Goal: Ask a question: Seek information or help from site administrators or community

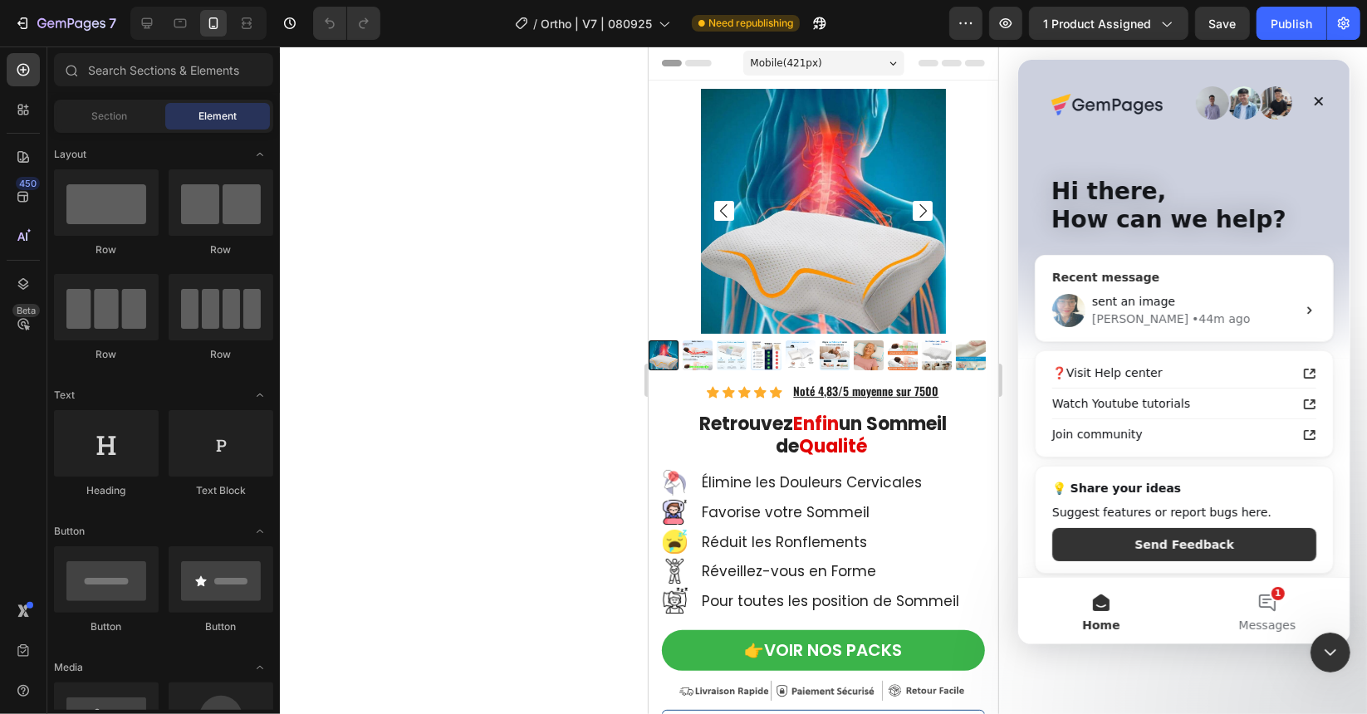
click at [1208, 300] on div "sent an image" at bounding box center [1193, 300] width 204 height 17
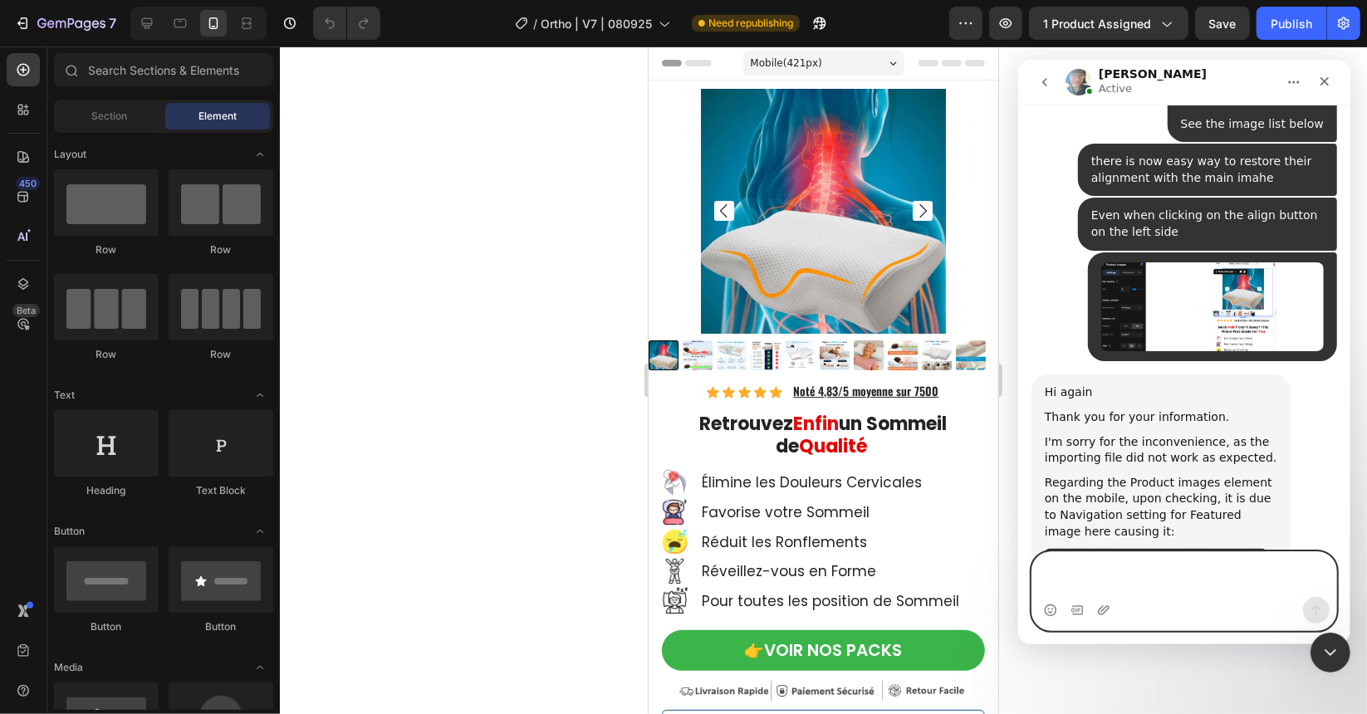
scroll to position [16914, 0]
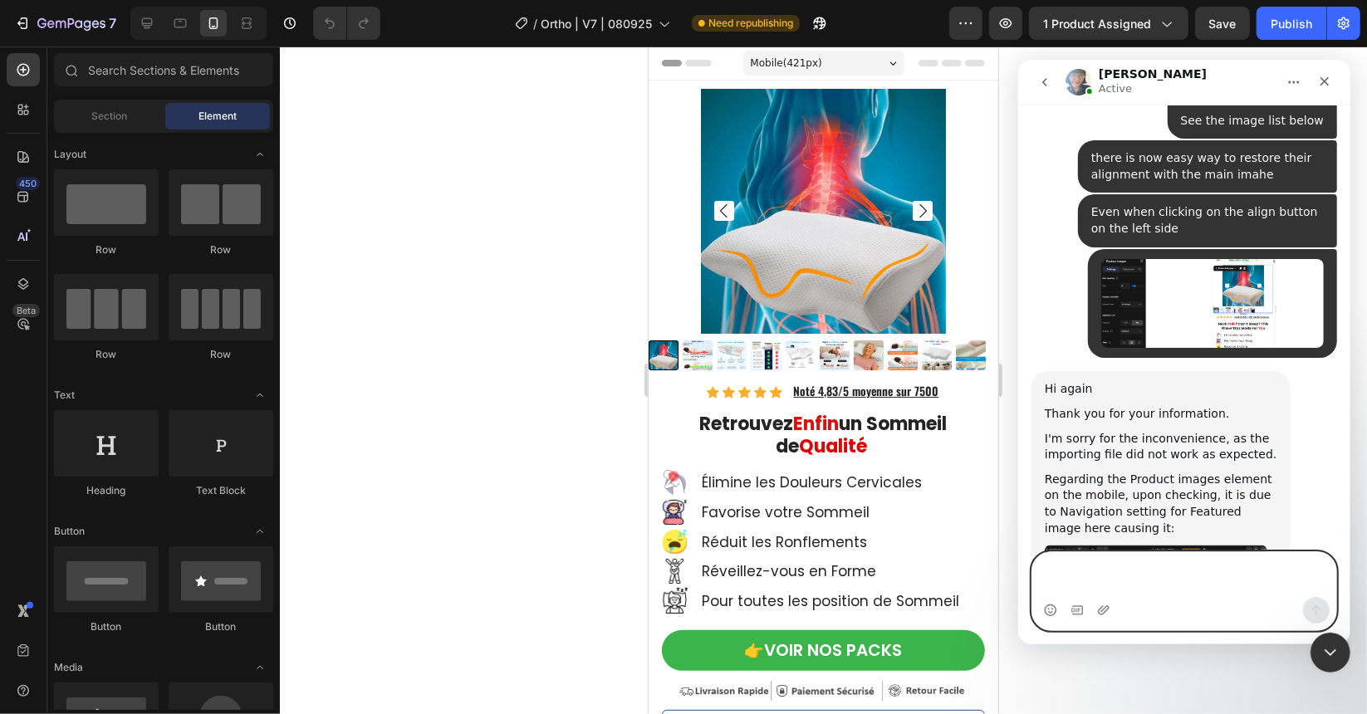
click at [1170, 574] on textarea "Message…" at bounding box center [1183, 573] width 304 height 45
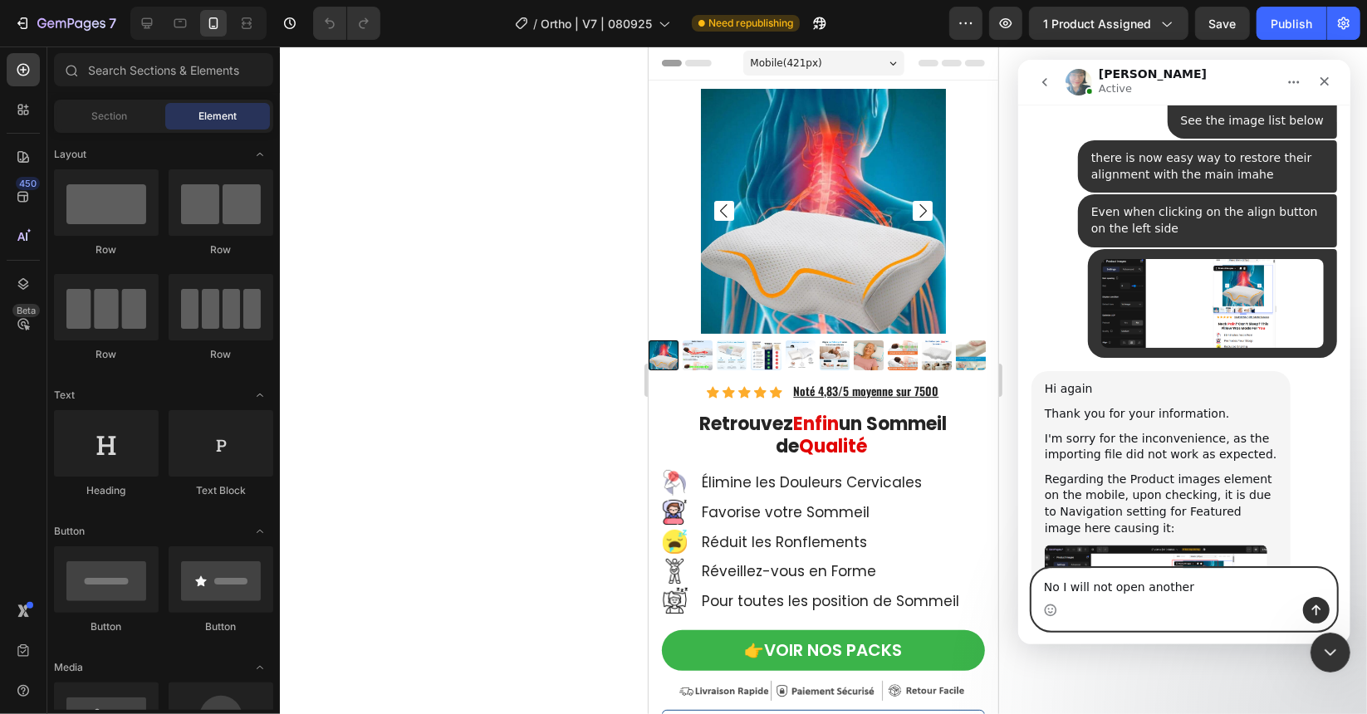
drag, startPoint x: 1205, startPoint y: 567, endPoint x: 916, endPoint y: 568, distance: 289.0
click html "Annie Active We're on GMT + 7 timezone and may get back to you shortly! Normall…"
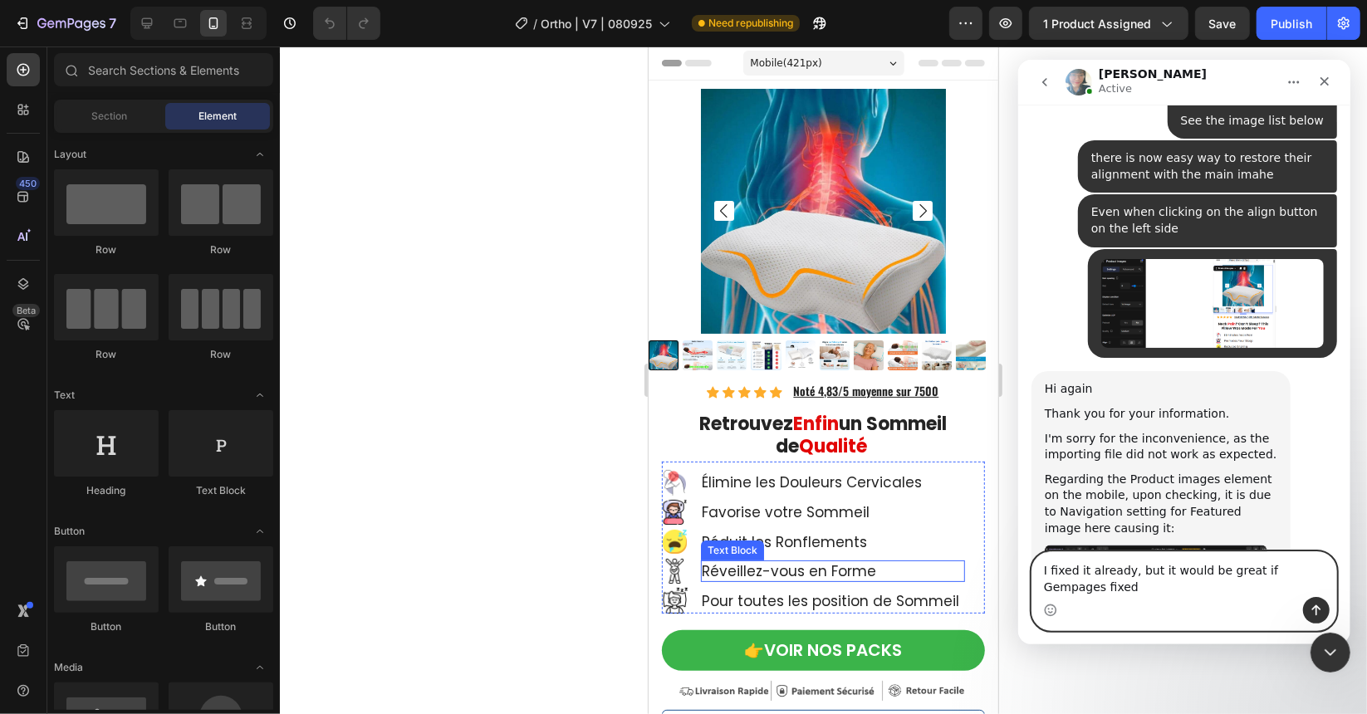
scroll to position [16931, 0]
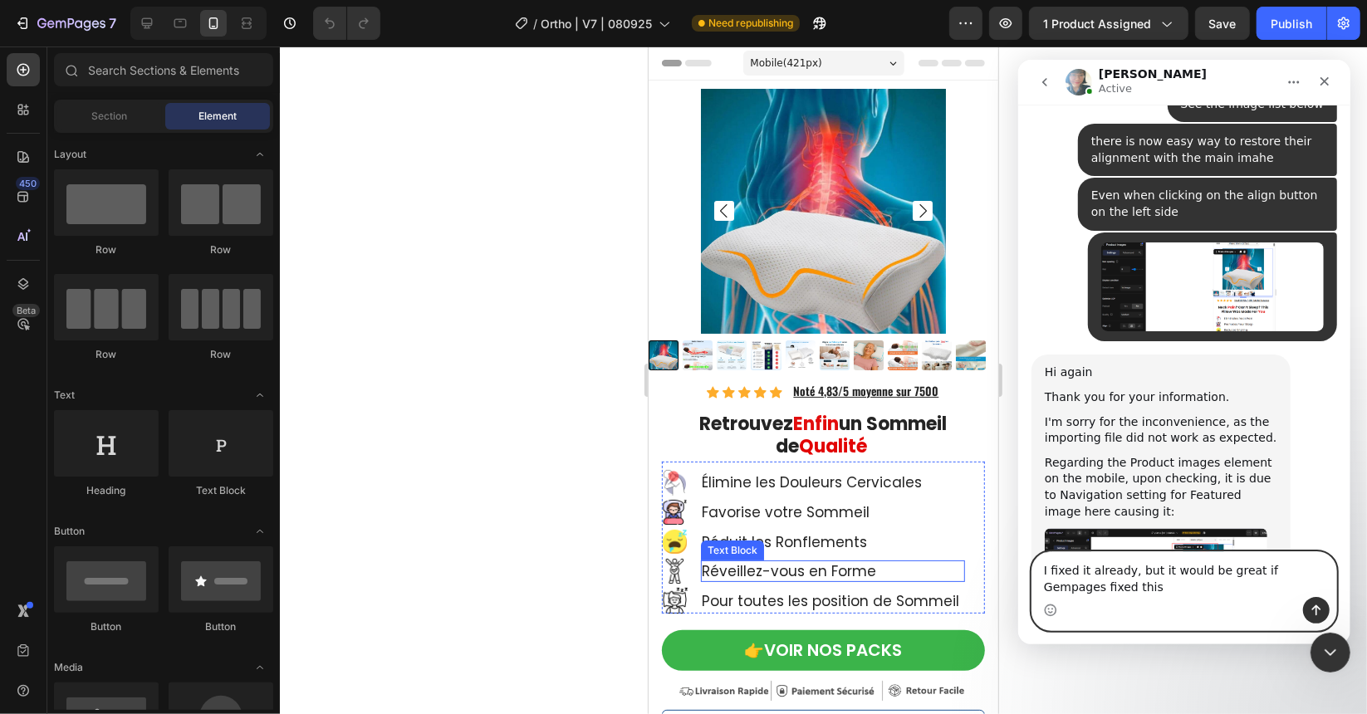
type textarea "I fixed it already, but it would be great if Gempages fixed this"
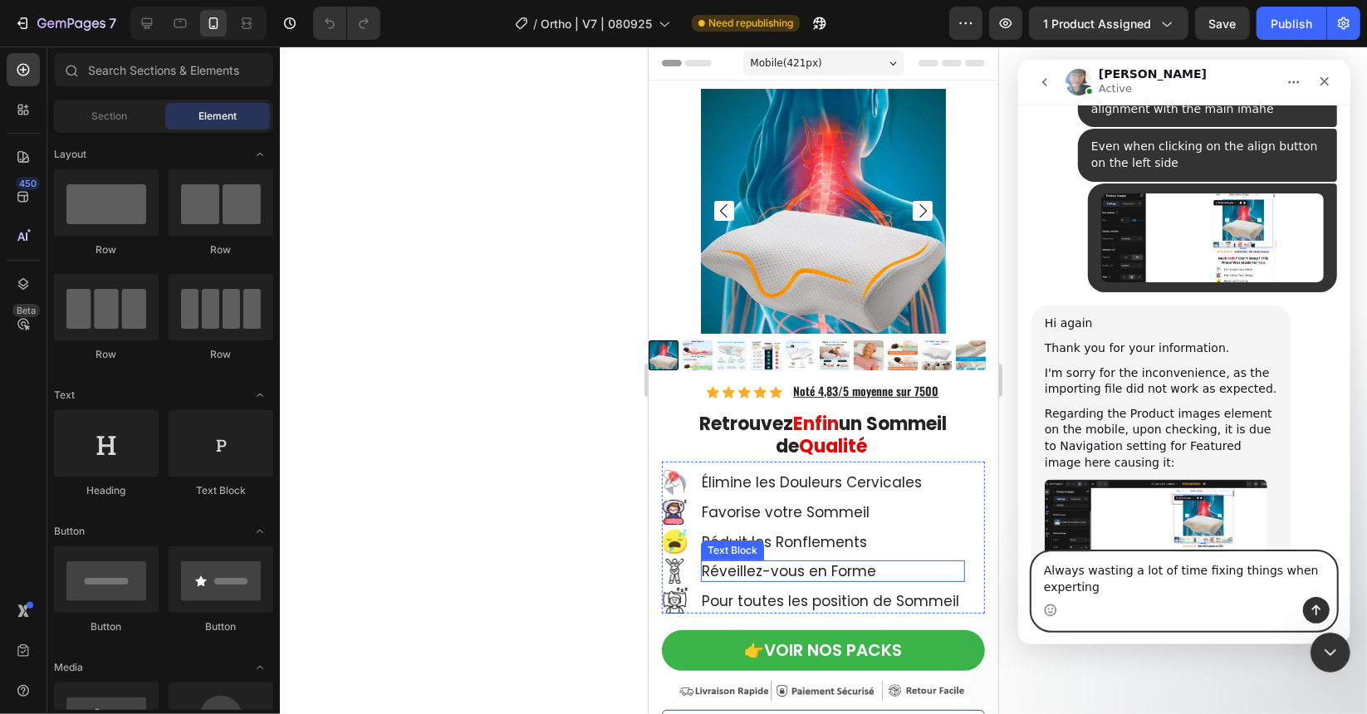
scroll to position [16997, 0]
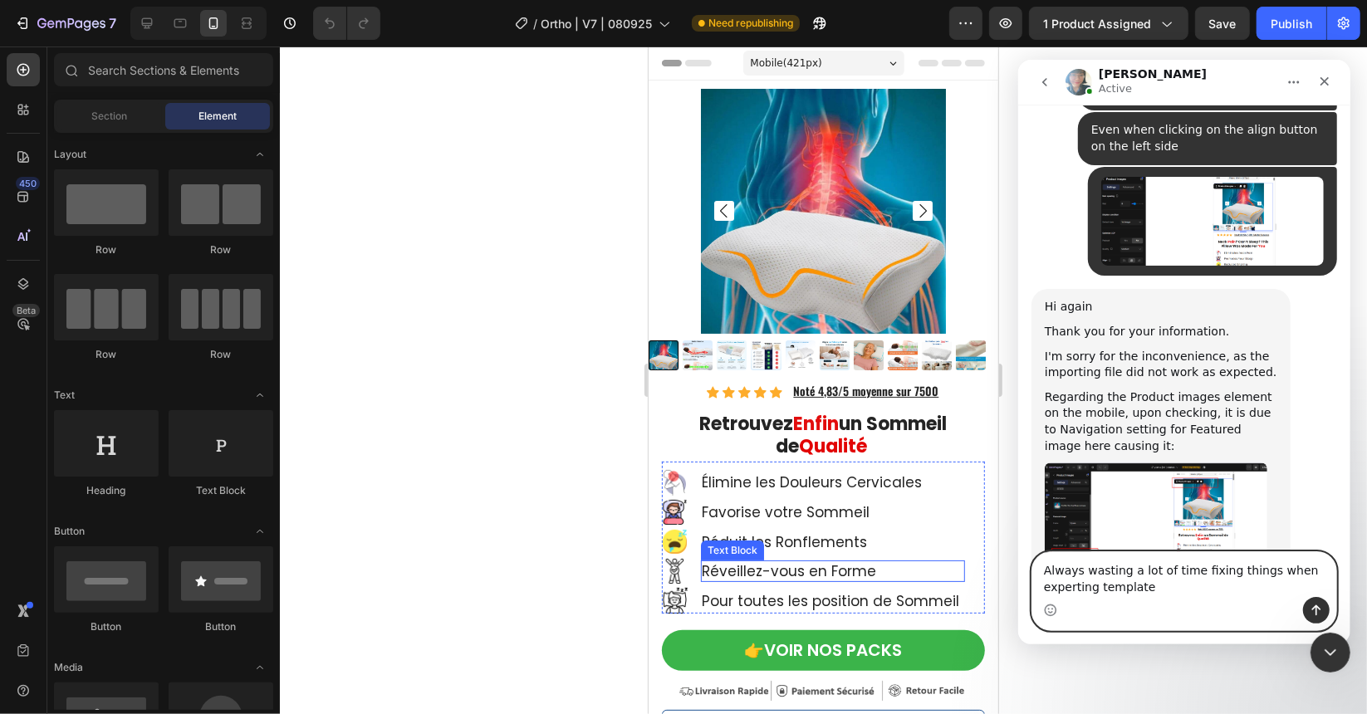
type textarea "Always wasting a lot of time fixing things when experting templates"
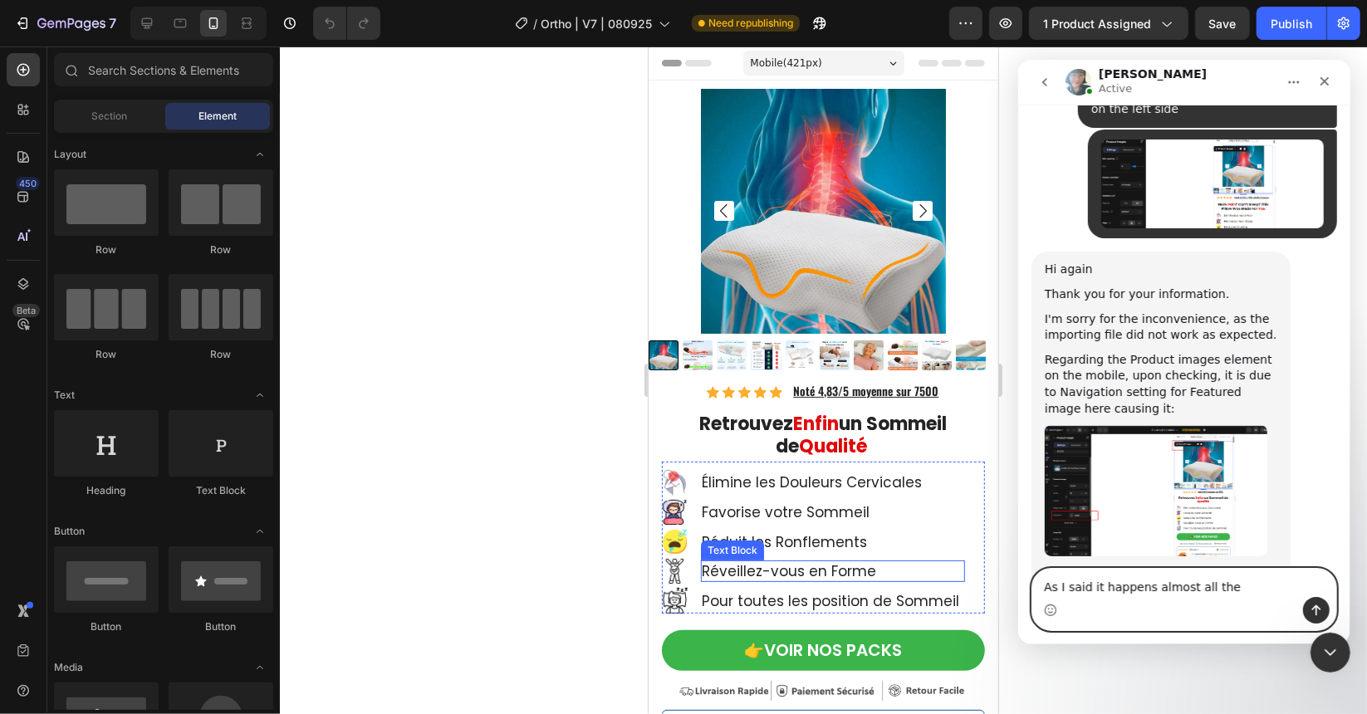
type textarea "As I said it happens almost all the time"
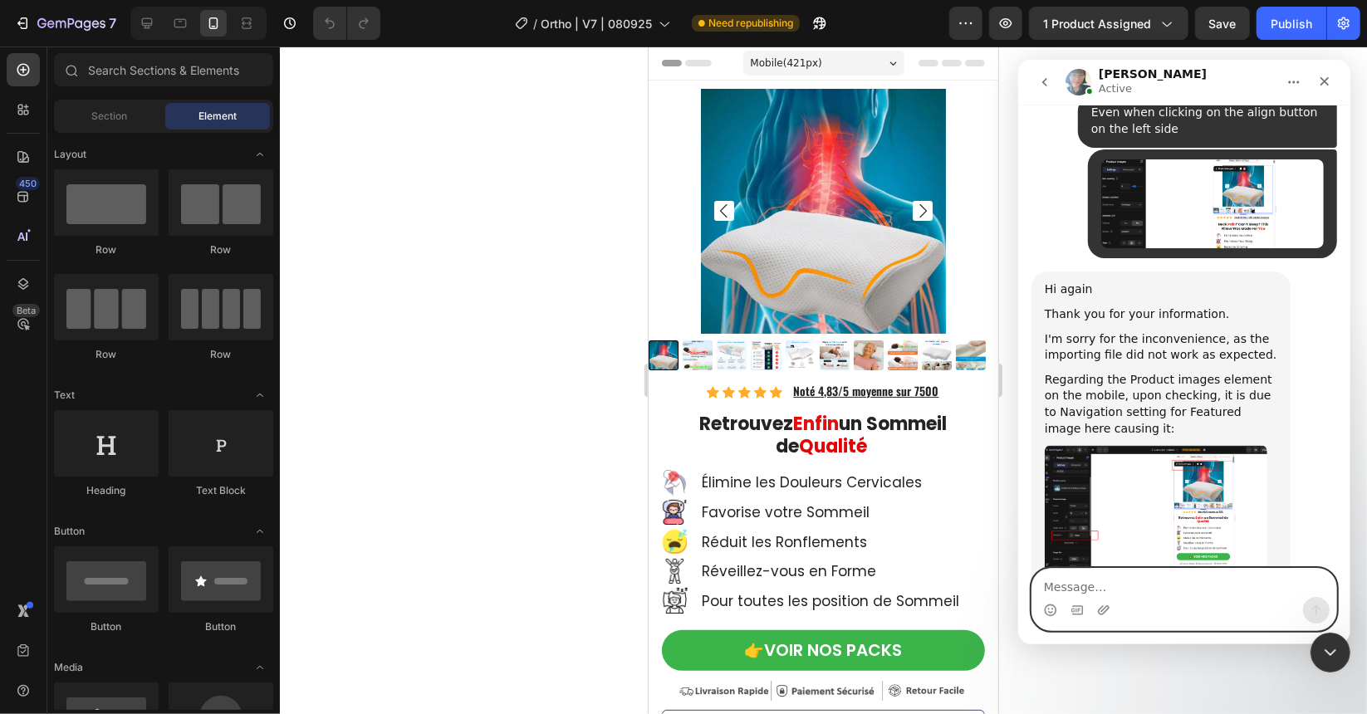
scroll to position [17072, 0]
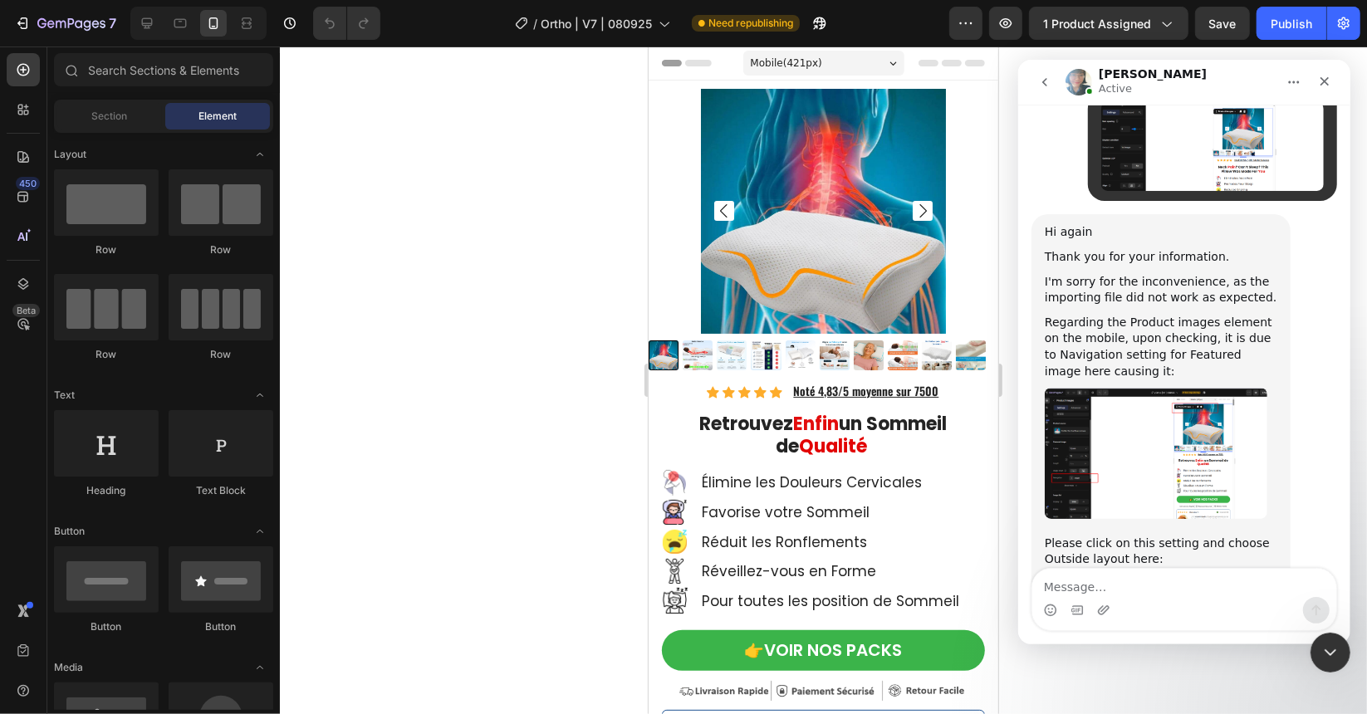
drag, startPoint x: 1236, startPoint y: 237, endPoint x: 1277, endPoint y: 218, distance: 45.7
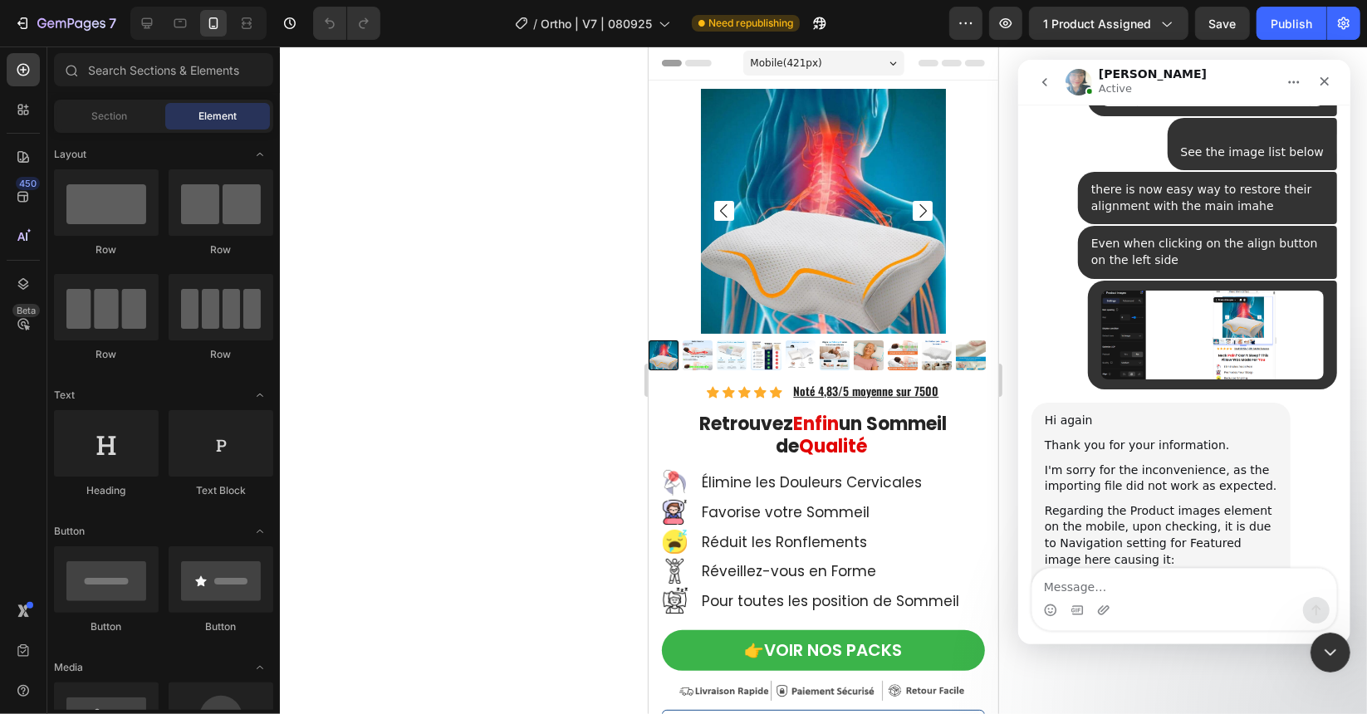
scroll to position [16574, 0]
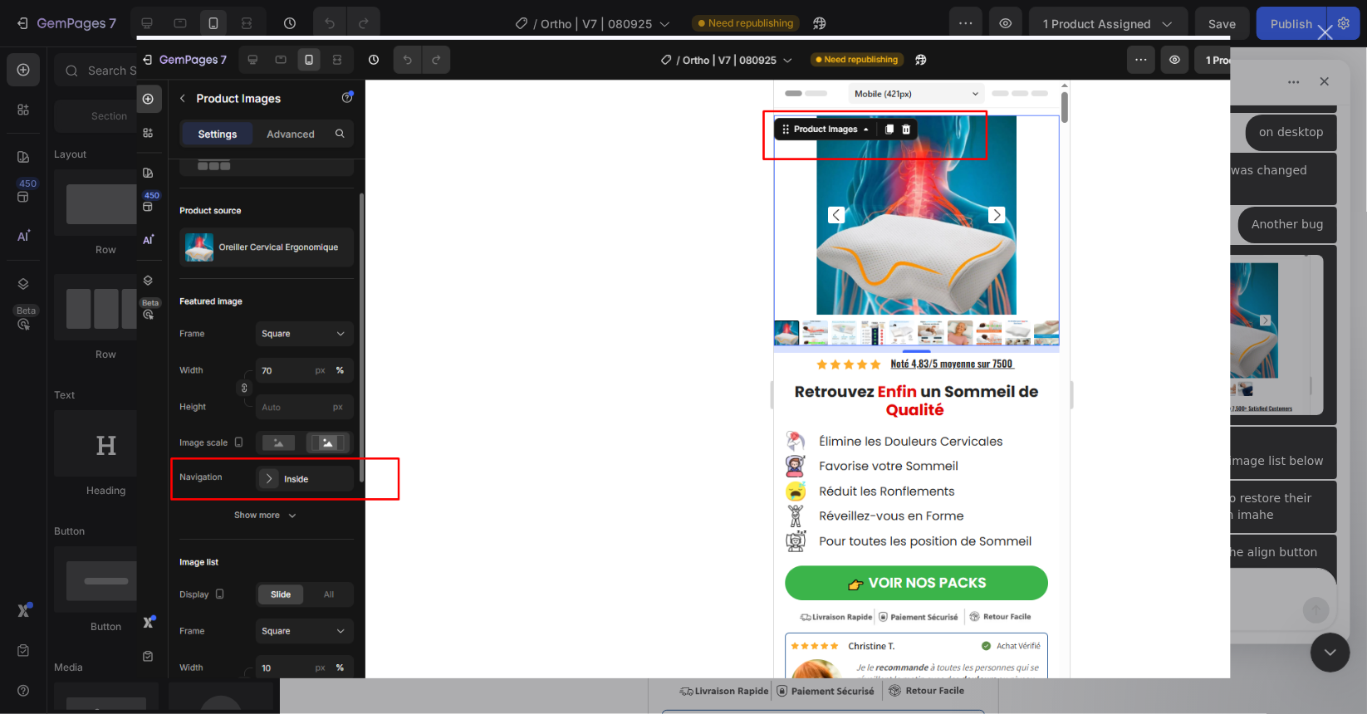
scroll to position [0, 0]
click at [1259, 409] on div "Intercom messenger" at bounding box center [683, 357] width 1367 height 714
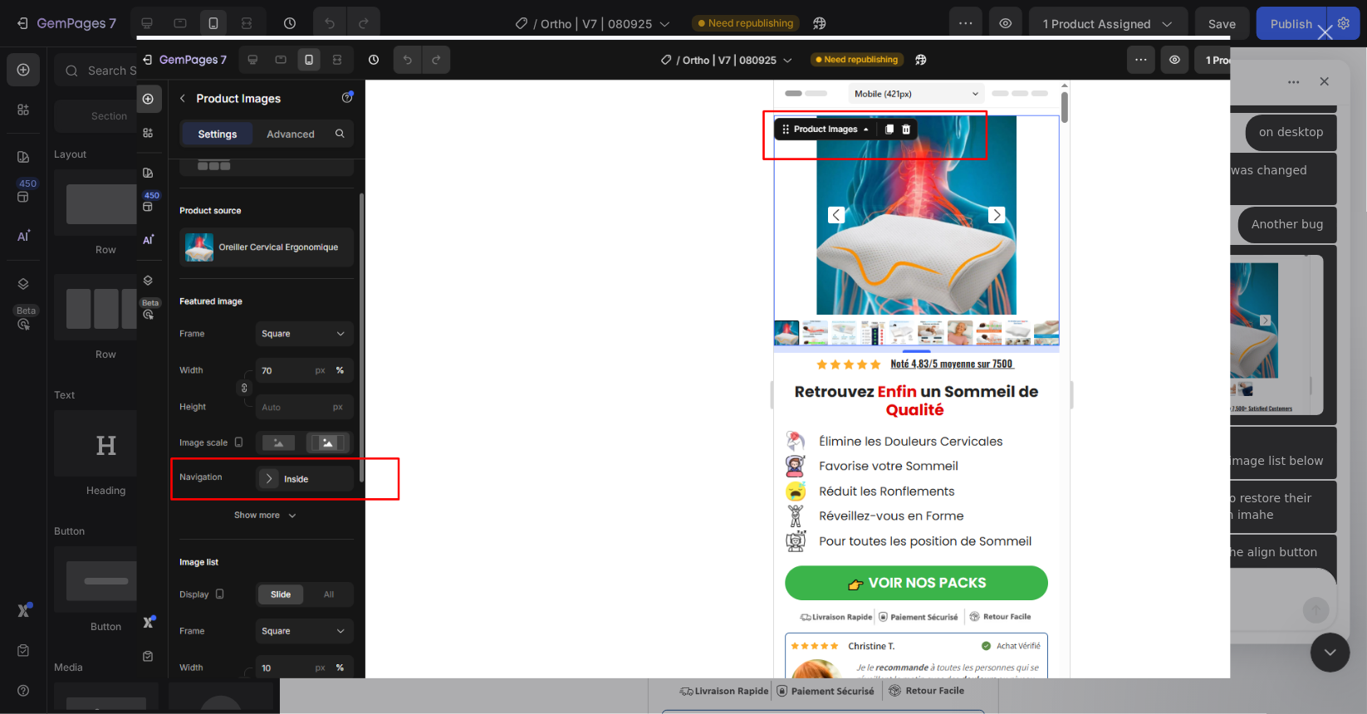
click at [1324, 38] on div "Close" at bounding box center [1326, 33] width 16 height 16
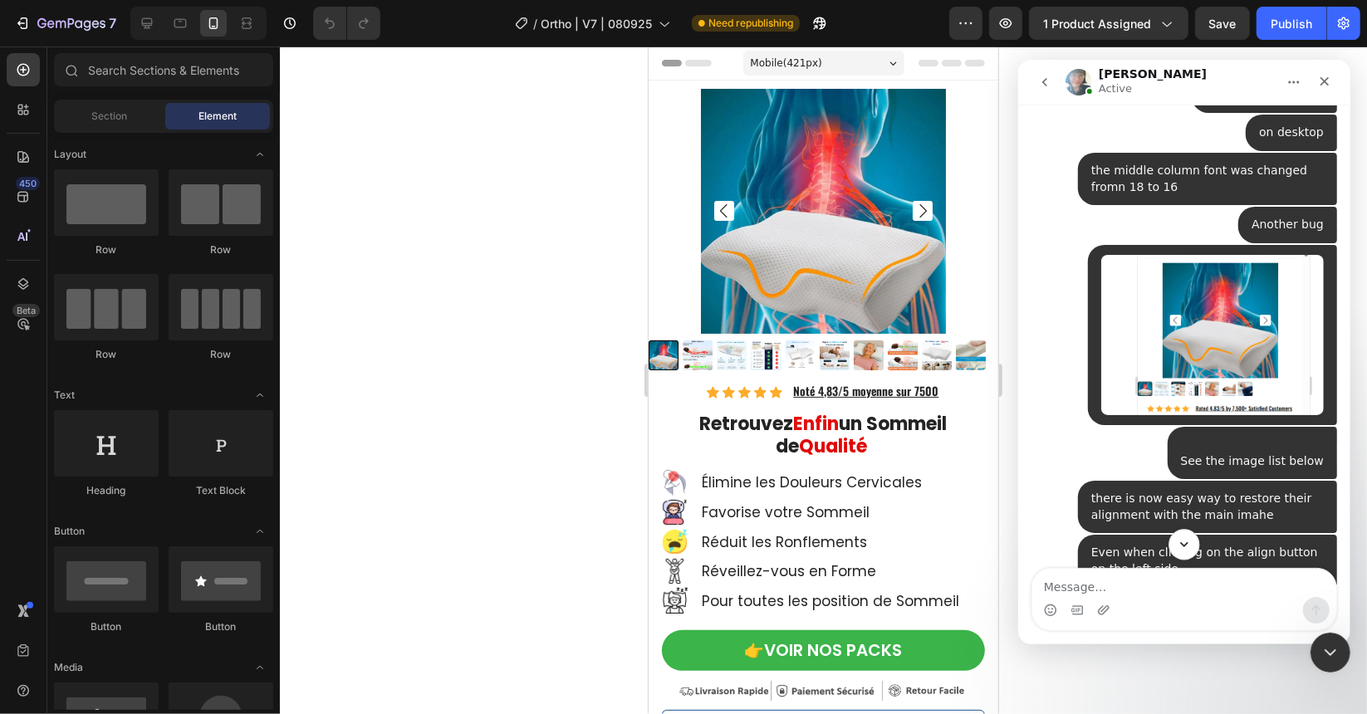
click at [1183, 541] on icon "Scroll to bottom" at bounding box center [1183, 543] width 15 height 15
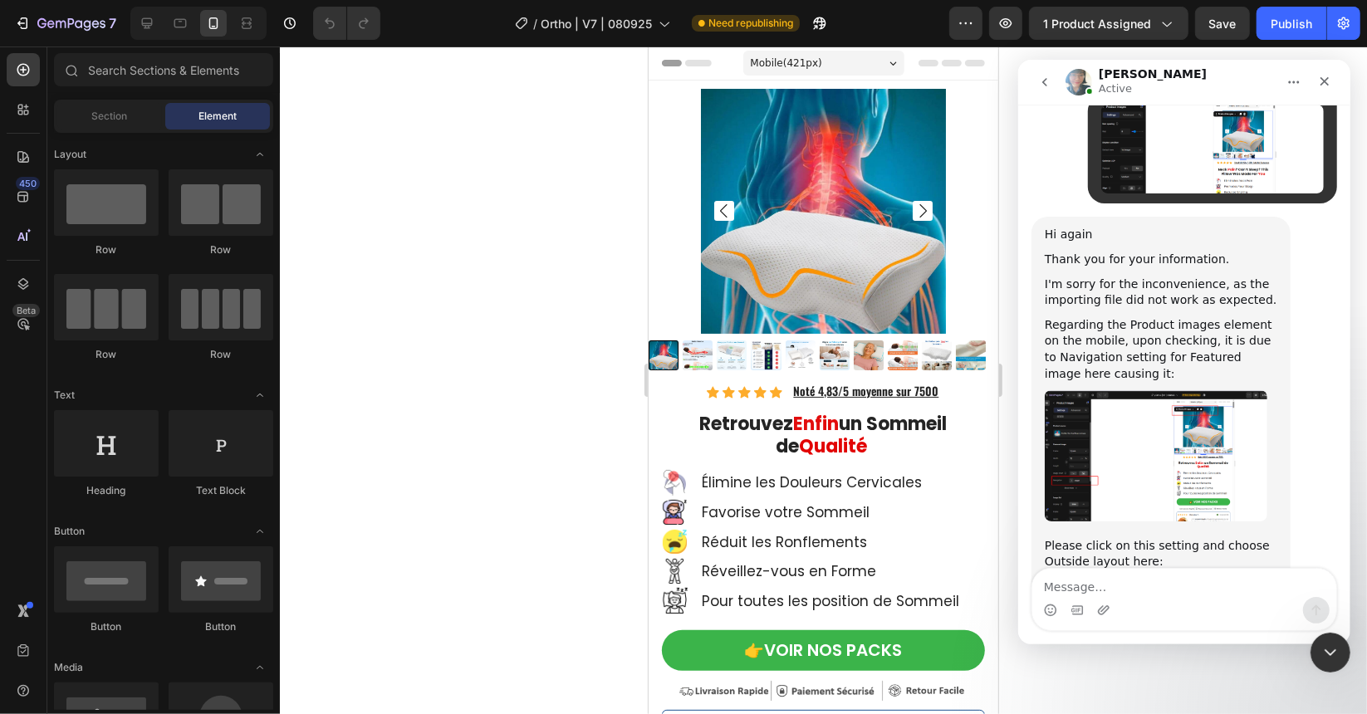
scroll to position [17072, 0]
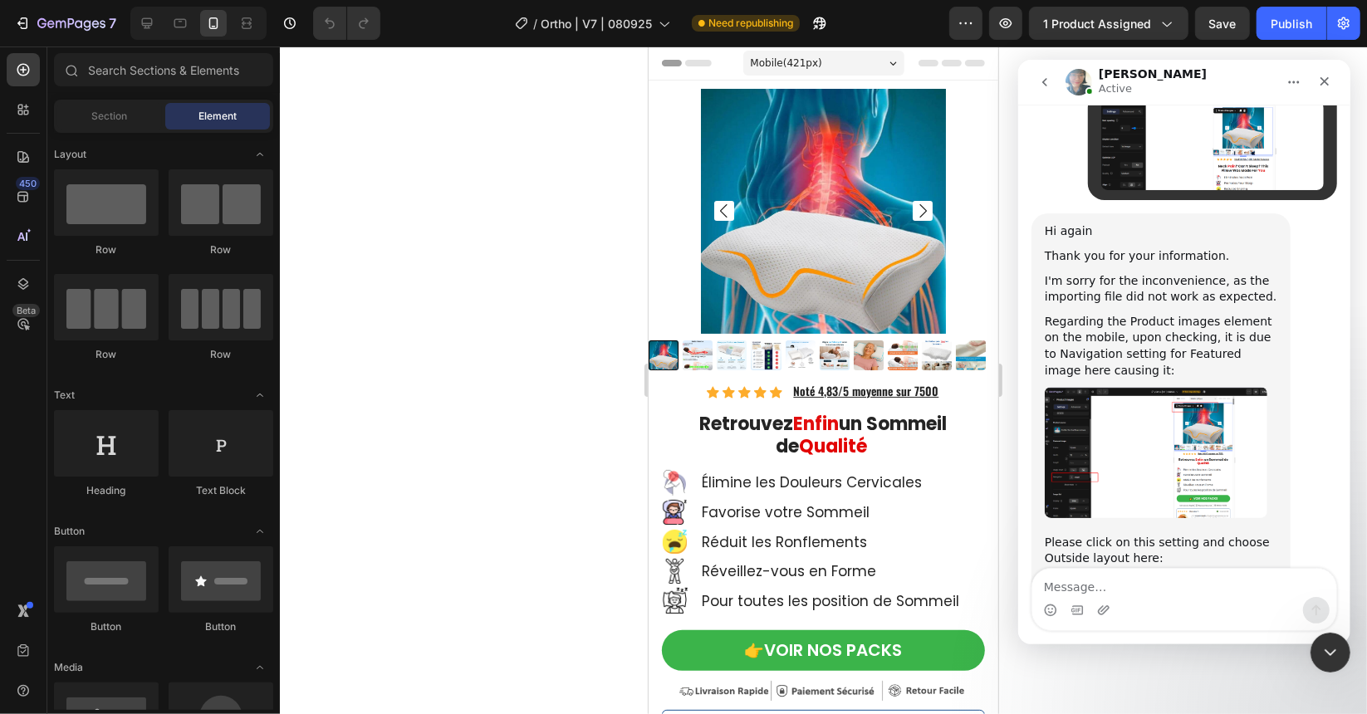
click at [1148, 599] on div "Intercom messenger" at bounding box center [1183, 609] width 304 height 27
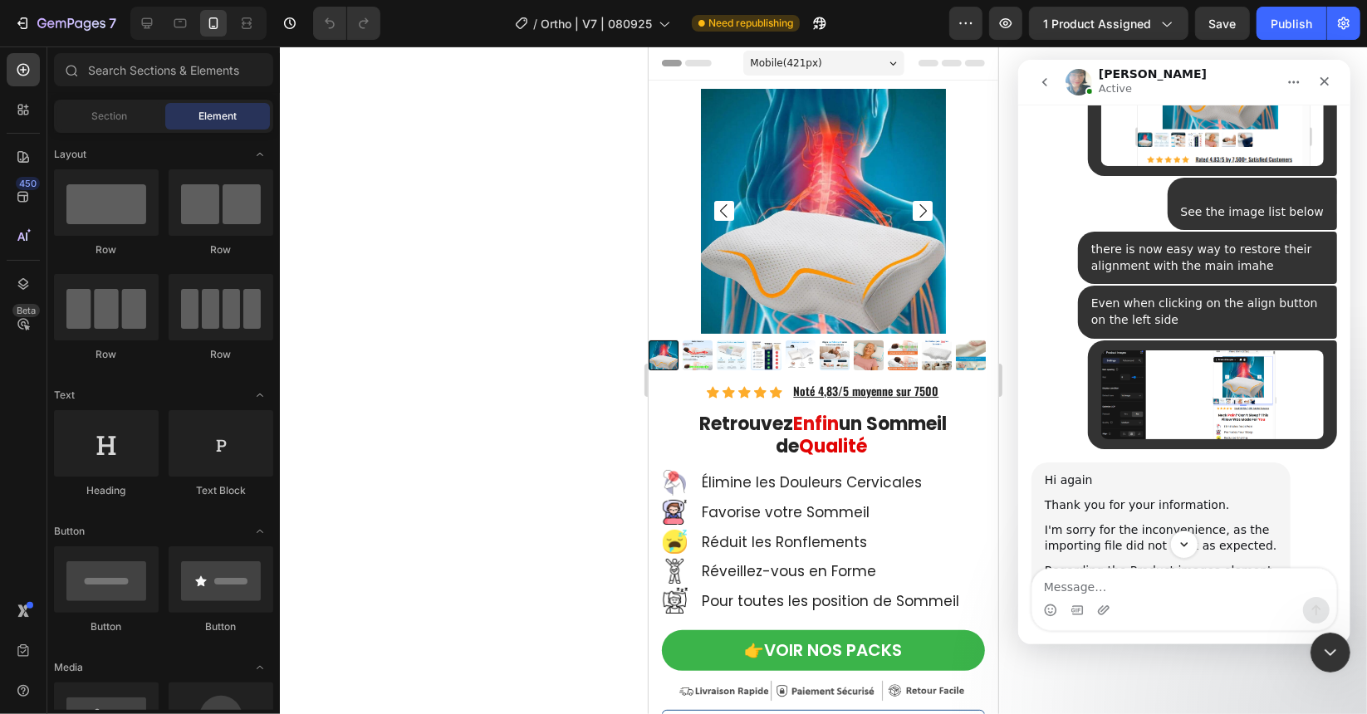
scroll to position [16574, 0]
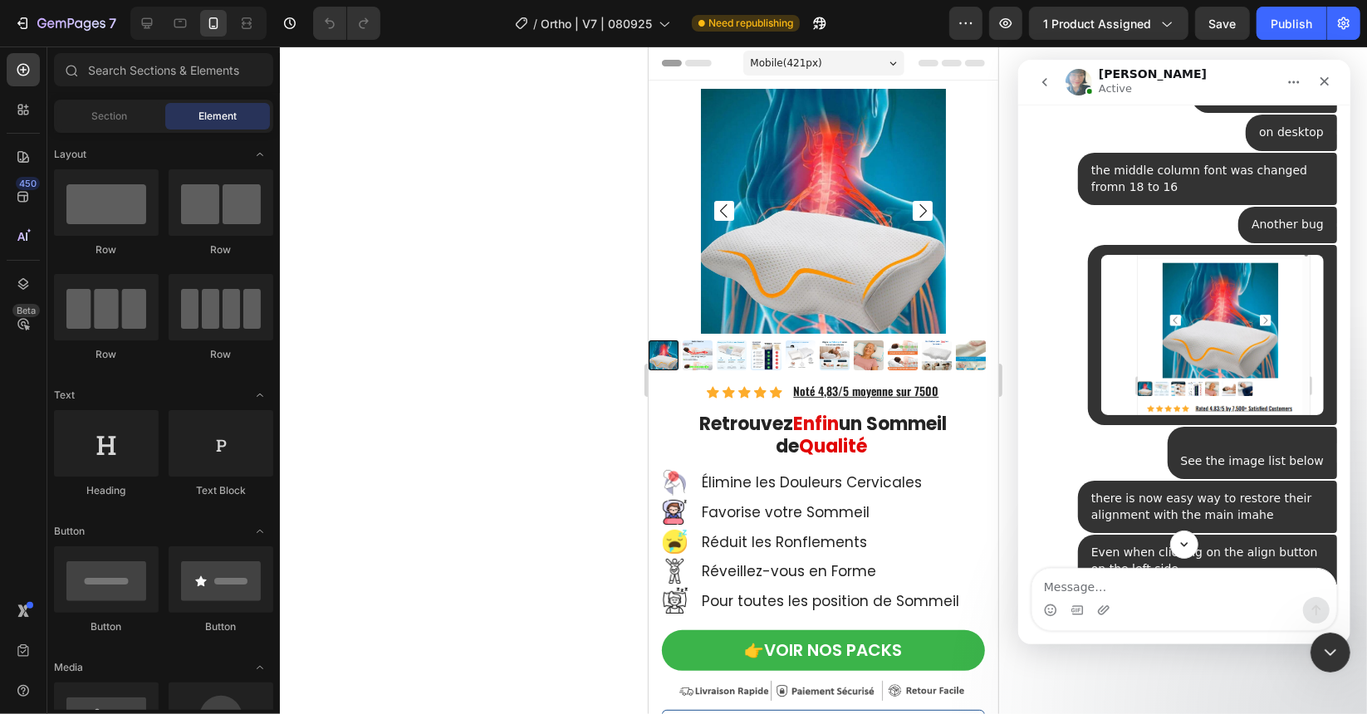
copy div "Please click on this setting and choose Outside layout here:"
drag, startPoint x: 1071, startPoint y: 551, endPoint x: 1072, endPoint y: 561, distance: 9.2
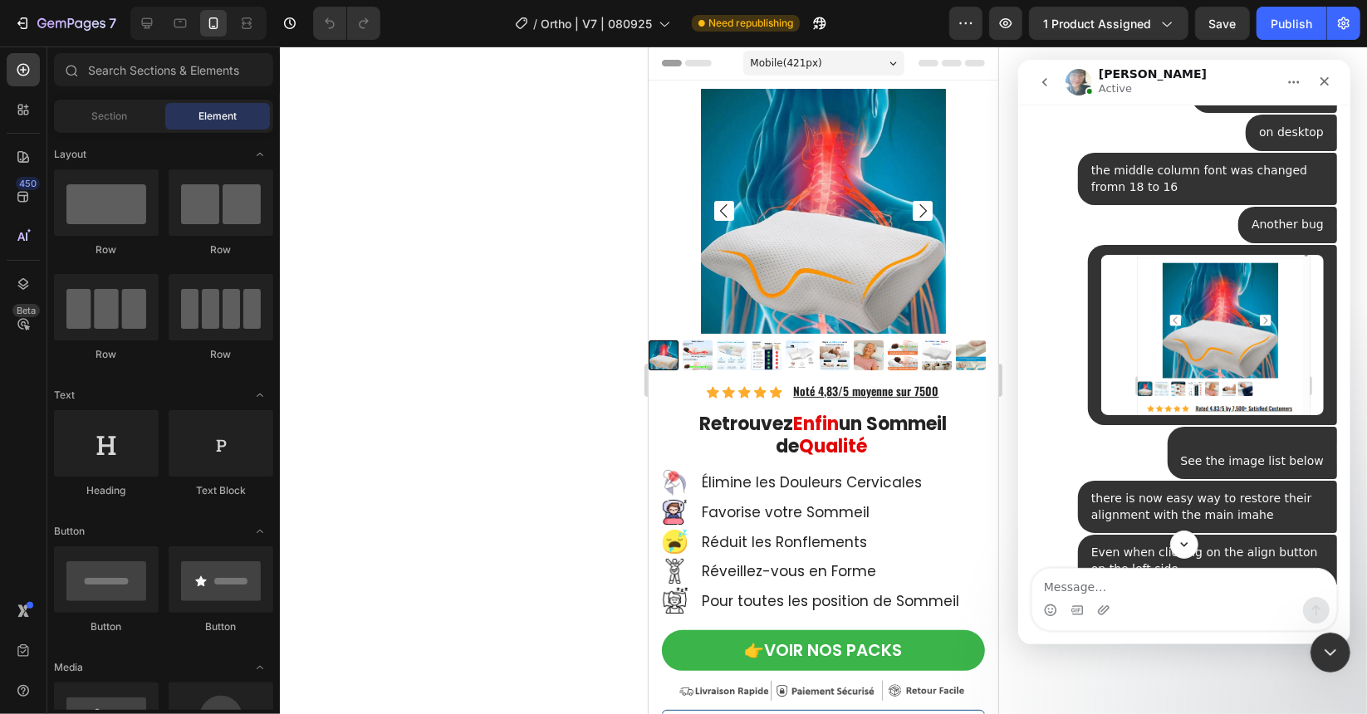
click at [1072, 561] on div "We're on GMT + 7 timezone and may get back to you shortly! Normally we can reso…" at bounding box center [1183, 344] width 332 height 480
click at [1075, 575] on textarea "Message…" at bounding box center [1183, 582] width 304 height 28
paste textarea "Please click on this setting and choose Outside layout here:"
type textarea ""Please click on this setting and choose Outside layout here: ""
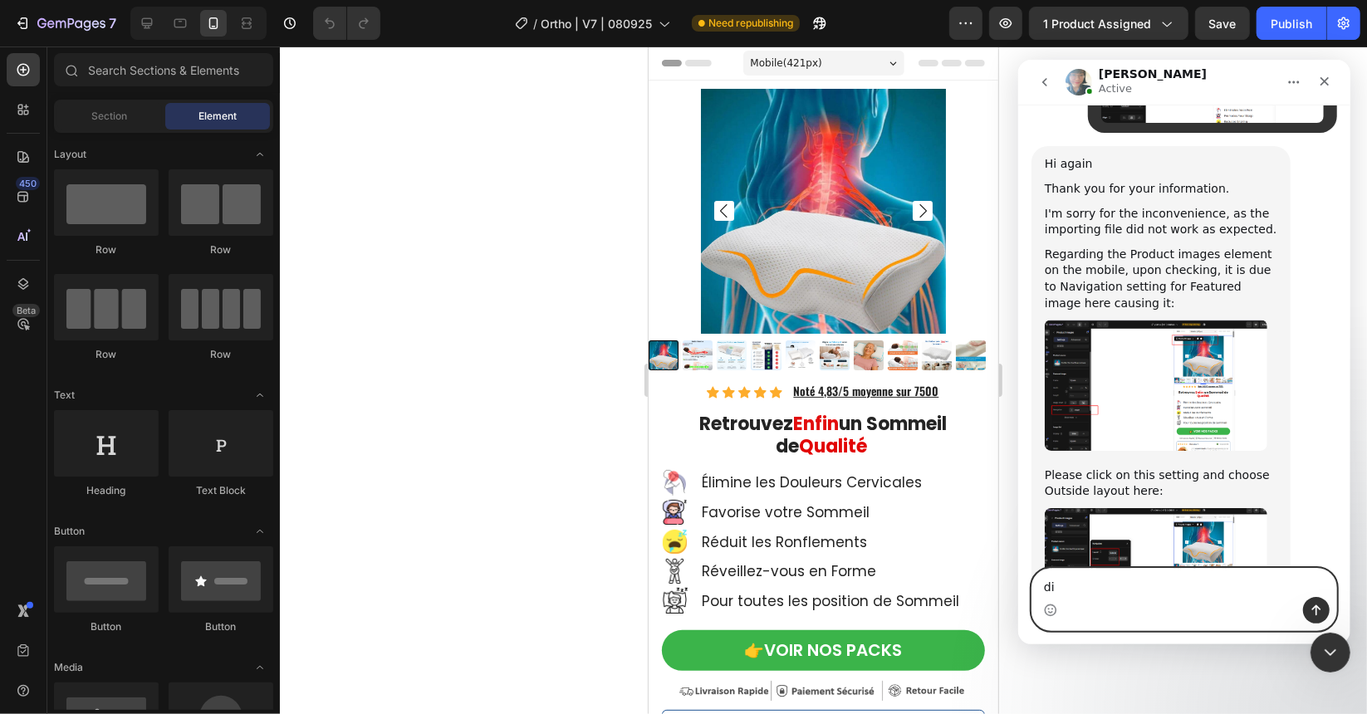
scroll to position [17159, 0]
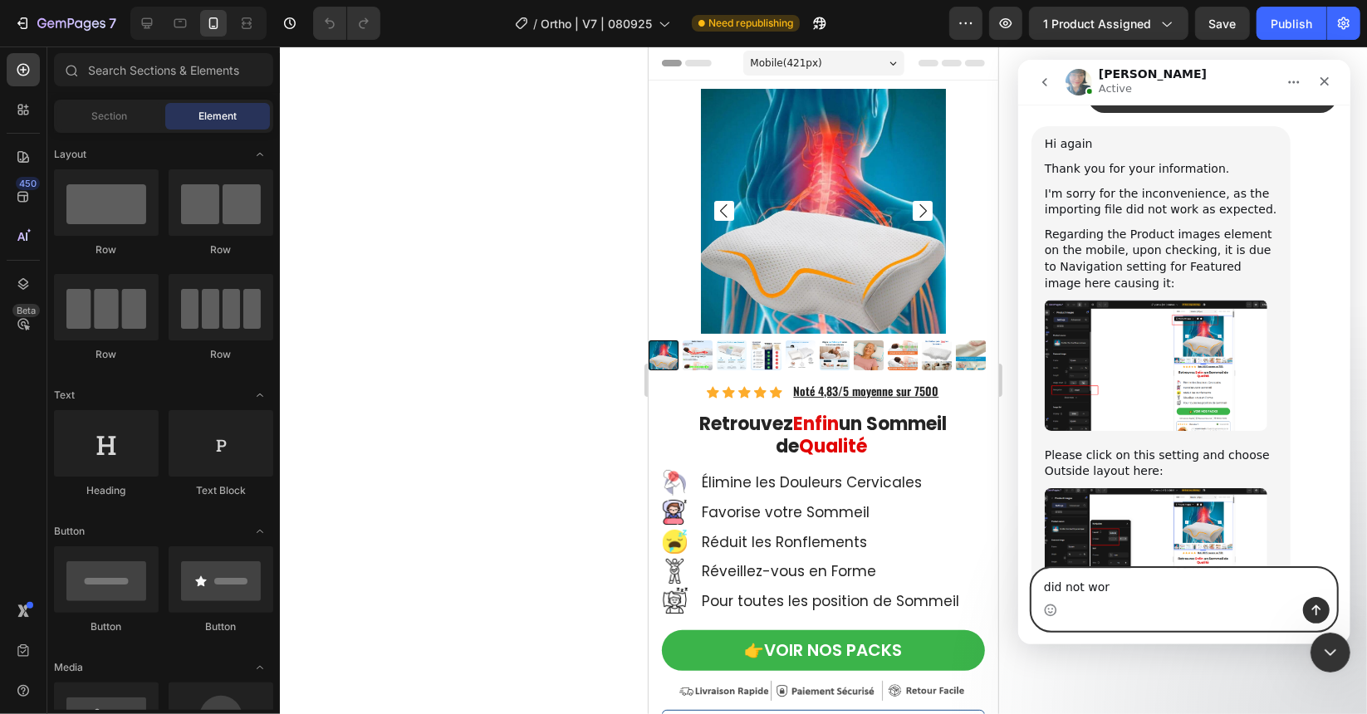
type textarea "did not work"
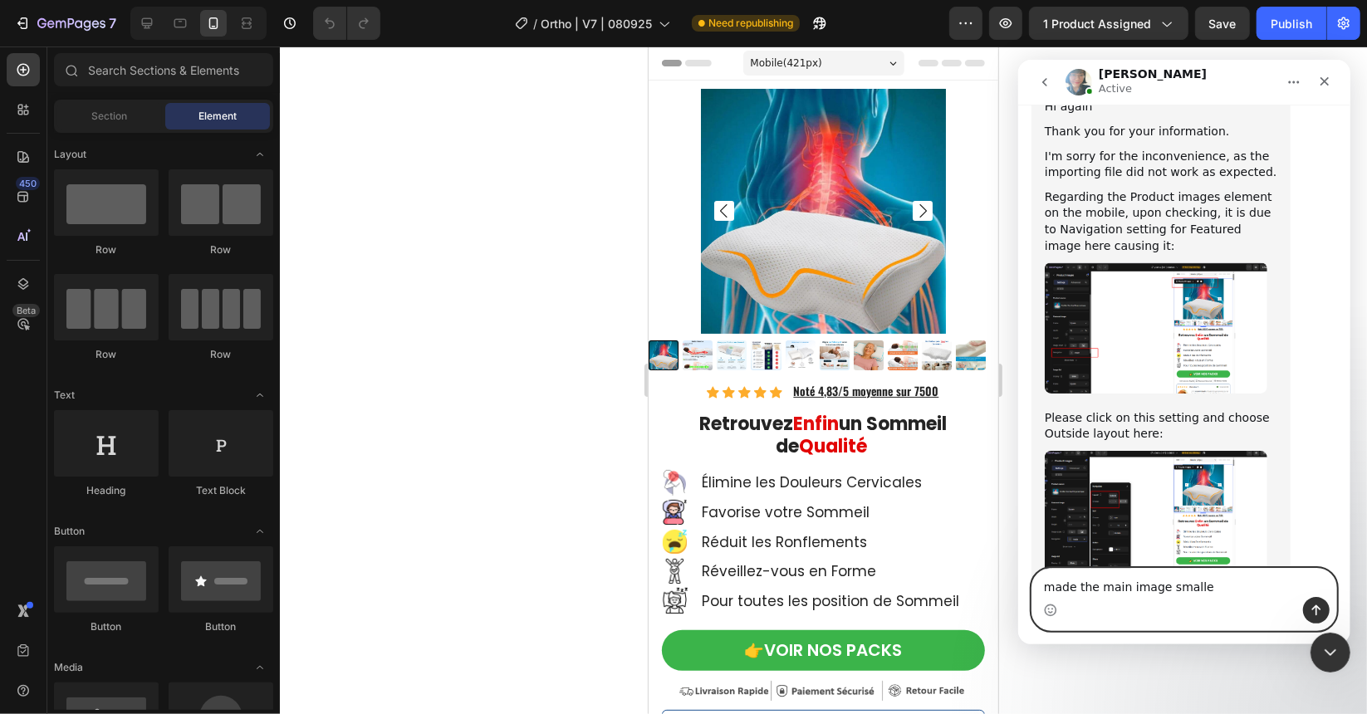
type textarea "made the main image smaller"
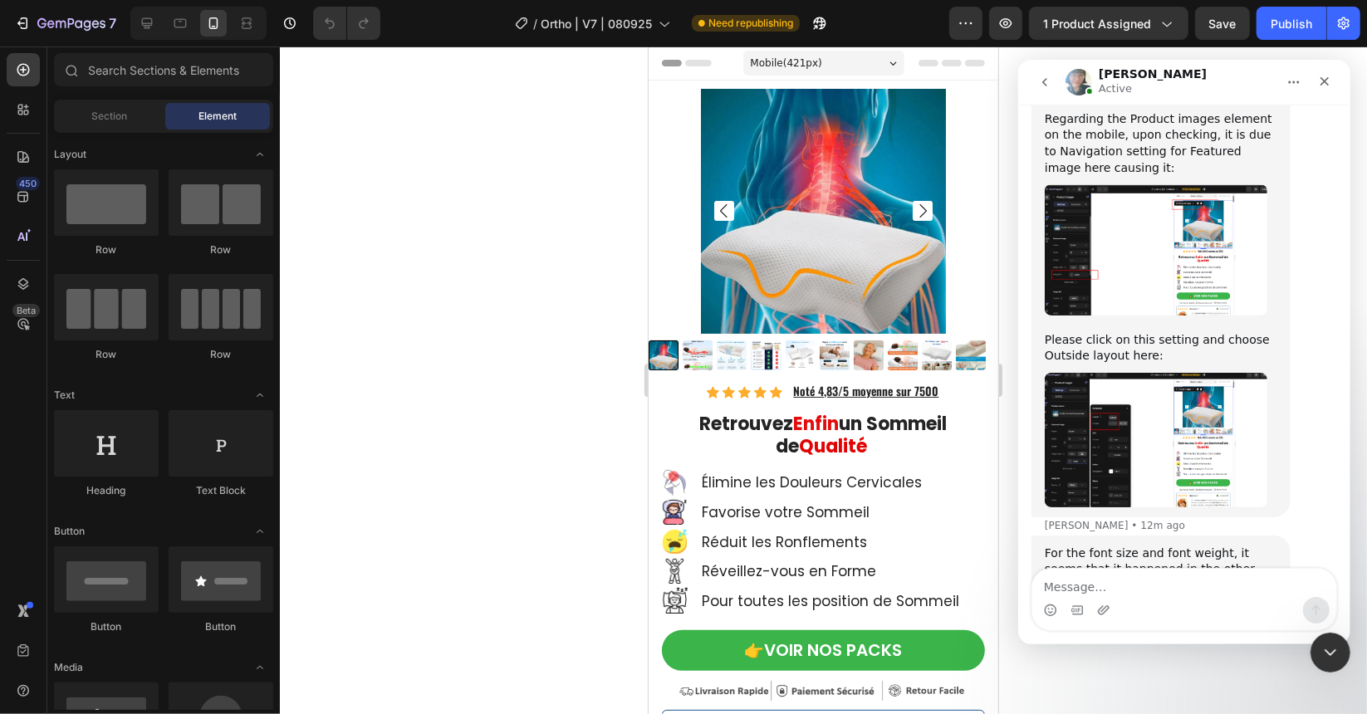
scroll to position [17373, 0]
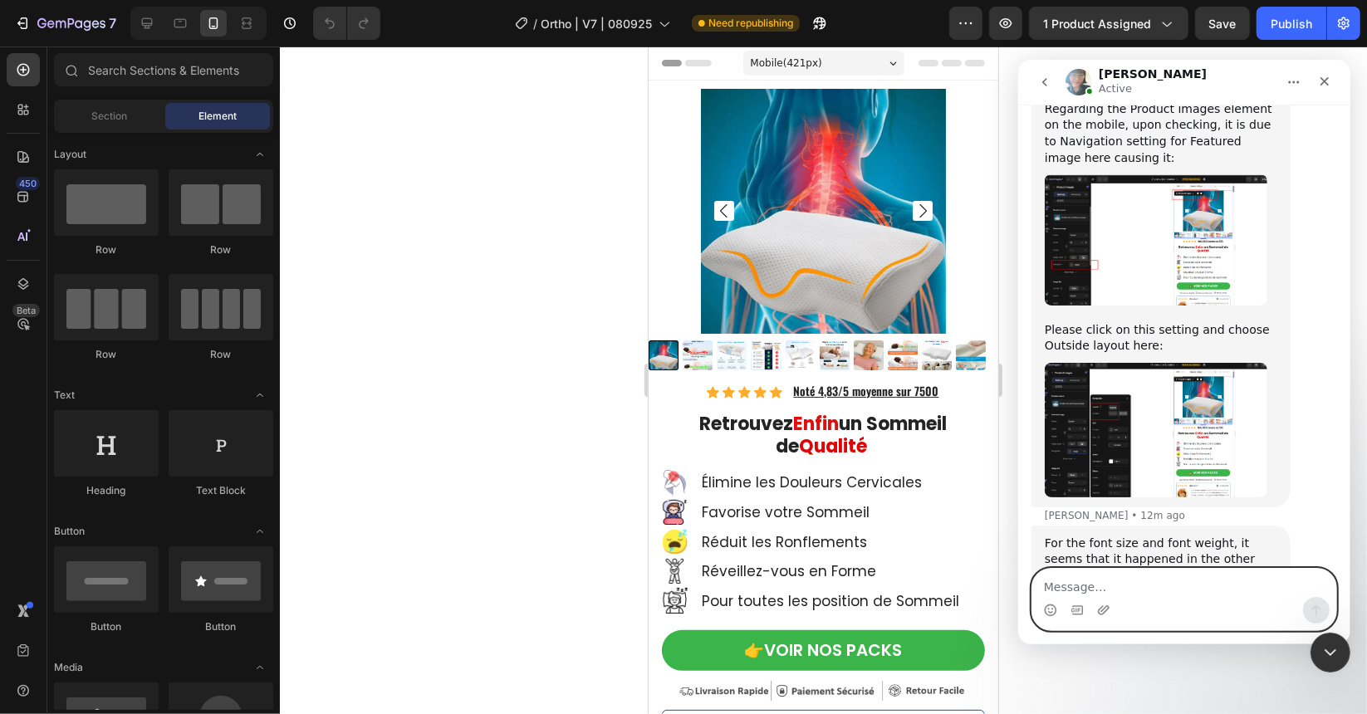
click at [1075, 578] on textarea "Message…" at bounding box center [1183, 582] width 304 height 28
type textarea "Opened a question in the other store"
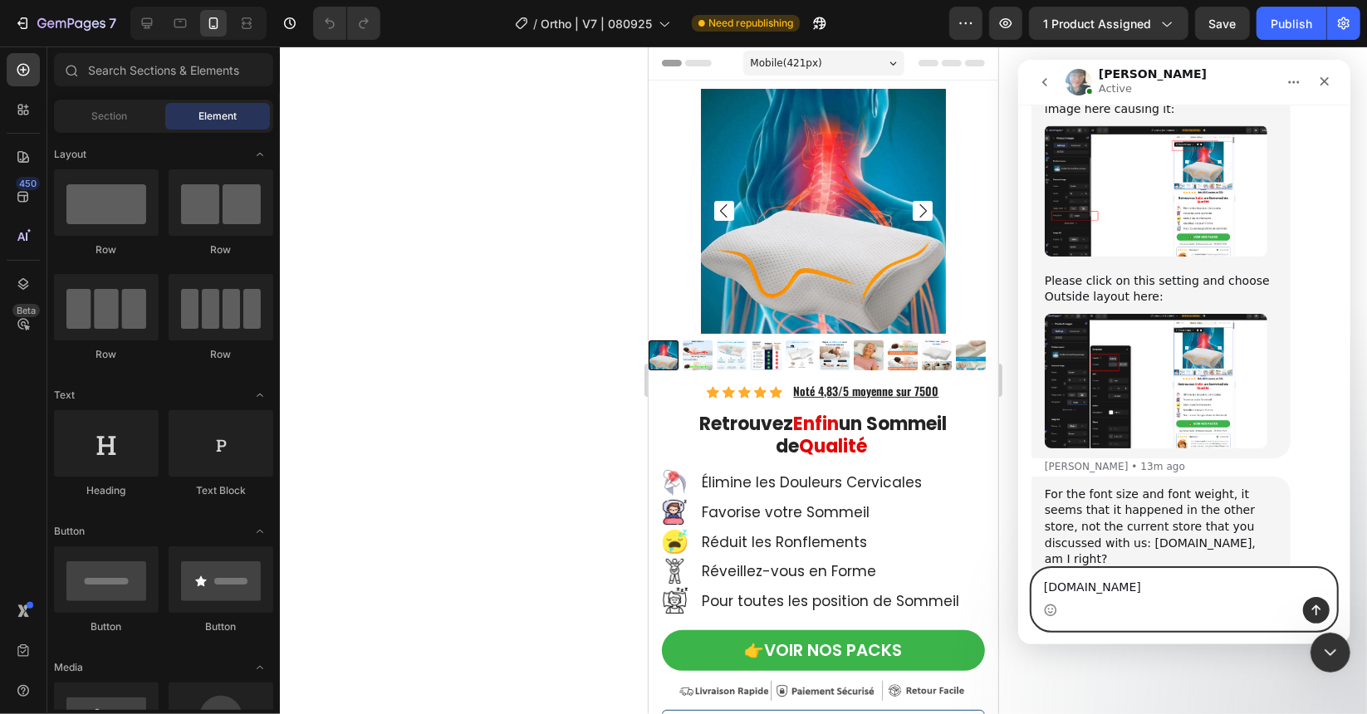
type textarea "sleepcozi.com"
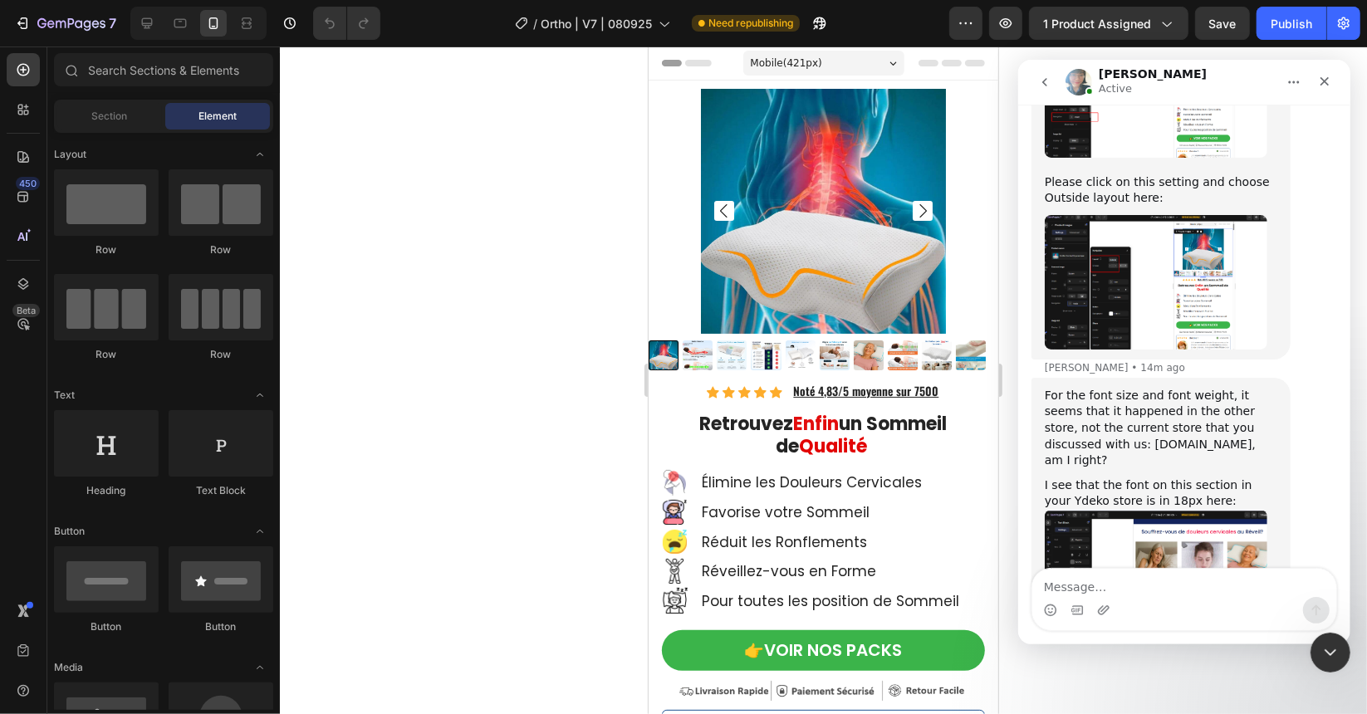
scroll to position [17526, 0]
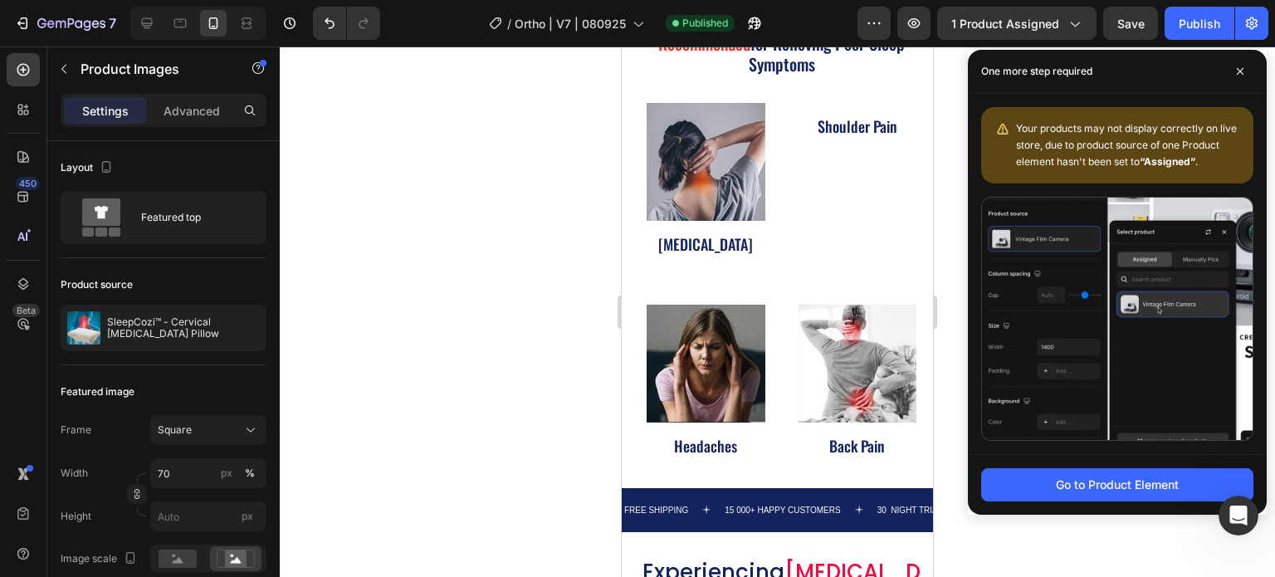
scroll to position [332, 0]
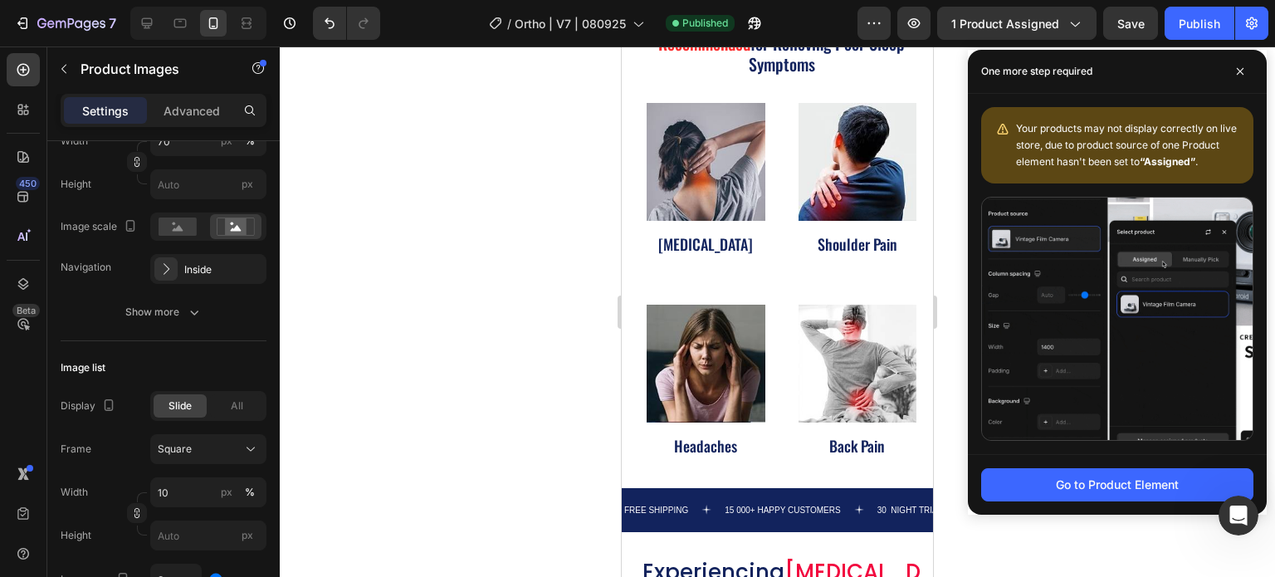
drag, startPoint x: 563, startPoint y: 262, endPoint x: 561, endPoint y: 252, distance: 9.5
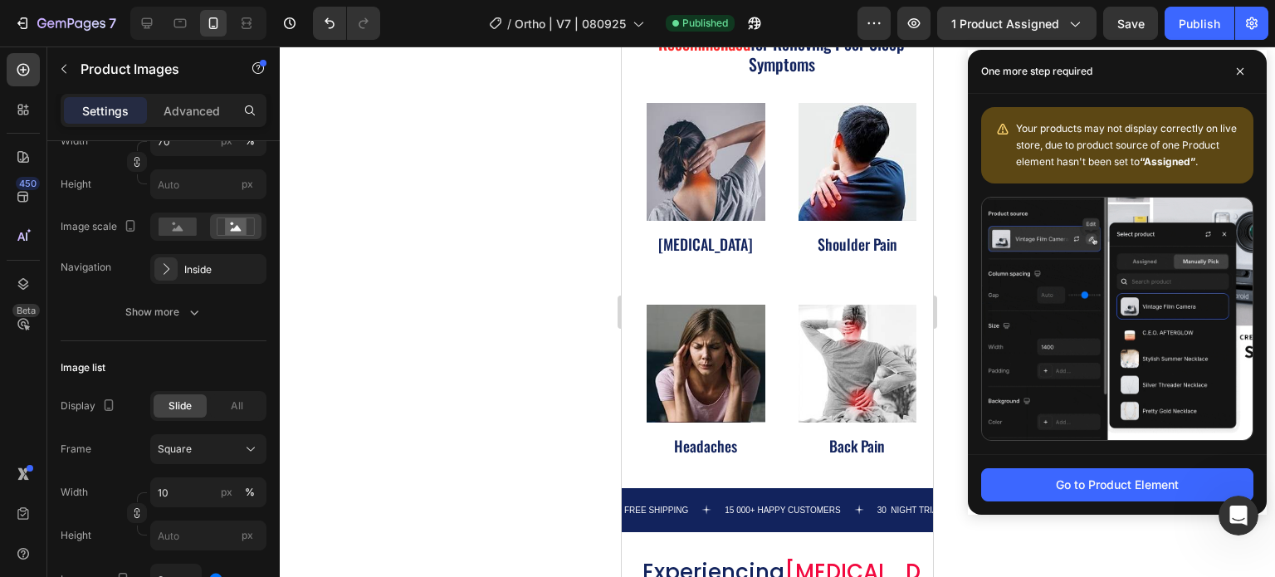
click at [563, 262] on div at bounding box center [778, 312] width 996 height 531
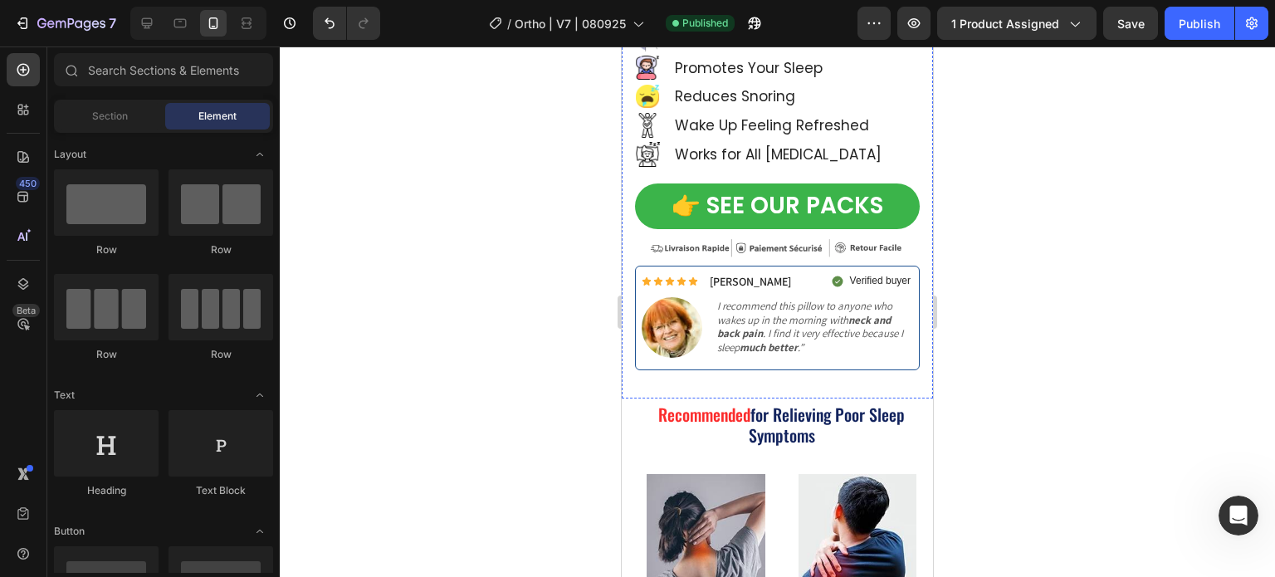
scroll to position [166, 0]
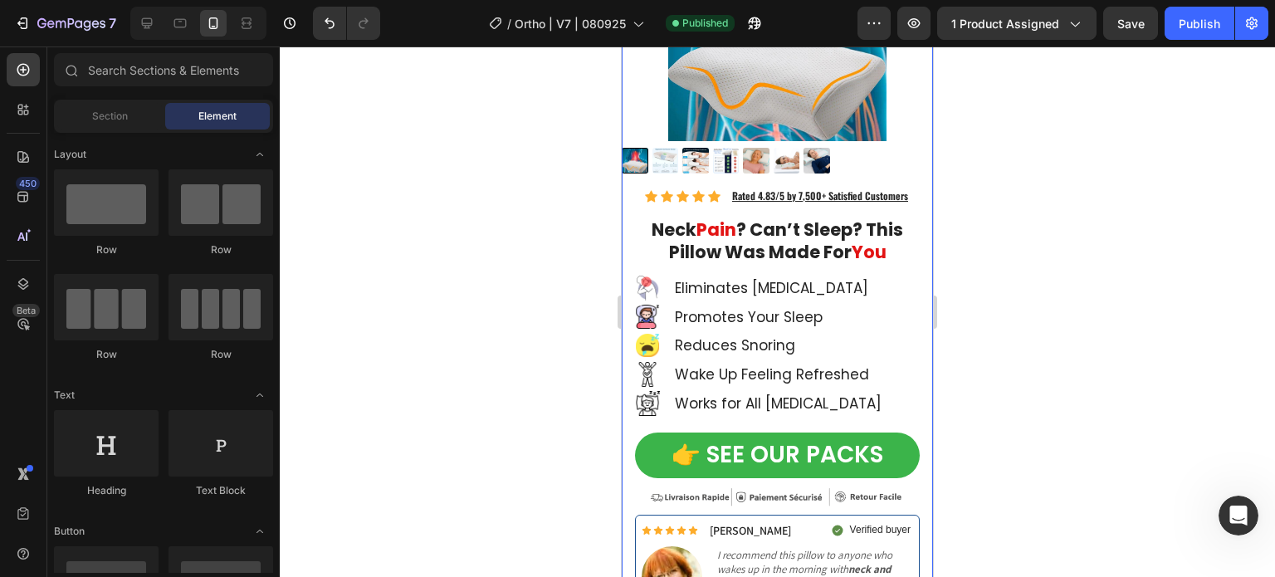
click at [749, 154] on img at bounding box center [756, 161] width 27 height 27
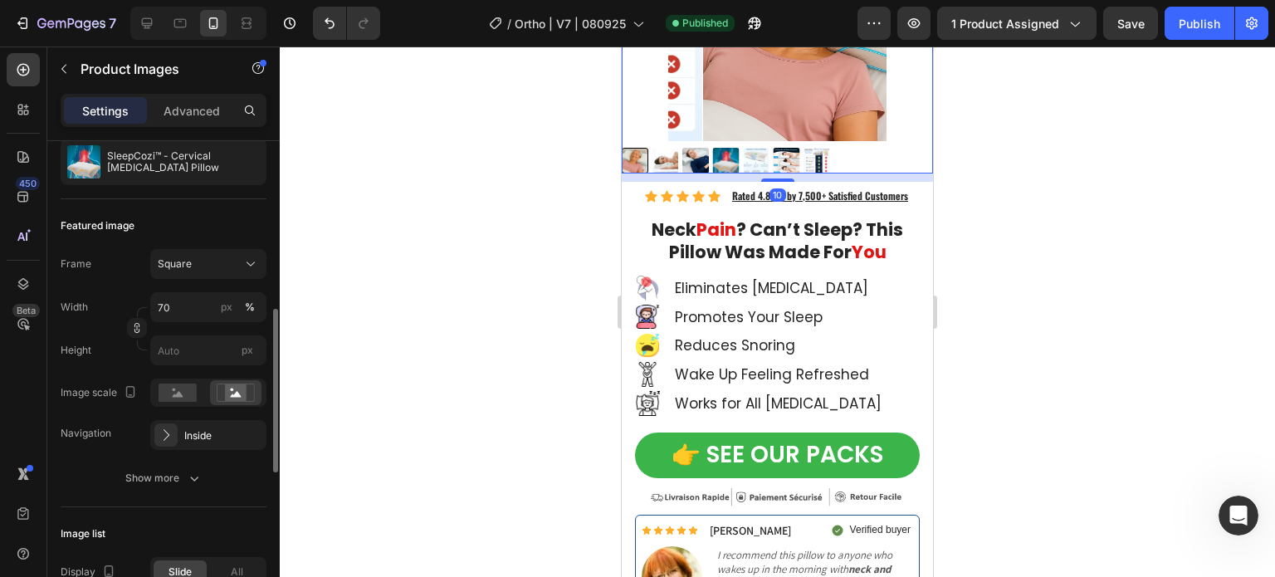
scroll to position [249, 0]
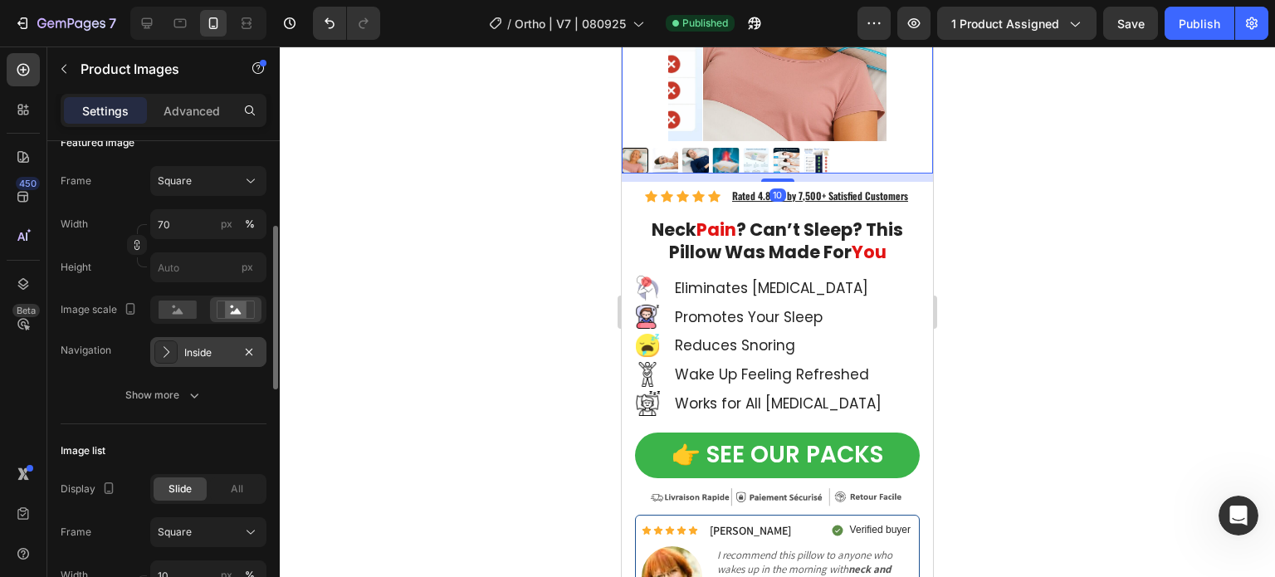
click at [165, 356] on icon at bounding box center [166, 352] width 17 height 17
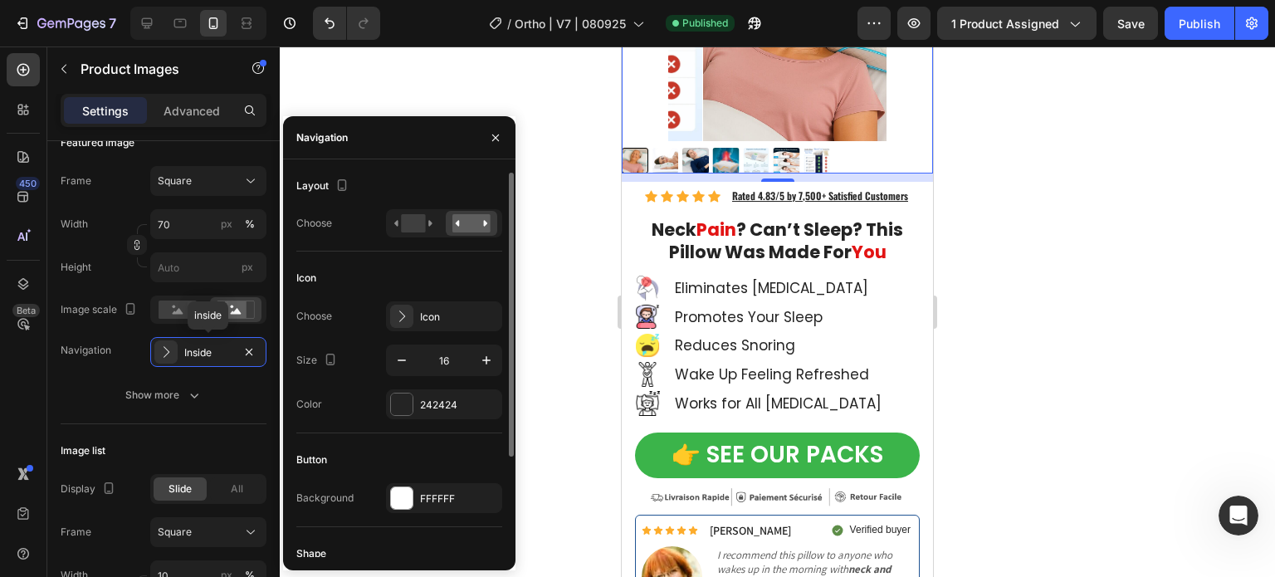
scroll to position [135, 0]
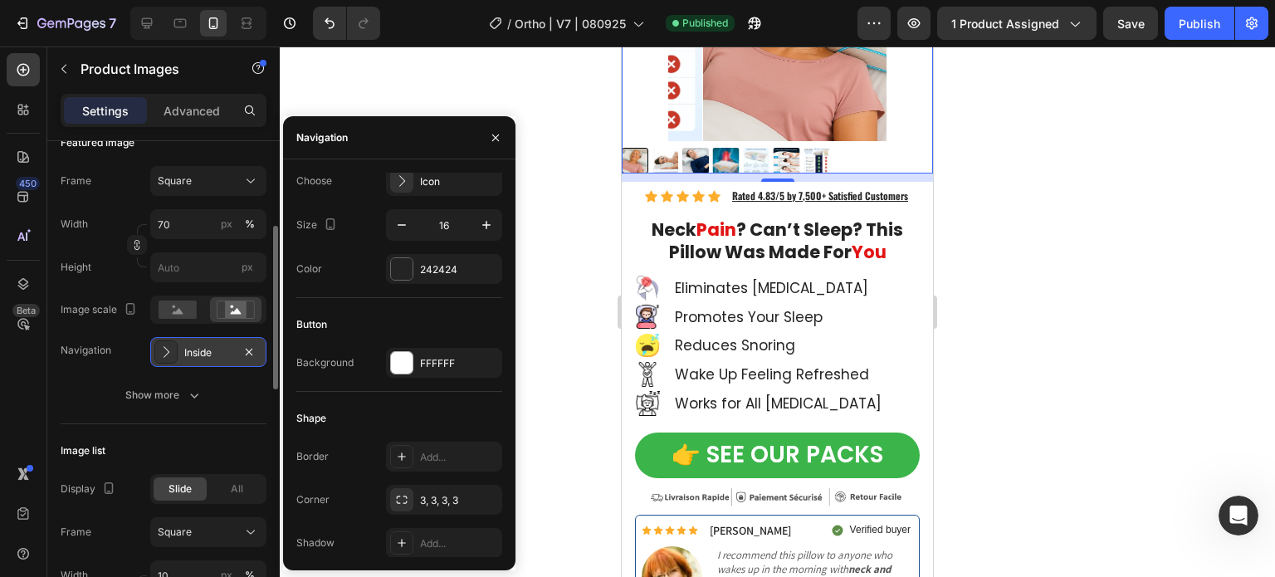
click at [177, 353] on div at bounding box center [165, 351] width 23 height 23
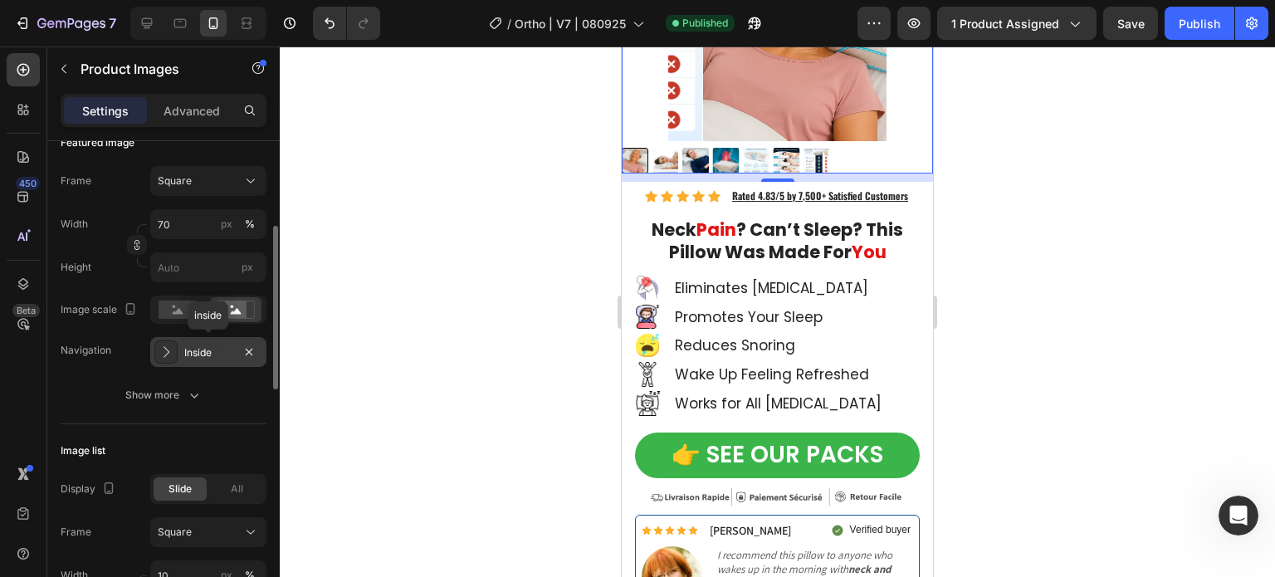
click at [169, 352] on icon at bounding box center [166, 352] width 17 height 17
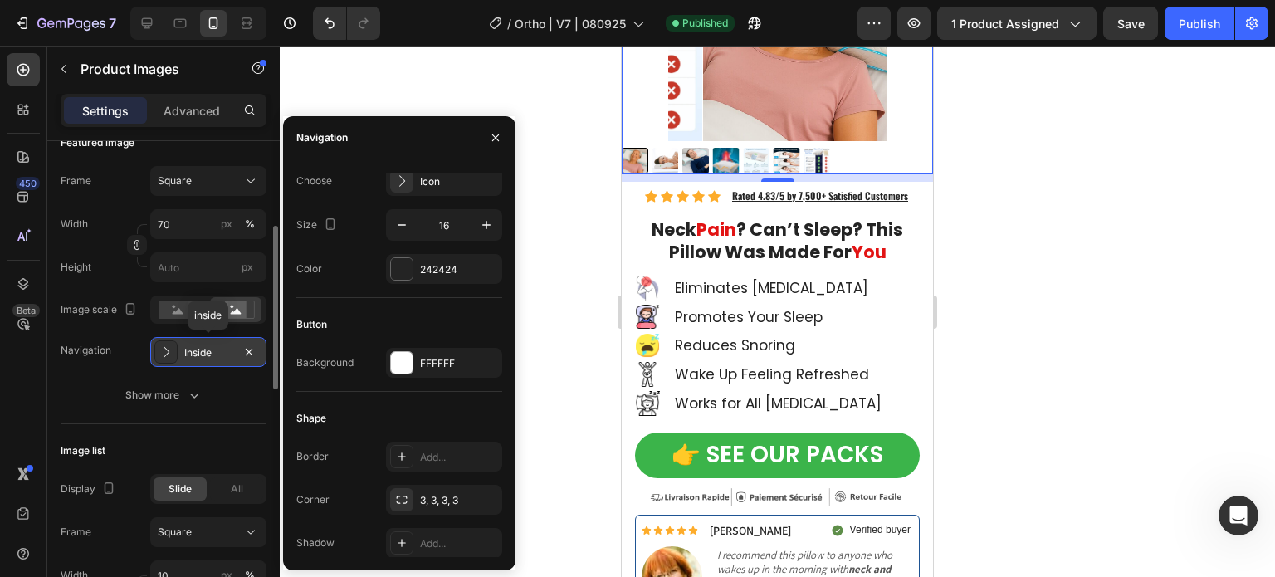
click at [169, 352] on icon at bounding box center [166, 352] width 17 height 17
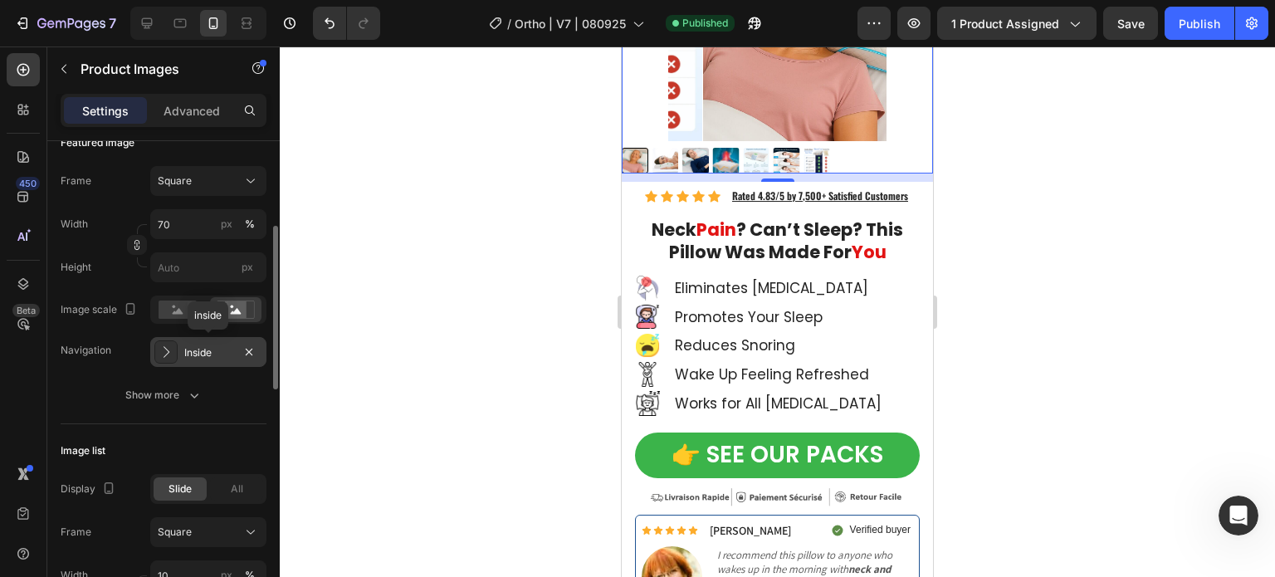
click at [189, 348] on div "Inside" at bounding box center [208, 352] width 48 height 15
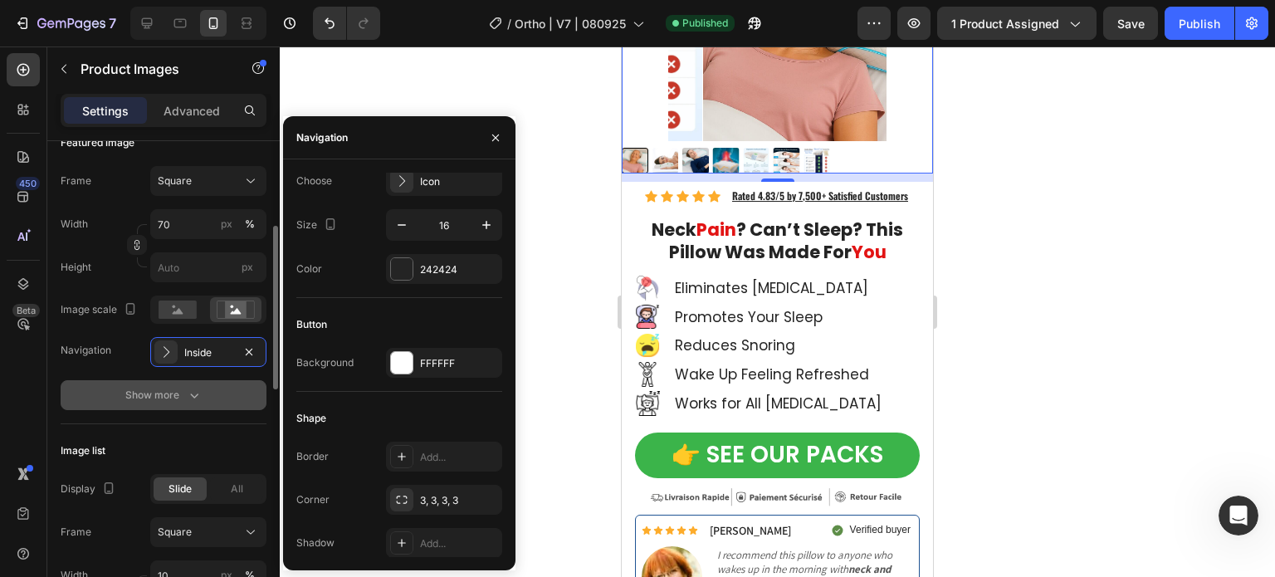
click at [193, 399] on icon "button" at bounding box center [194, 395] width 17 height 17
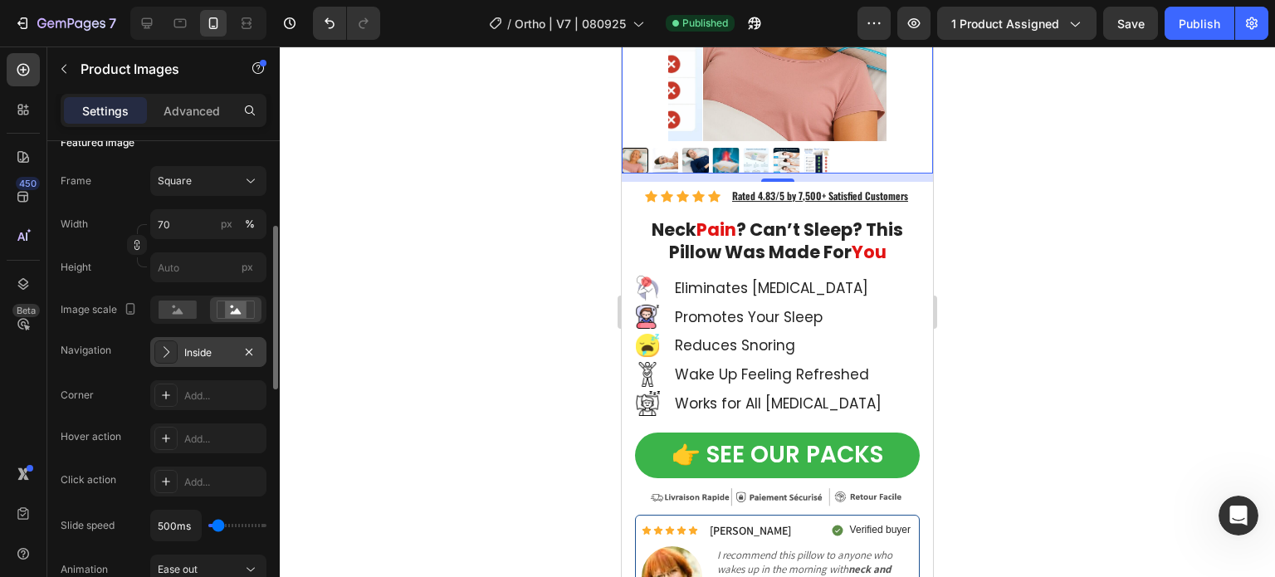
click at [202, 355] on div "Inside" at bounding box center [208, 352] width 48 height 15
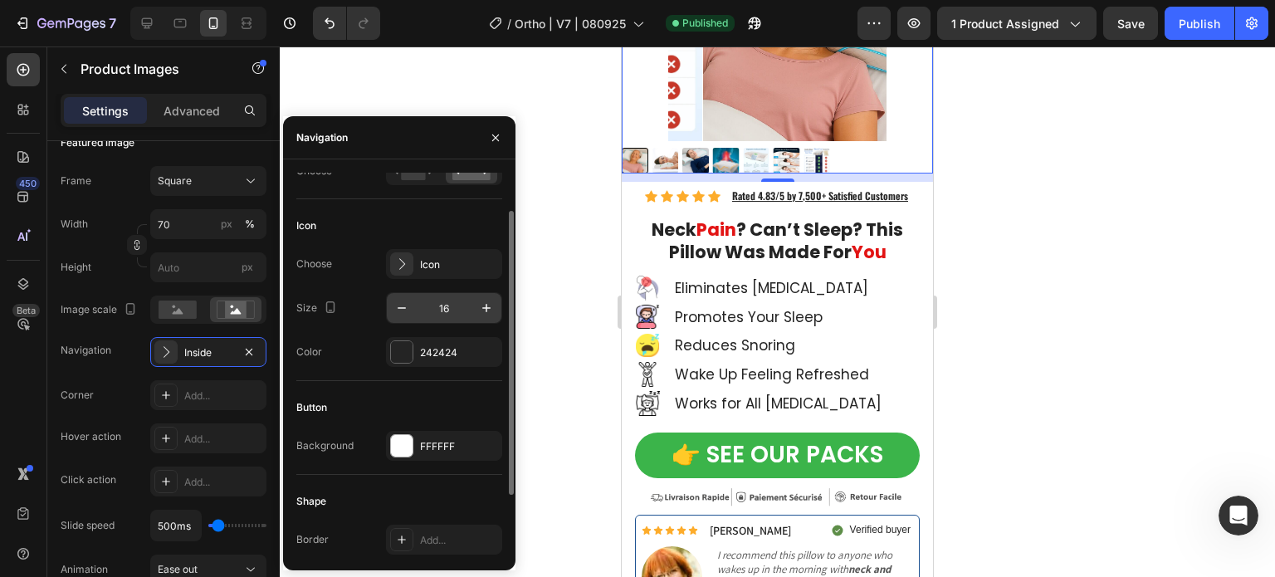
scroll to position [0, 0]
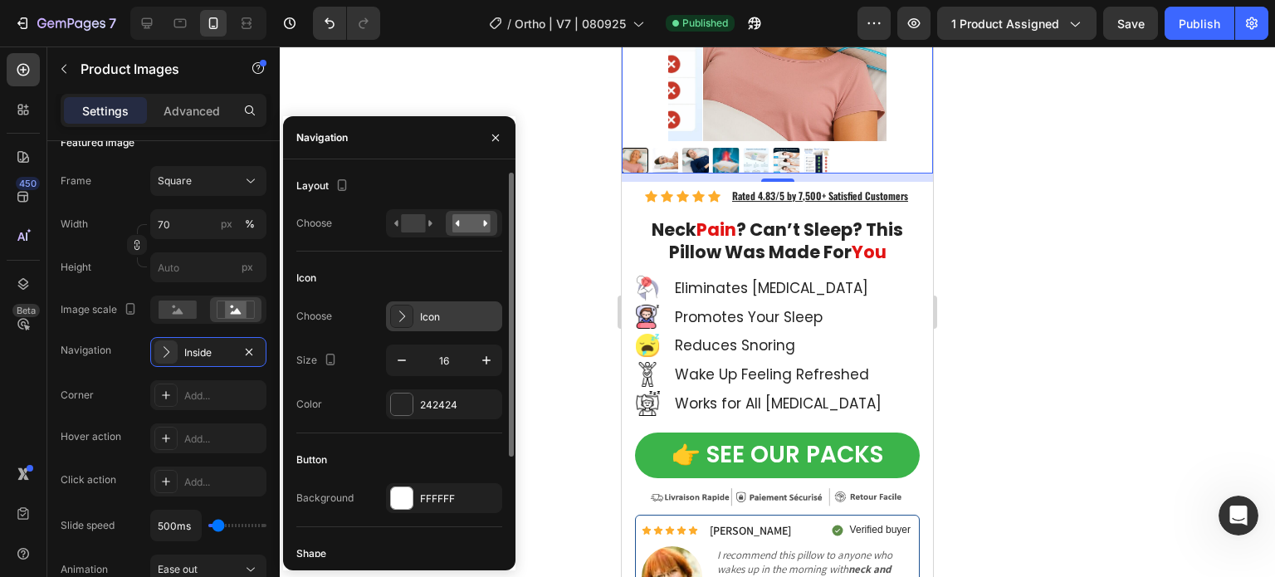
click at [404, 321] on icon at bounding box center [402, 316] width 17 height 17
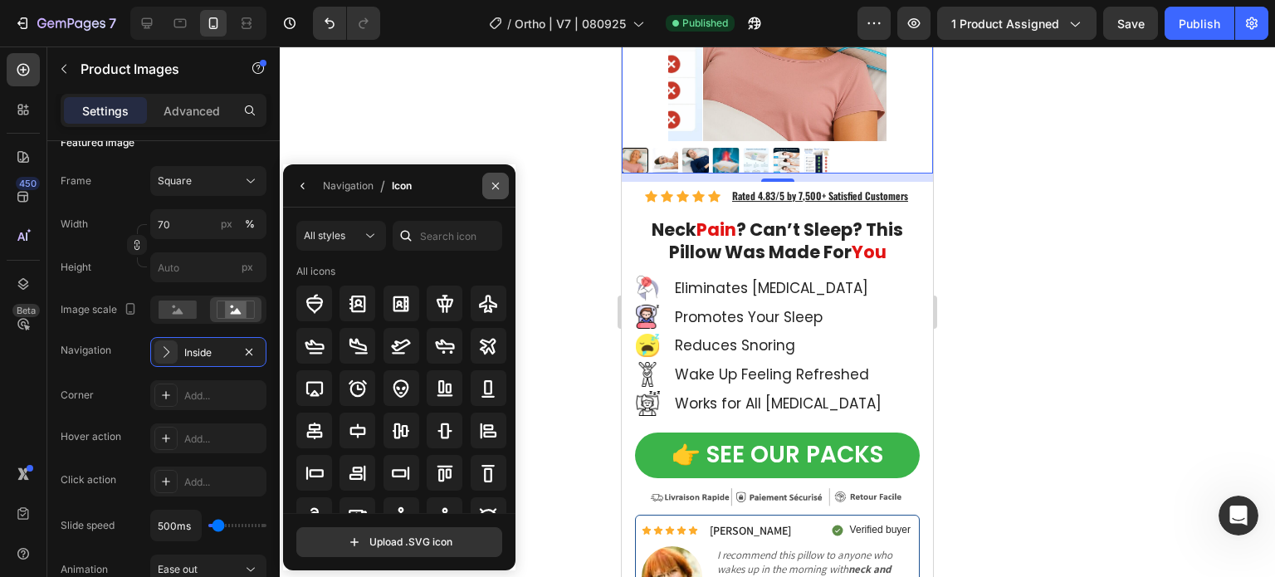
click at [491, 180] on icon "button" at bounding box center [495, 185] width 13 height 13
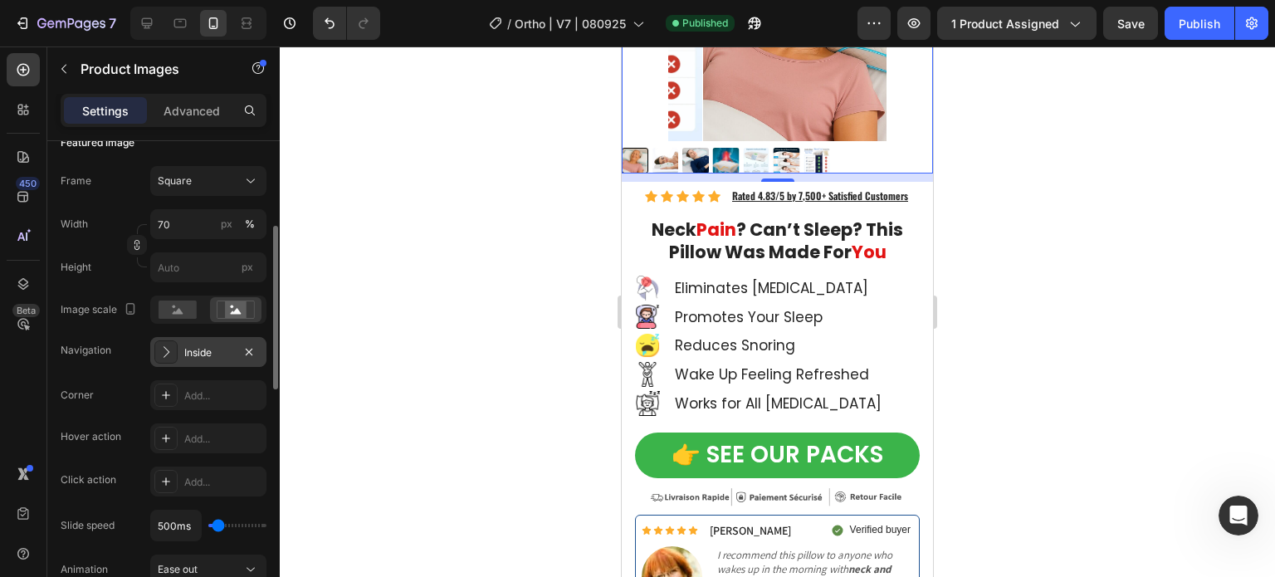
click at [216, 348] on div "Inside" at bounding box center [208, 352] width 48 height 15
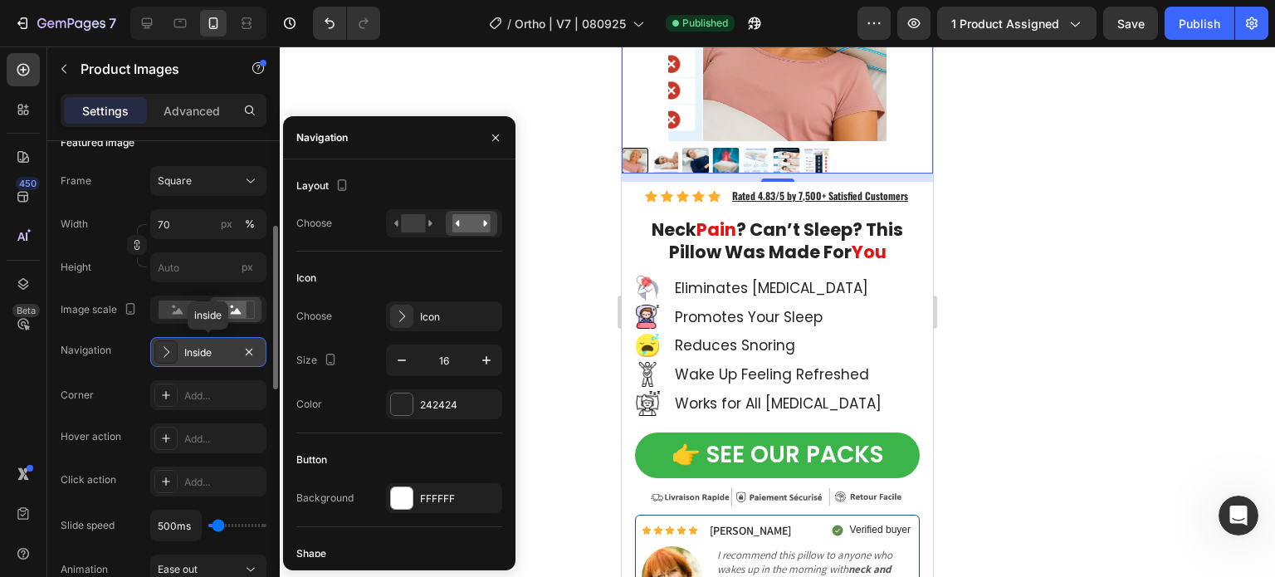
click at [211, 350] on div "Inside" at bounding box center [208, 352] width 48 height 15
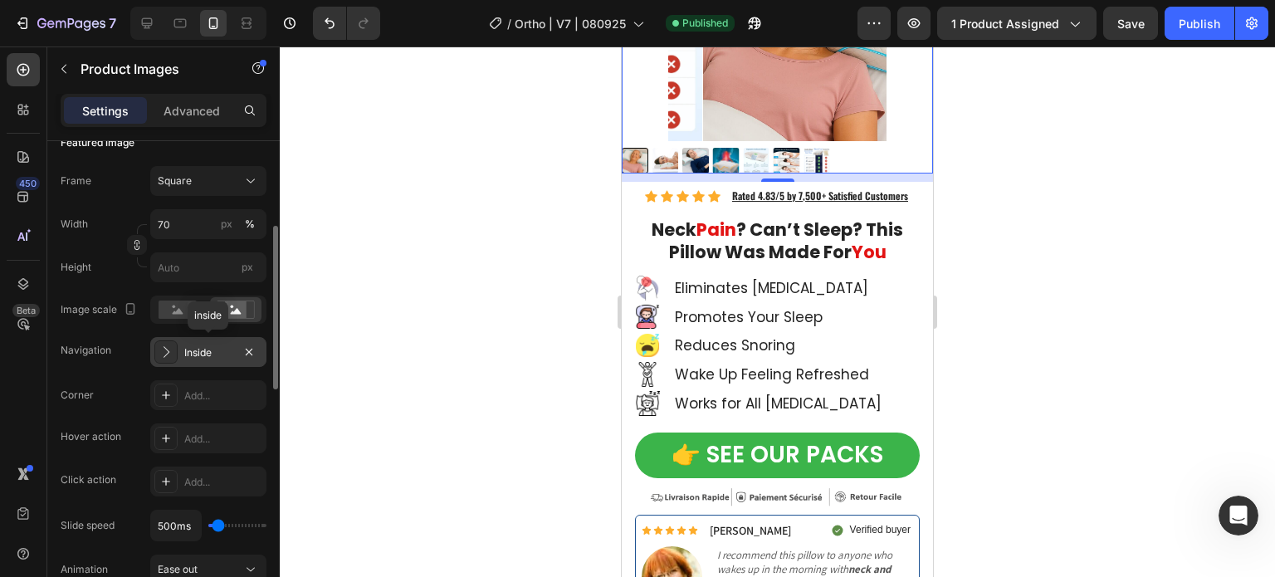
click at [211, 350] on div "Inside" at bounding box center [208, 352] width 48 height 15
click at [116, 354] on div "Navigation Inside" at bounding box center [164, 352] width 206 height 30
click at [179, 356] on div "Inside" at bounding box center [208, 352] width 116 height 30
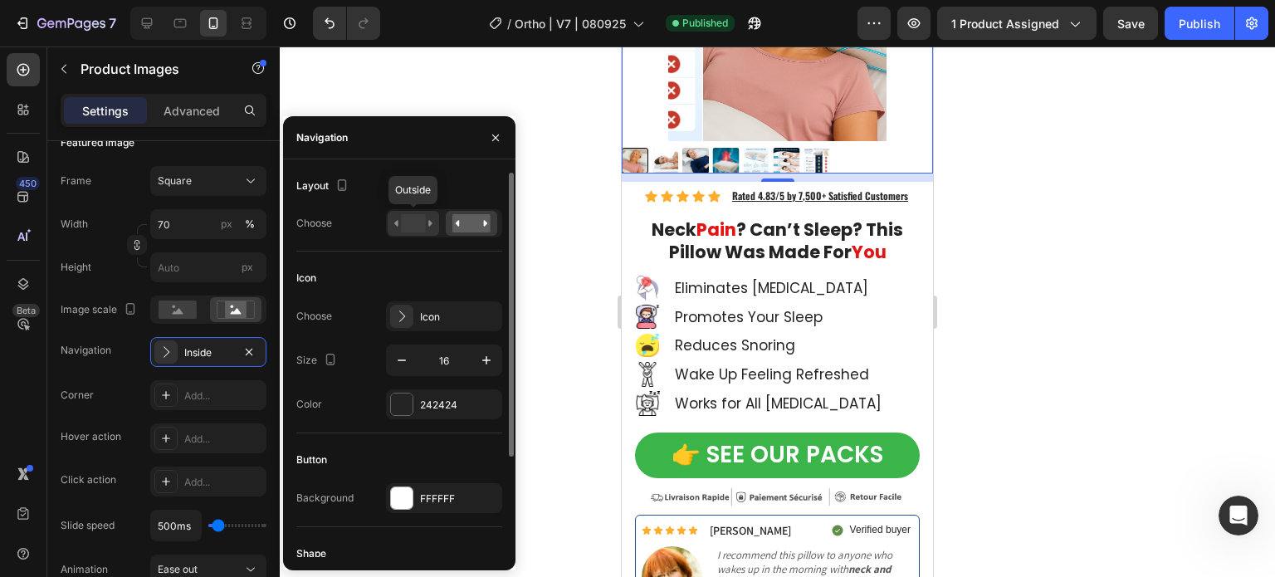
click at [420, 222] on rect at bounding box center [413, 223] width 24 height 18
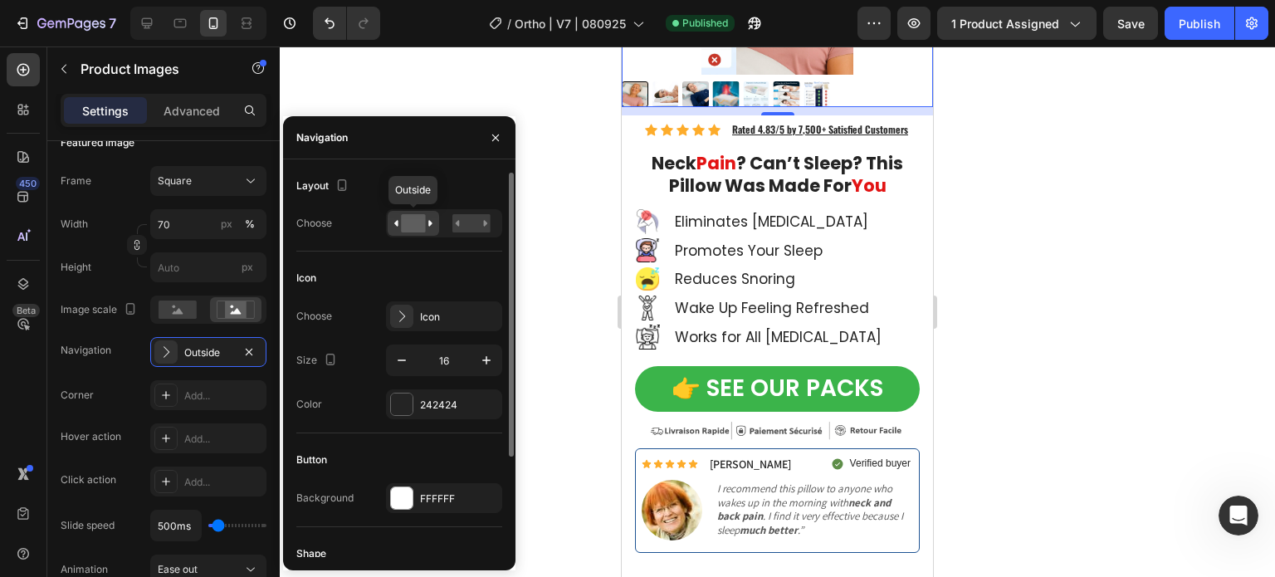
click at [420, 222] on rect at bounding box center [413, 223] width 24 height 18
click at [473, 228] on rect at bounding box center [472, 223] width 38 height 18
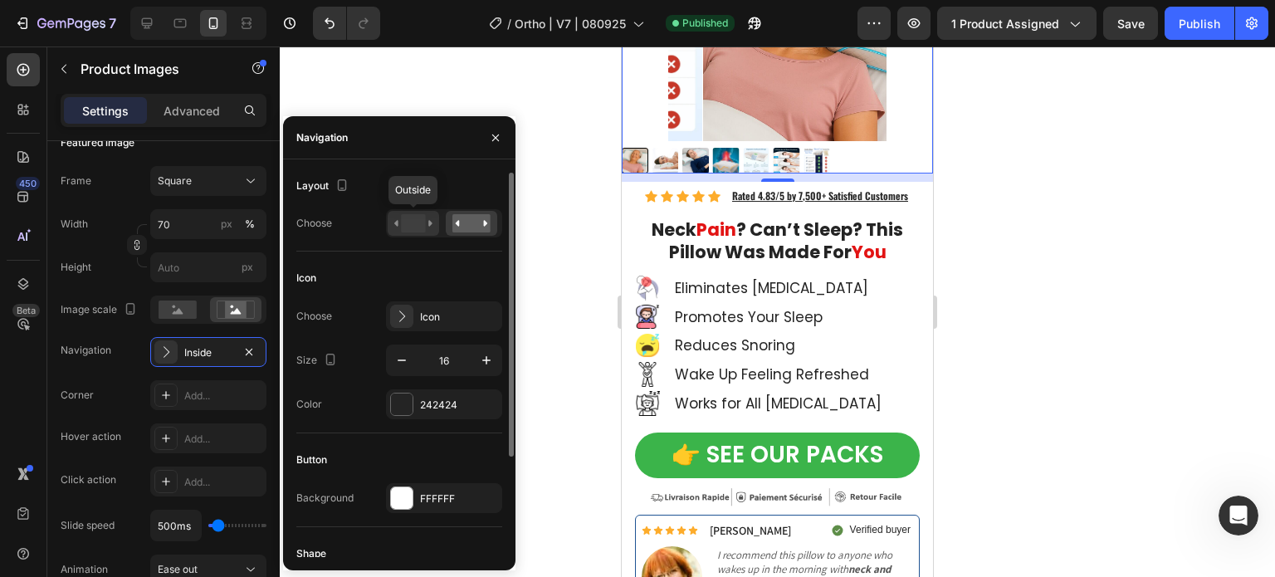
click at [419, 226] on rect at bounding box center [413, 223] width 24 height 18
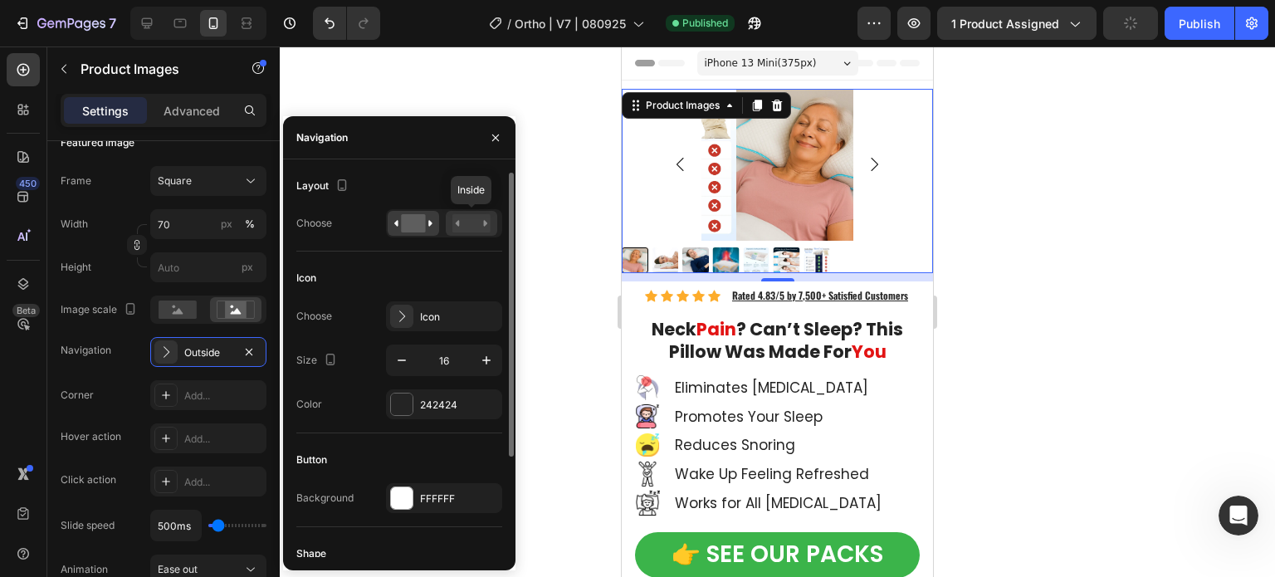
click at [465, 218] on rect at bounding box center [472, 223] width 38 height 18
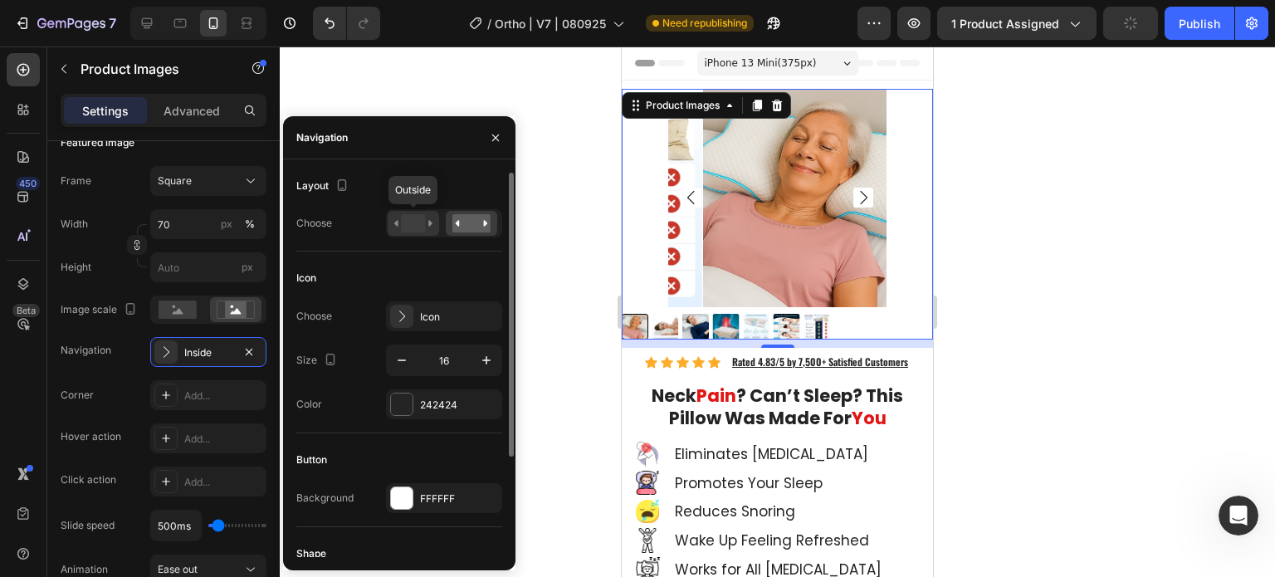
click at [410, 221] on rect at bounding box center [413, 223] width 24 height 18
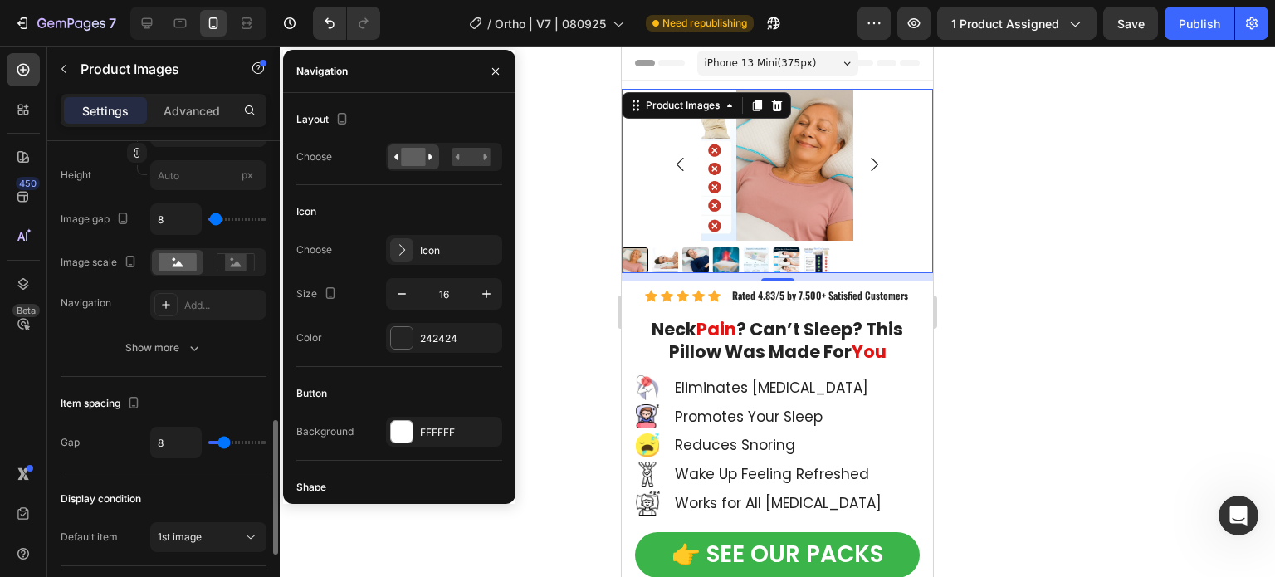
scroll to position [1242, 0]
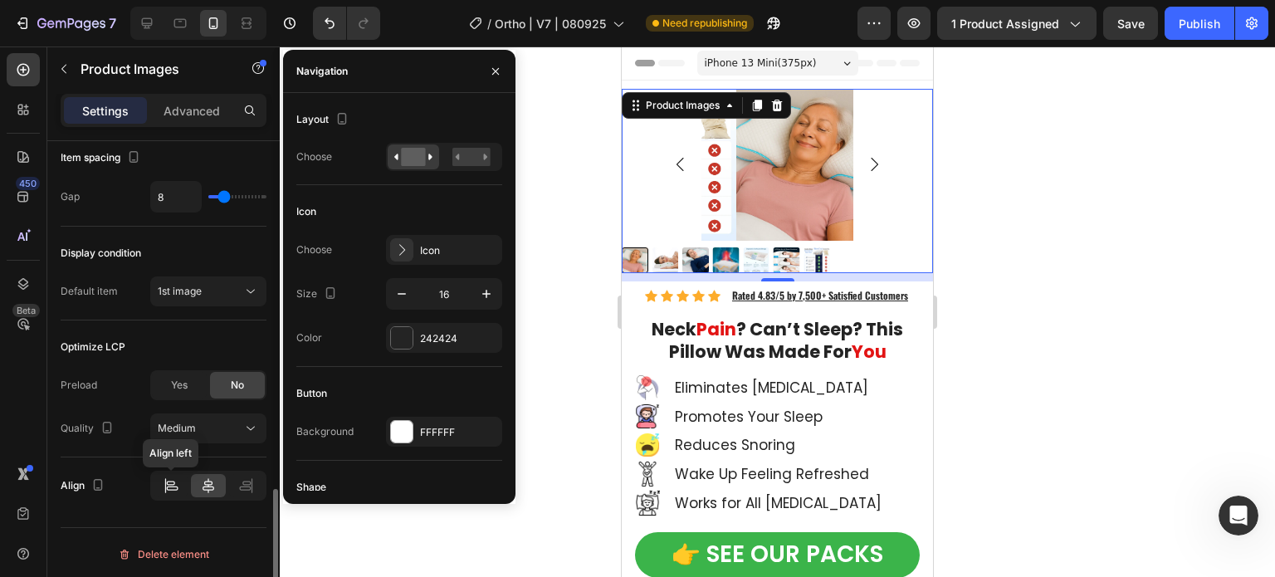
click at [173, 480] on icon at bounding box center [171, 485] width 17 height 17
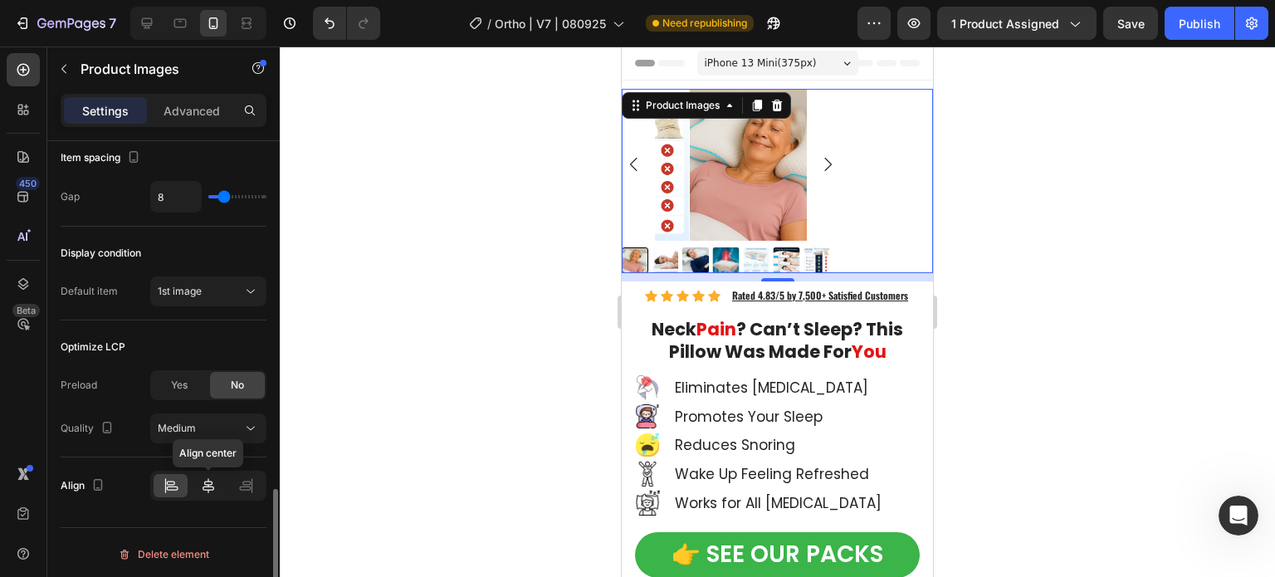
drag, startPoint x: 208, startPoint y: 480, endPoint x: 2, endPoint y: 245, distance: 312.5
click at [208, 480] on icon at bounding box center [208, 485] width 17 height 17
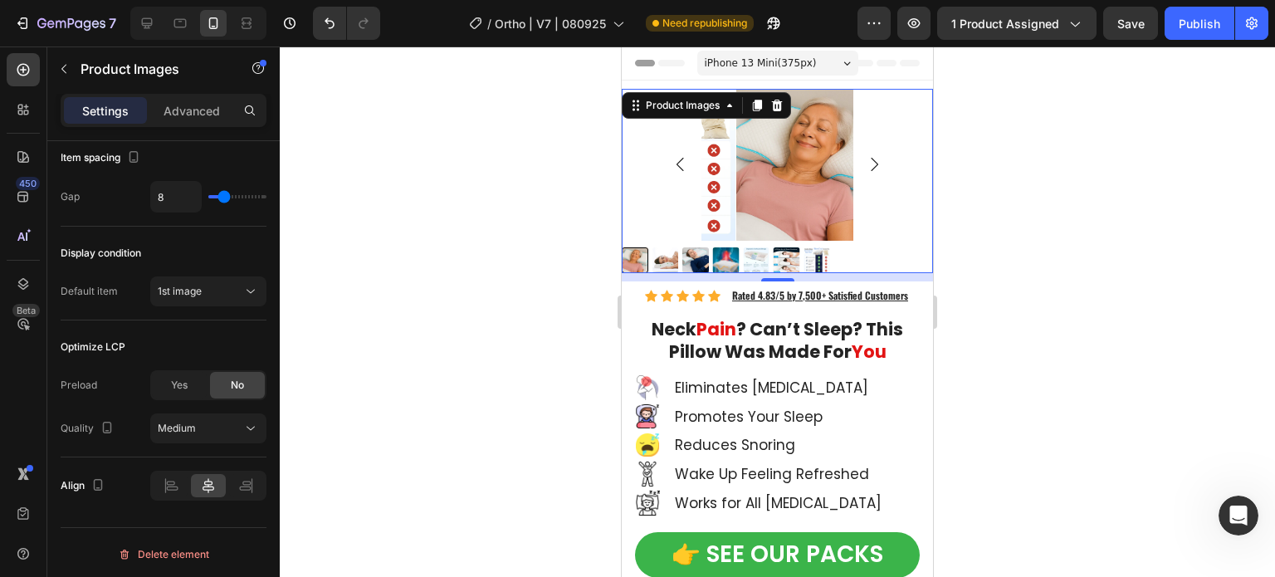
click at [761, 262] on img at bounding box center [756, 260] width 27 height 27
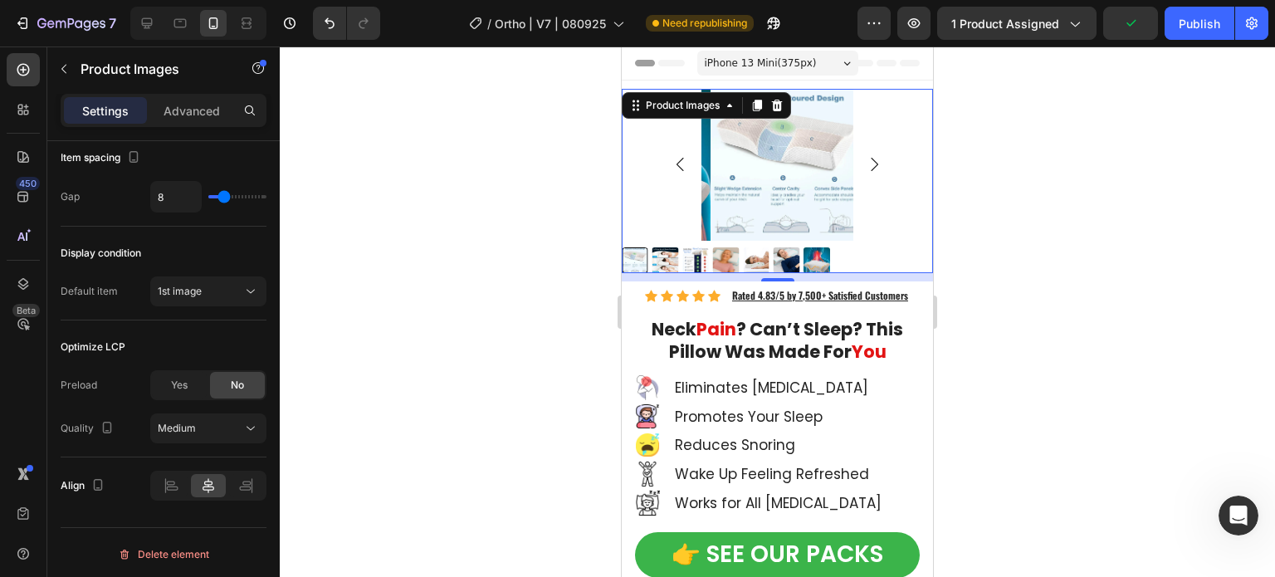
click at [761, 190] on img at bounding box center [787, 165] width 152 height 152
click at [817, 154] on img at bounding box center [787, 165] width 152 height 152
click at [524, 245] on div at bounding box center [778, 312] width 996 height 531
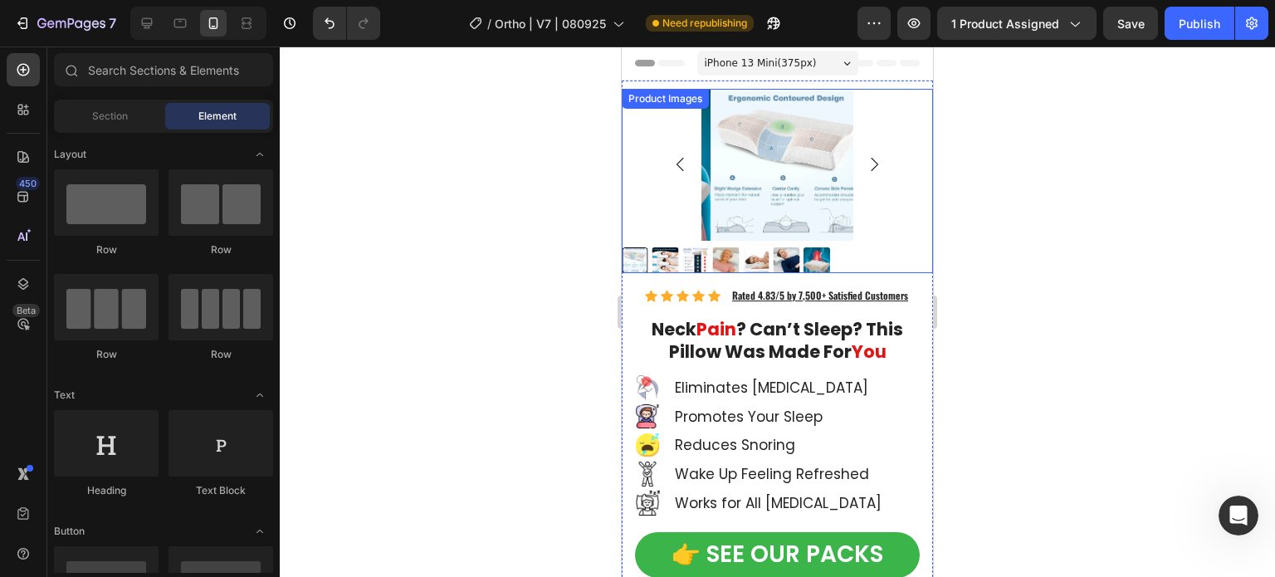
click at [760, 195] on img at bounding box center [787, 165] width 152 height 152
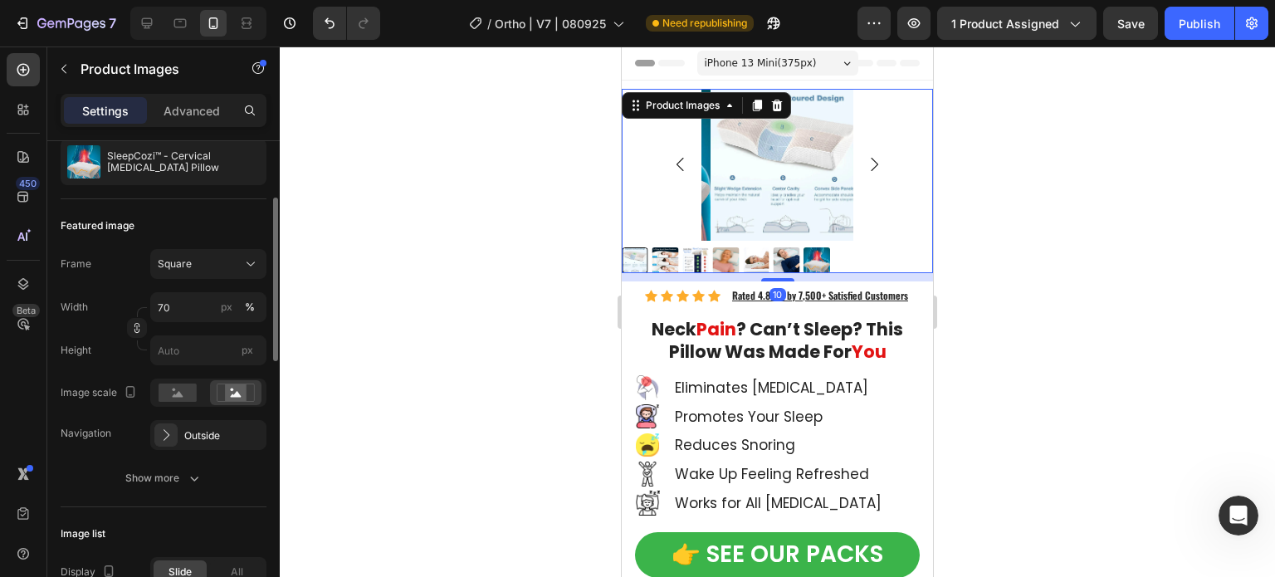
scroll to position [249, 0]
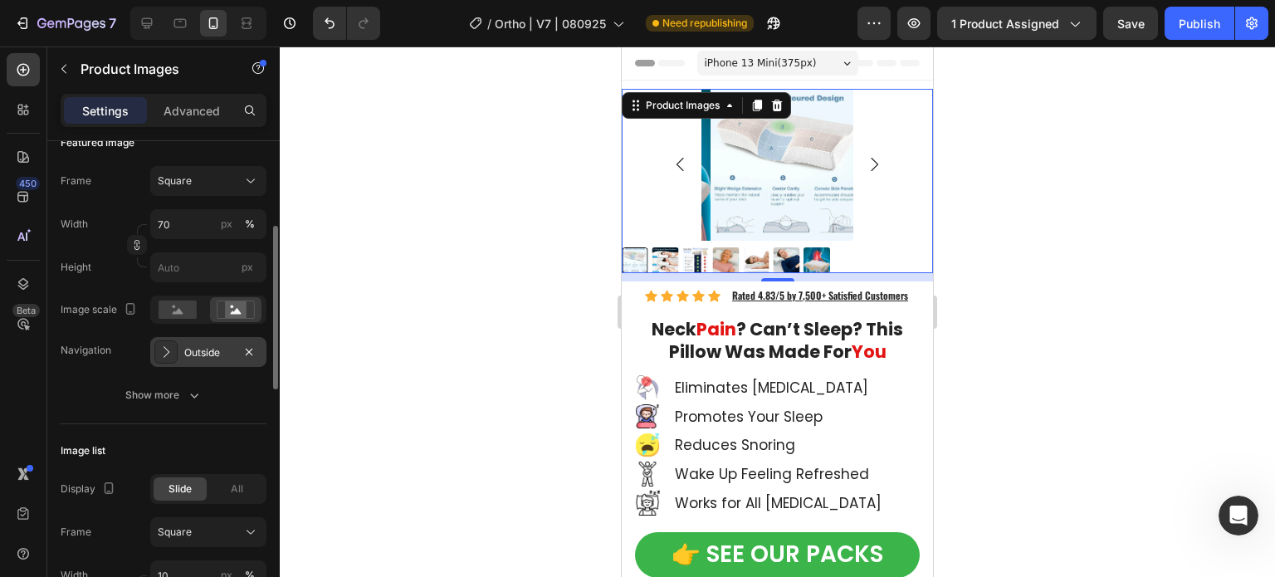
click at [198, 356] on div "Outside" at bounding box center [208, 352] width 48 height 15
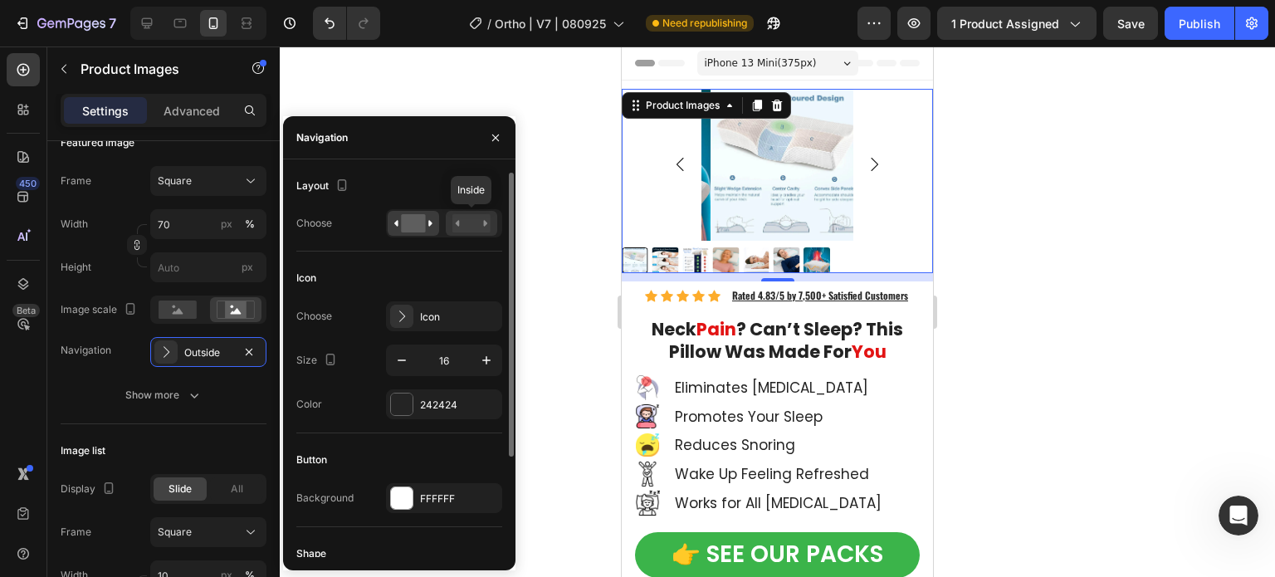
click at [472, 222] on rect at bounding box center [472, 223] width 38 height 18
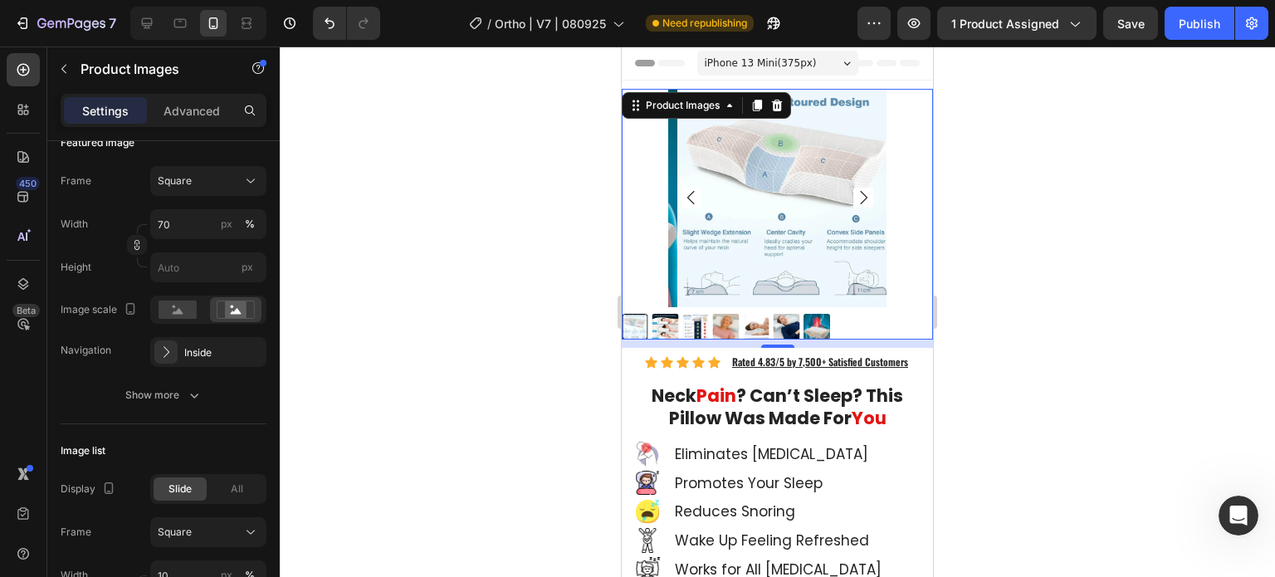
click at [1058, 278] on div at bounding box center [778, 312] width 996 height 531
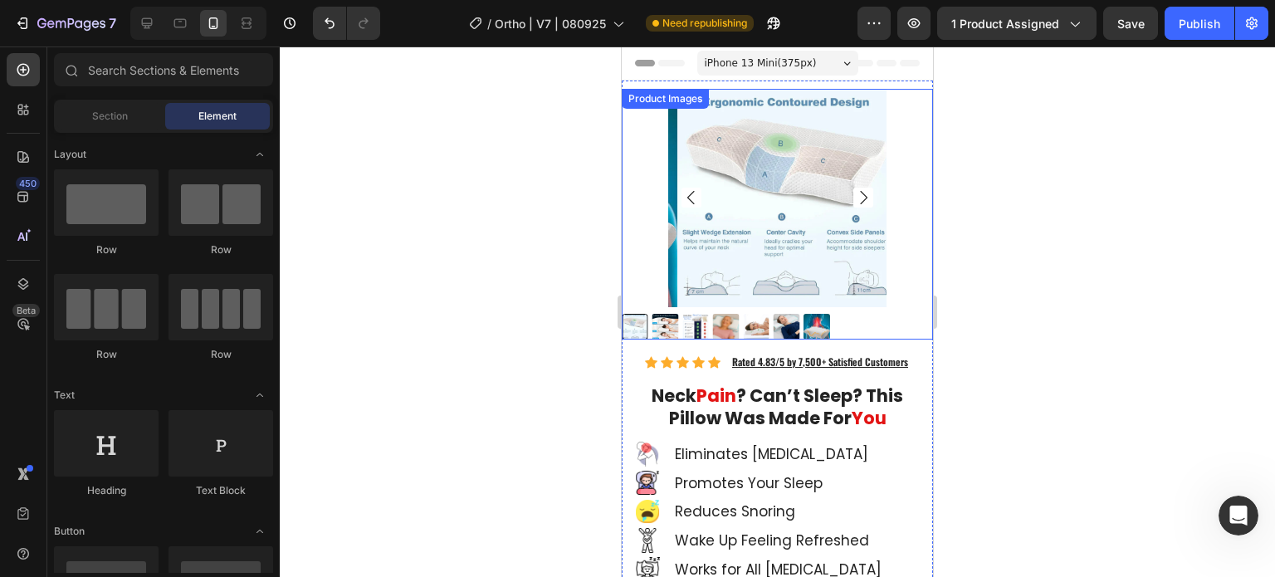
click at [731, 207] on img at bounding box center [787, 198] width 218 height 218
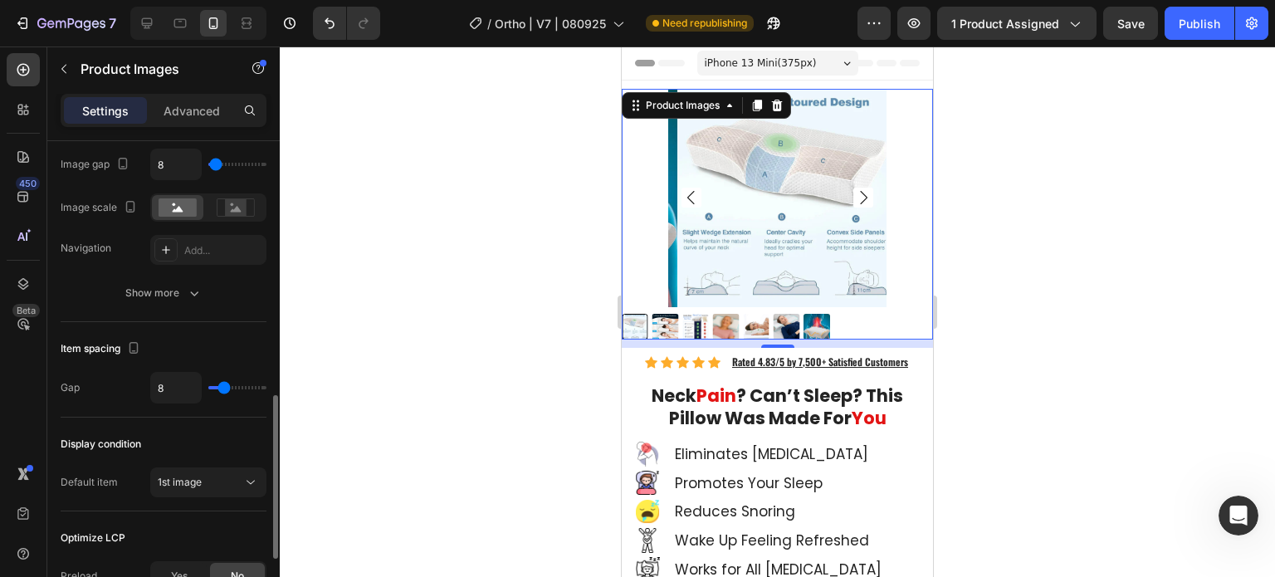
scroll to position [939, 0]
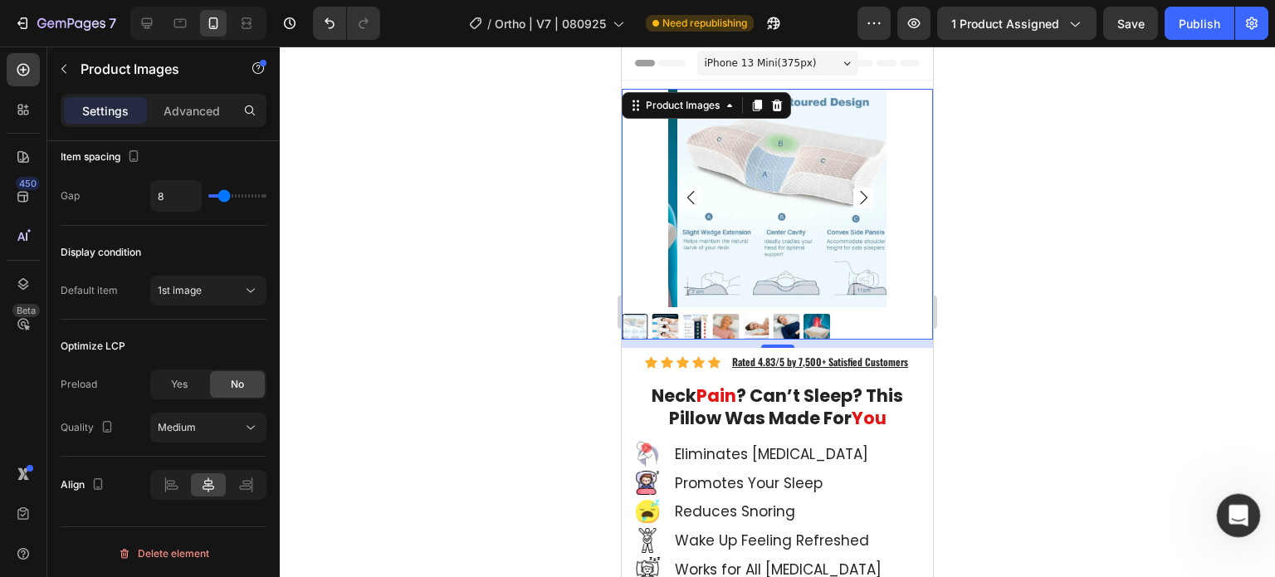
click html
click at [754, 232] on img at bounding box center [787, 198] width 218 height 218
click at [1123, 273] on div at bounding box center [778, 312] width 996 height 531
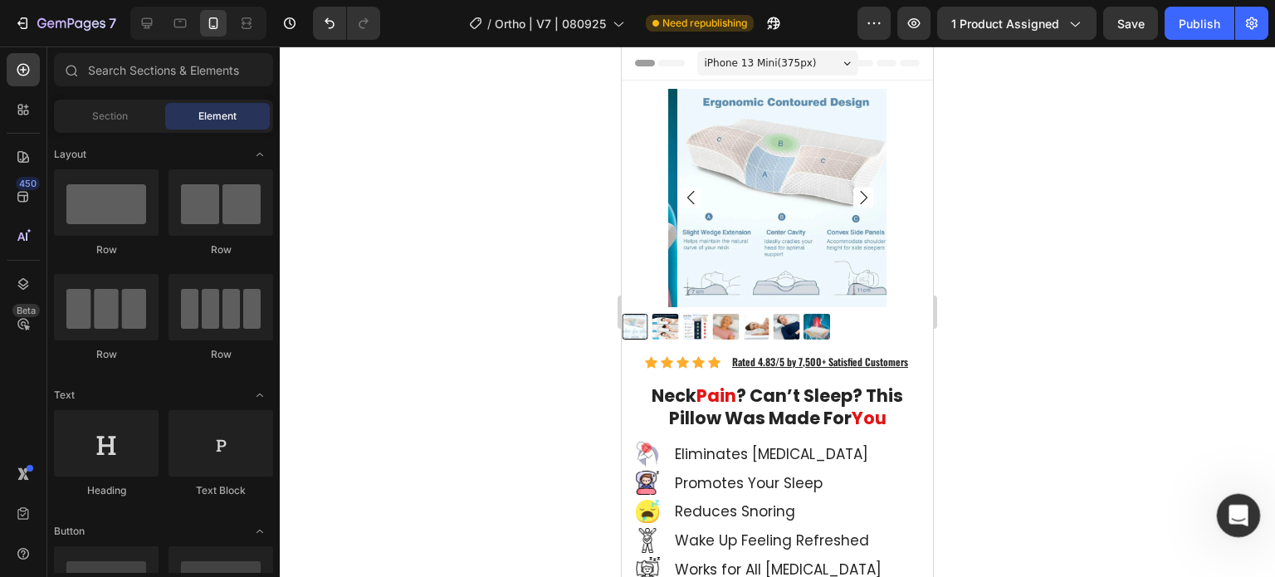
click at [1237, 522] on icon "Open Intercom Messenger" at bounding box center [1236, 513] width 27 height 27
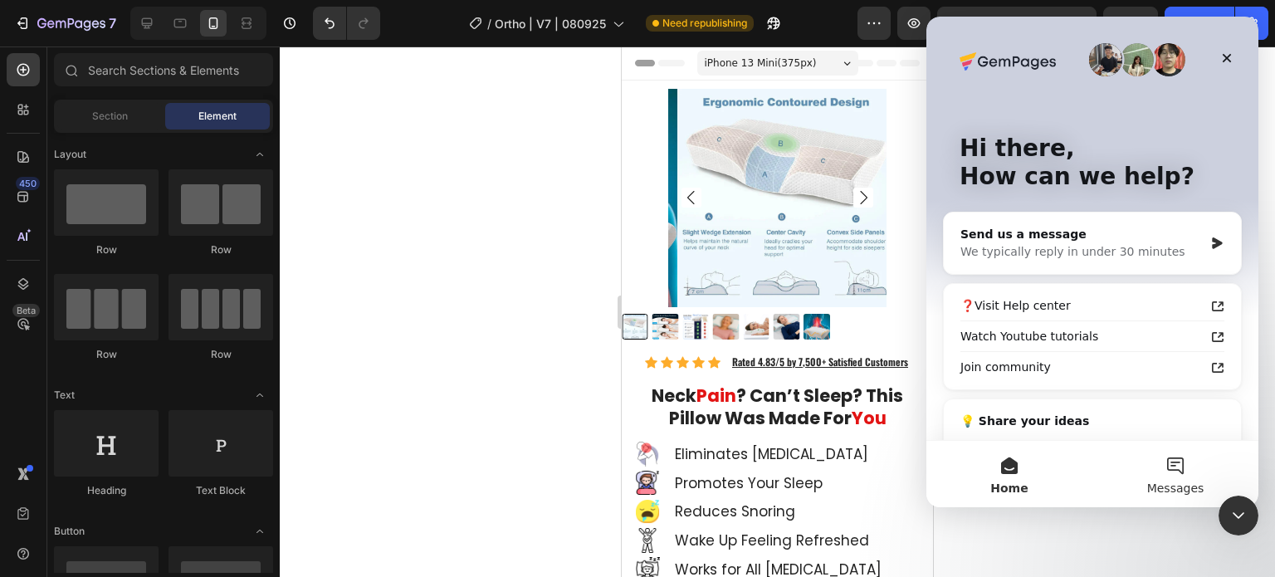
click at [1183, 473] on button "Messages" at bounding box center [1176, 474] width 166 height 66
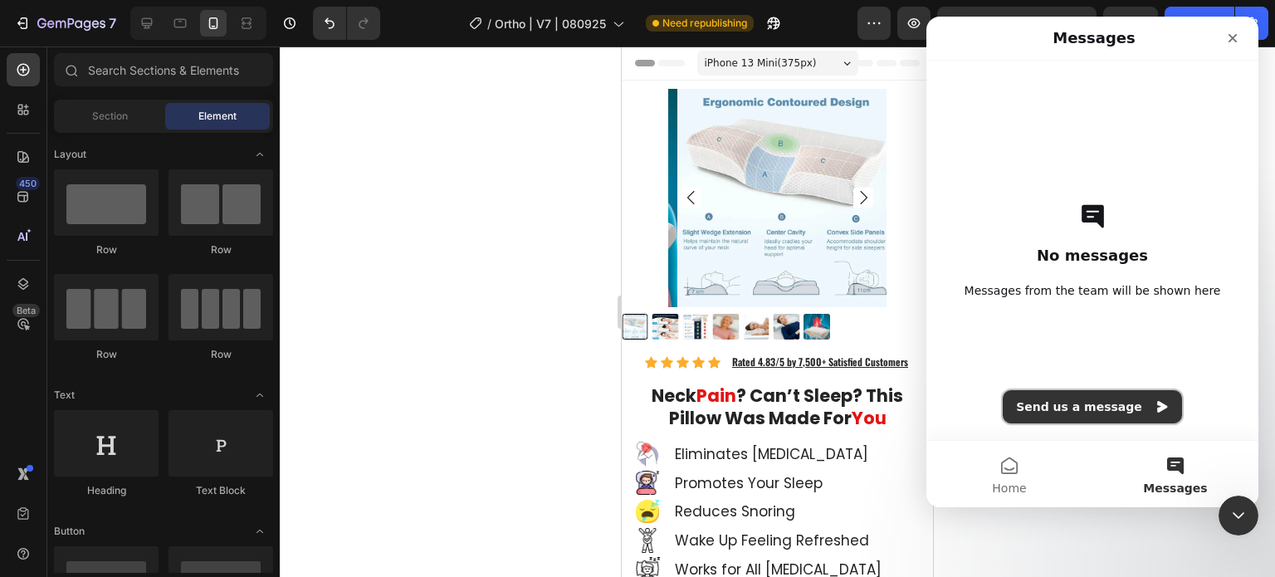
click at [1090, 411] on button "Send us a message" at bounding box center [1092, 406] width 179 height 33
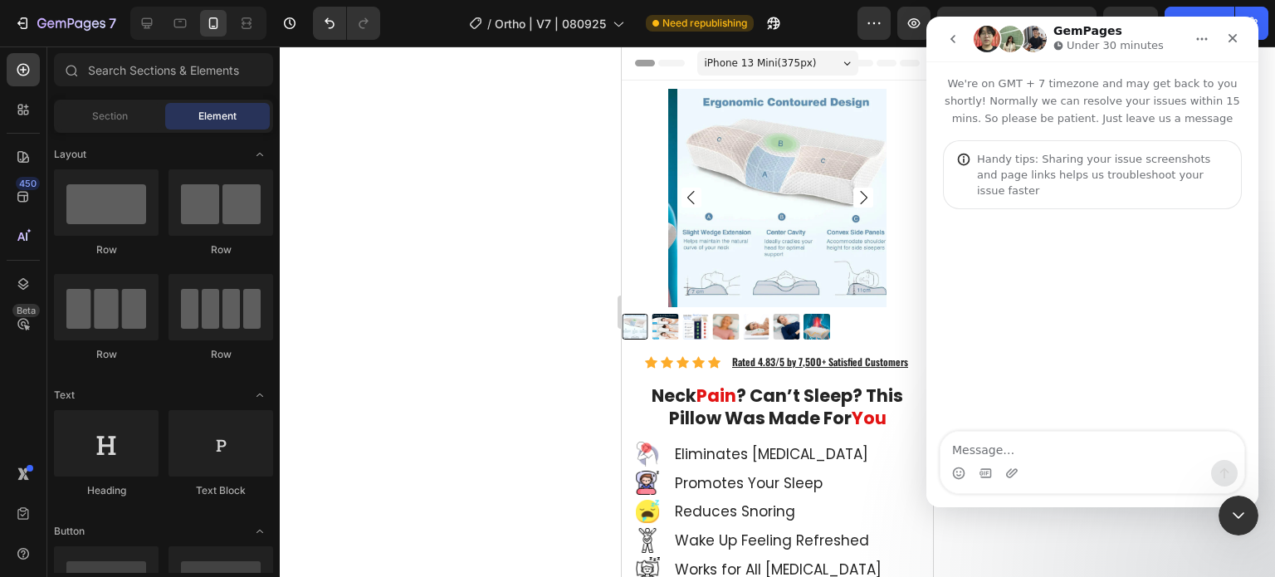
click at [1047, 441] on textarea "Message…" at bounding box center [1093, 446] width 304 height 28
type textarea "Hello"
type textarea "who to fix this"
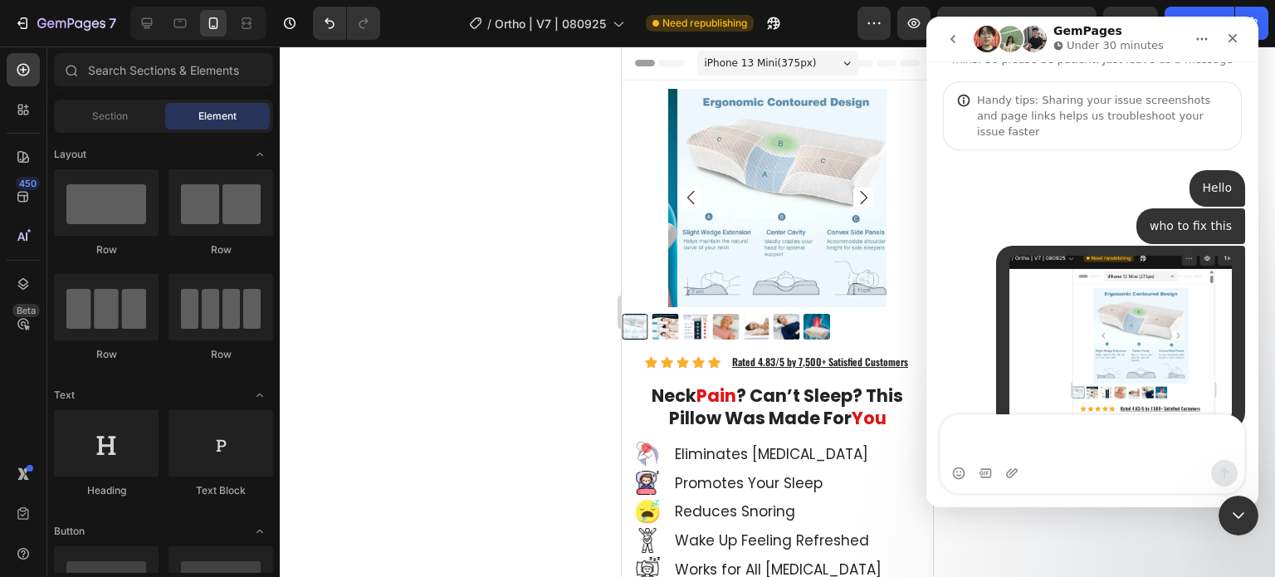
scroll to position [75, 0]
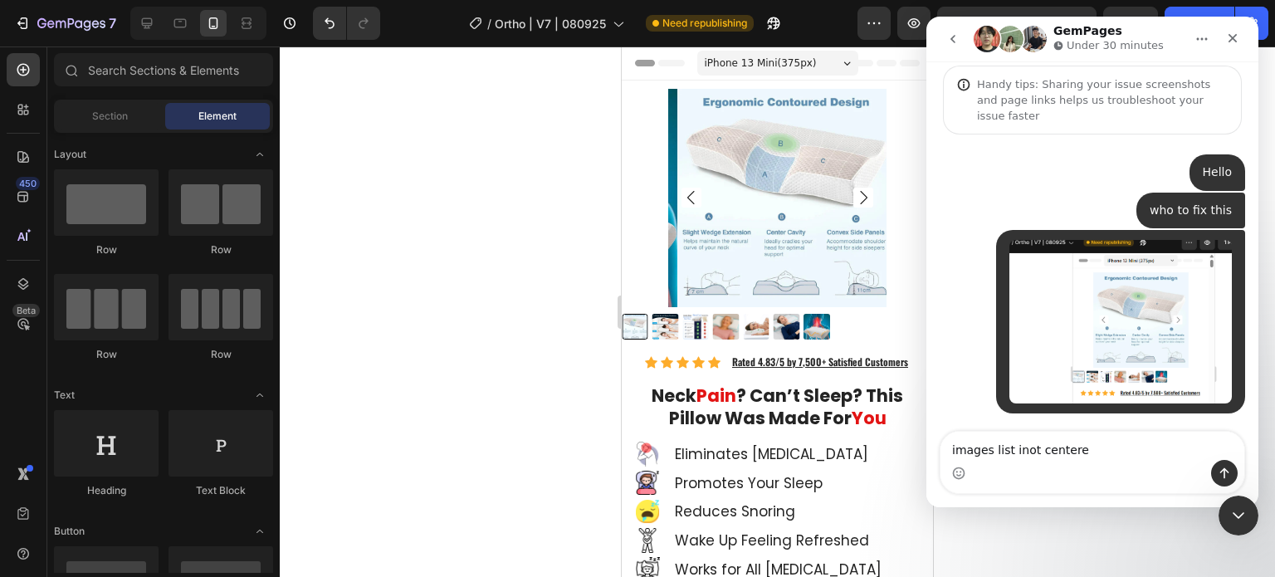
type textarea "images list inot centered"
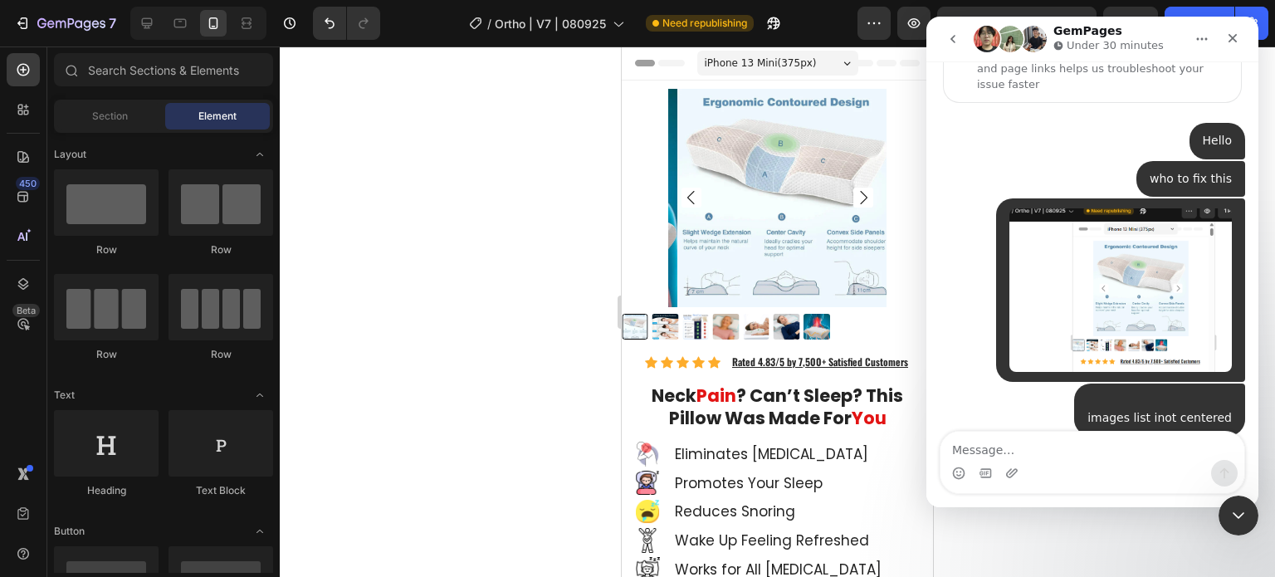
scroll to position [112, 0]
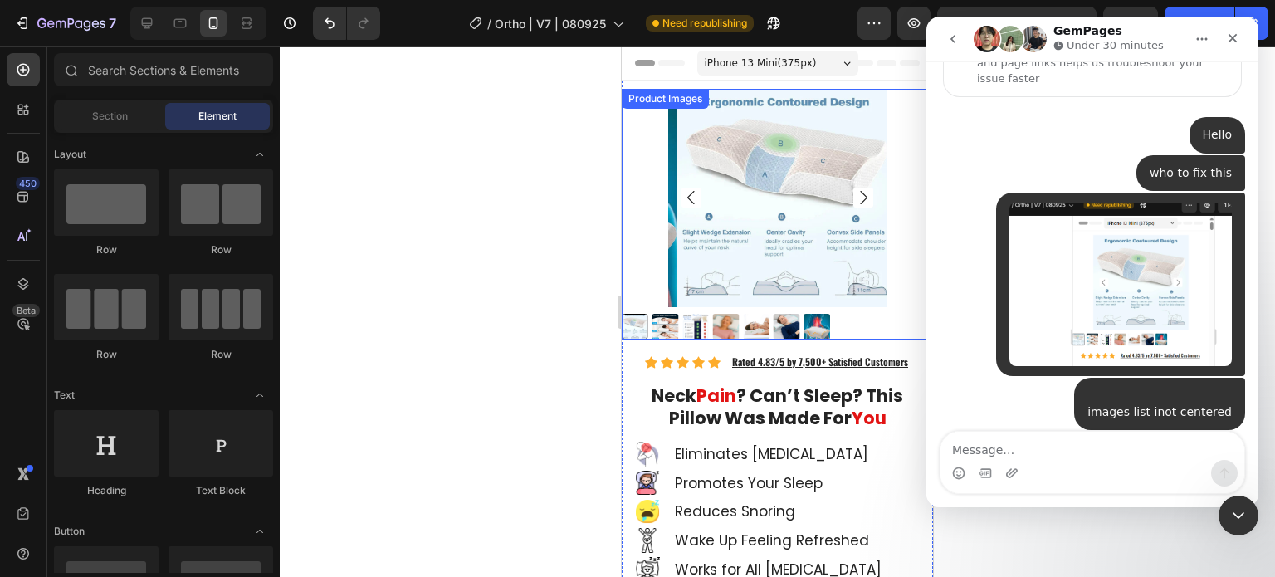
click at [675, 321] on img at bounding box center [666, 327] width 27 height 27
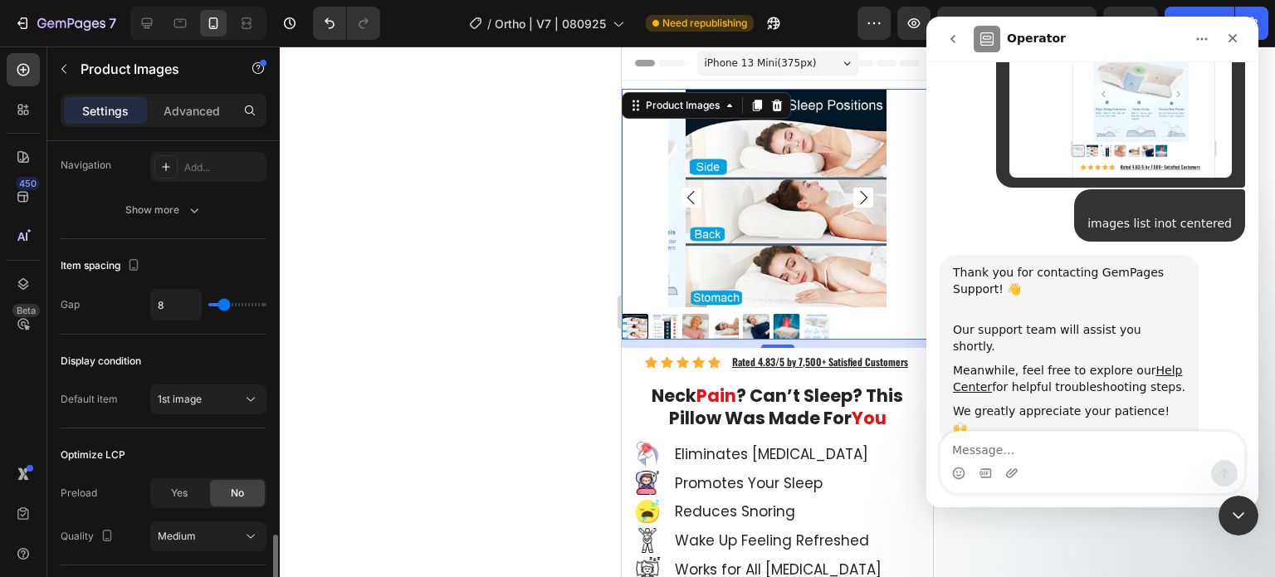
scroll to position [913, 0]
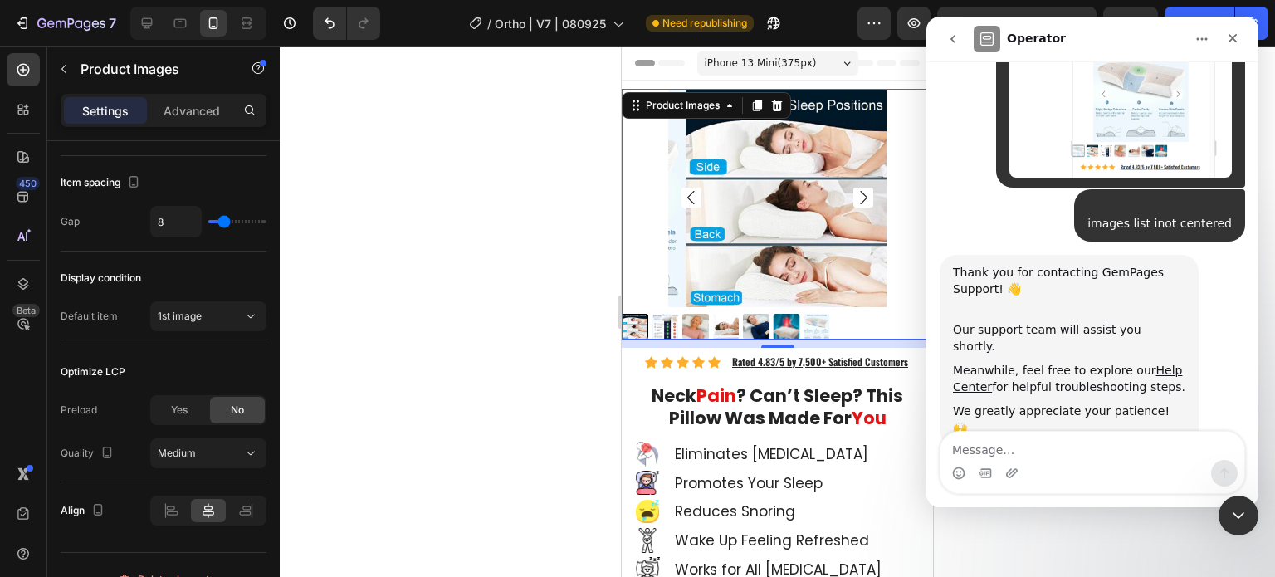
click at [373, 394] on div at bounding box center [778, 312] width 996 height 531
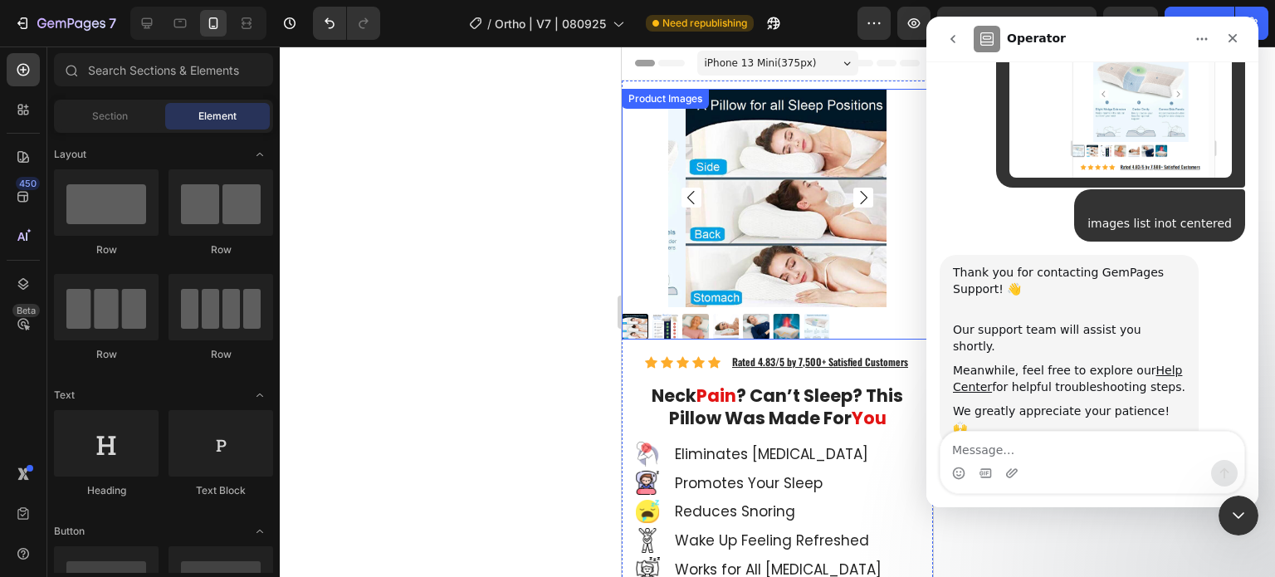
click at [796, 324] on img at bounding box center [787, 327] width 27 height 27
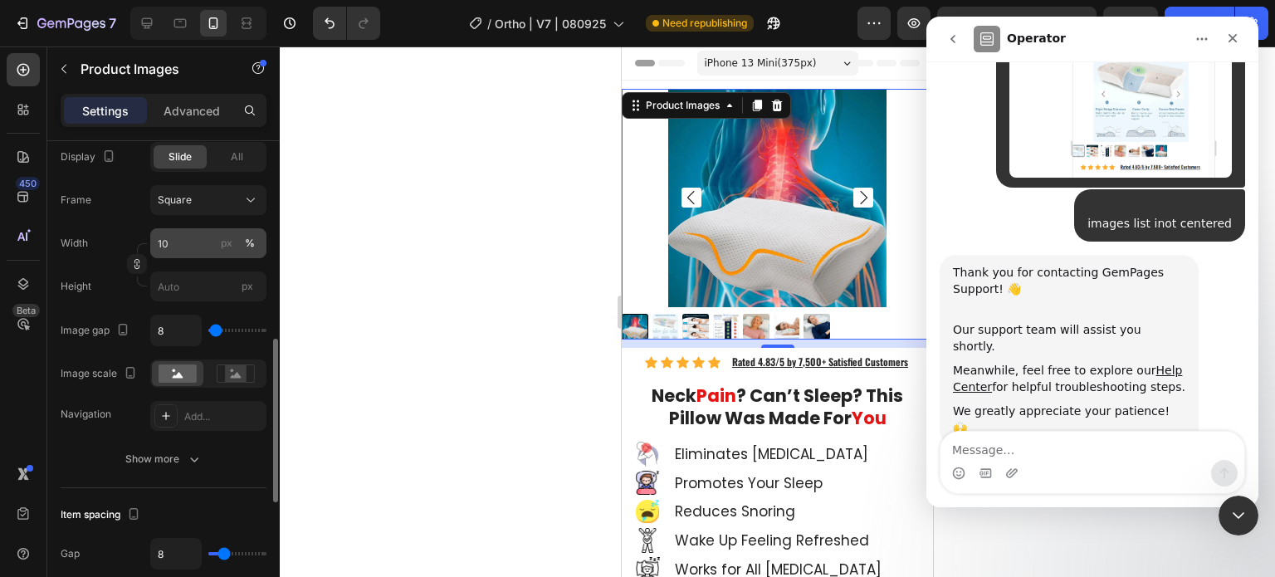
scroll to position [939, 0]
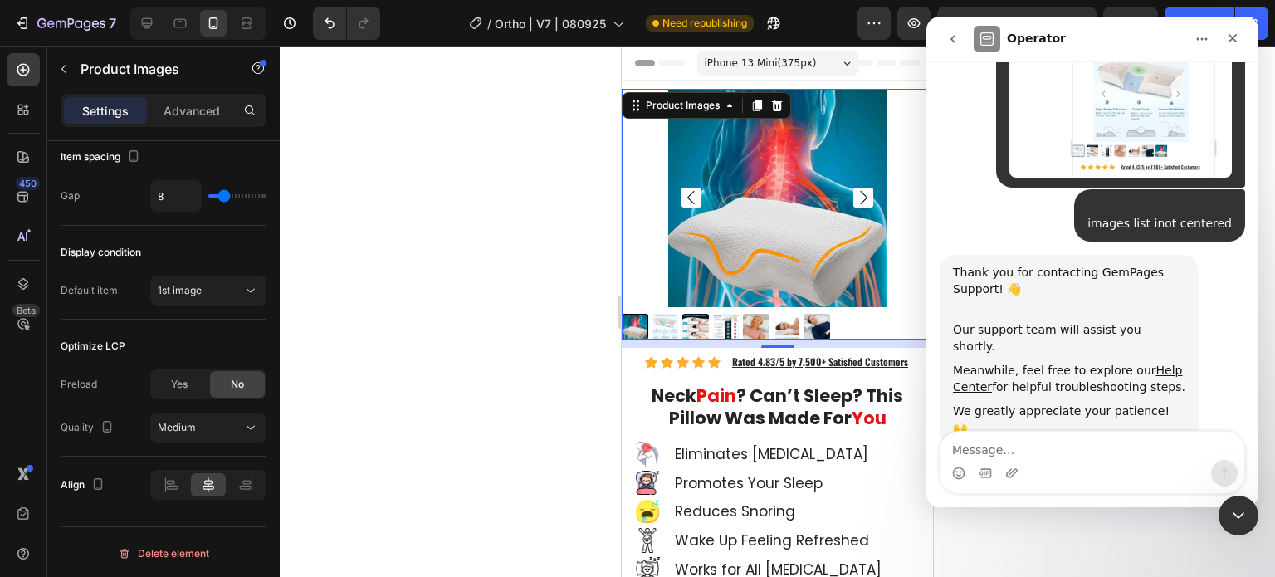
click at [1099, 469] on div "Intercom messenger" at bounding box center [1093, 473] width 304 height 27
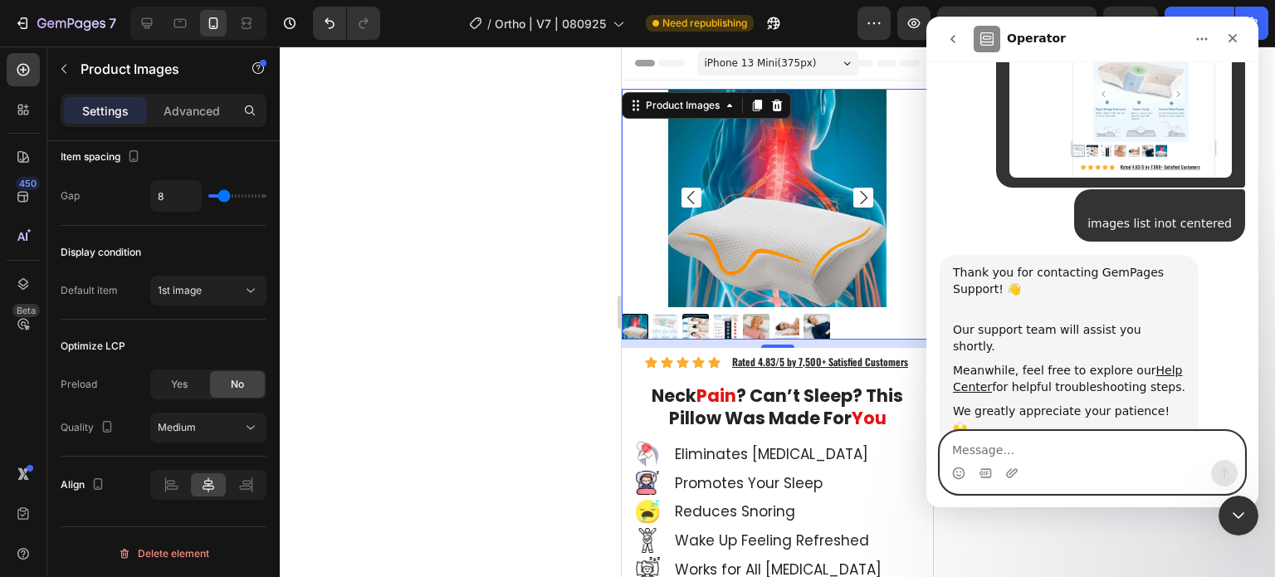
click at [1096, 451] on textarea "Message…" at bounding box center [1093, 446] width 304 height 28
paste textarea "a"
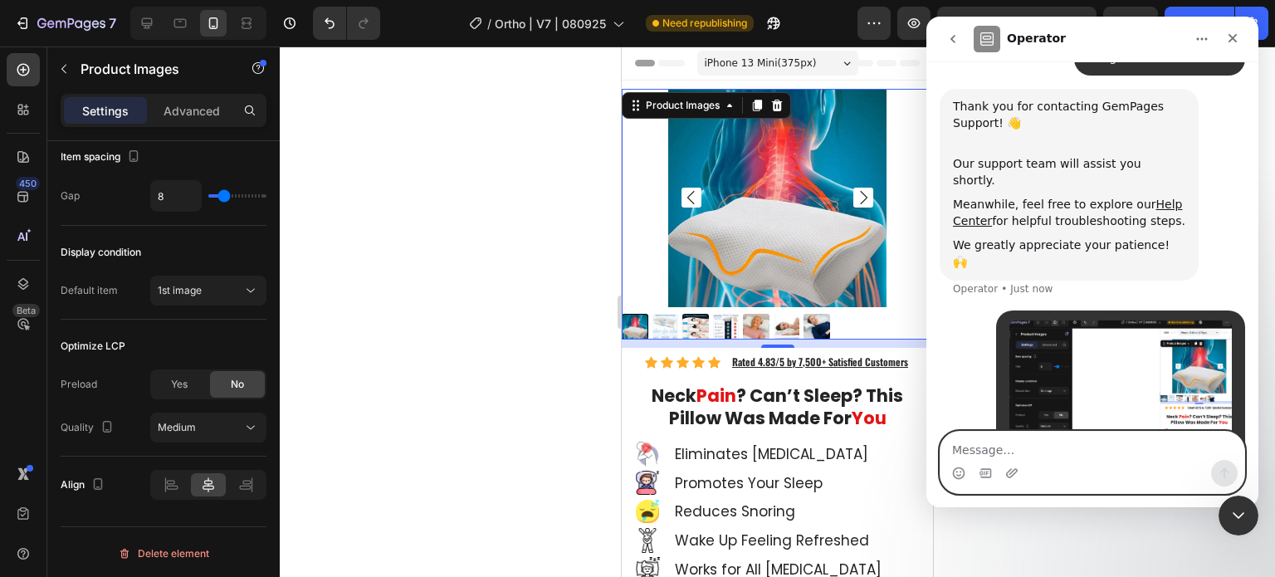
scroll to position [472, 0]
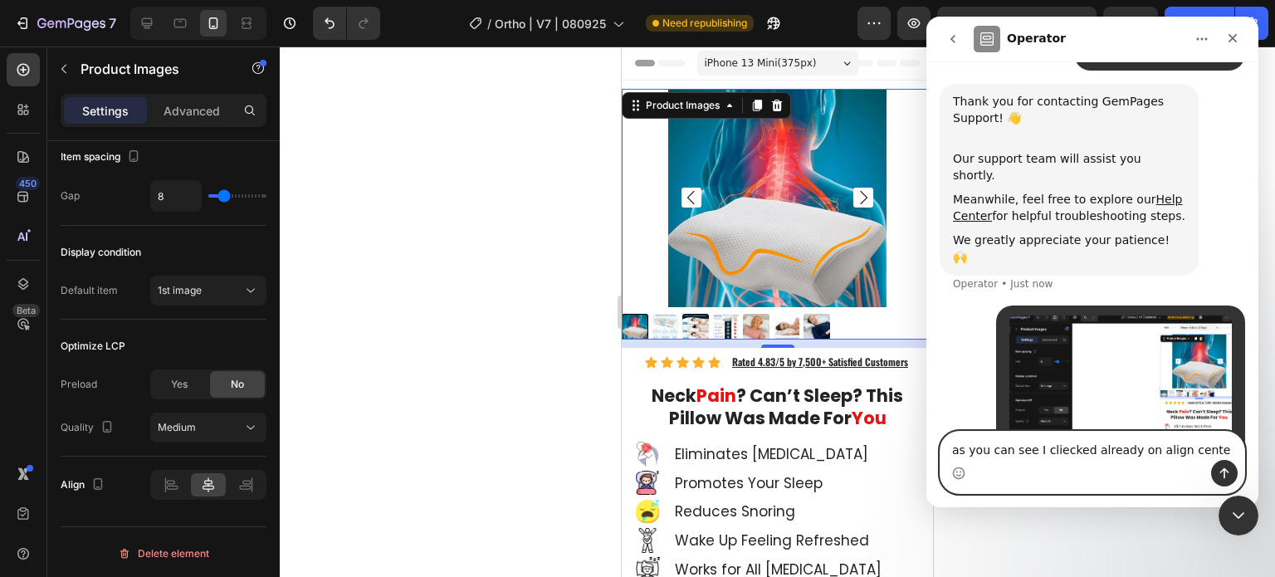
type textarea "as you can see I cliecked already on align center"
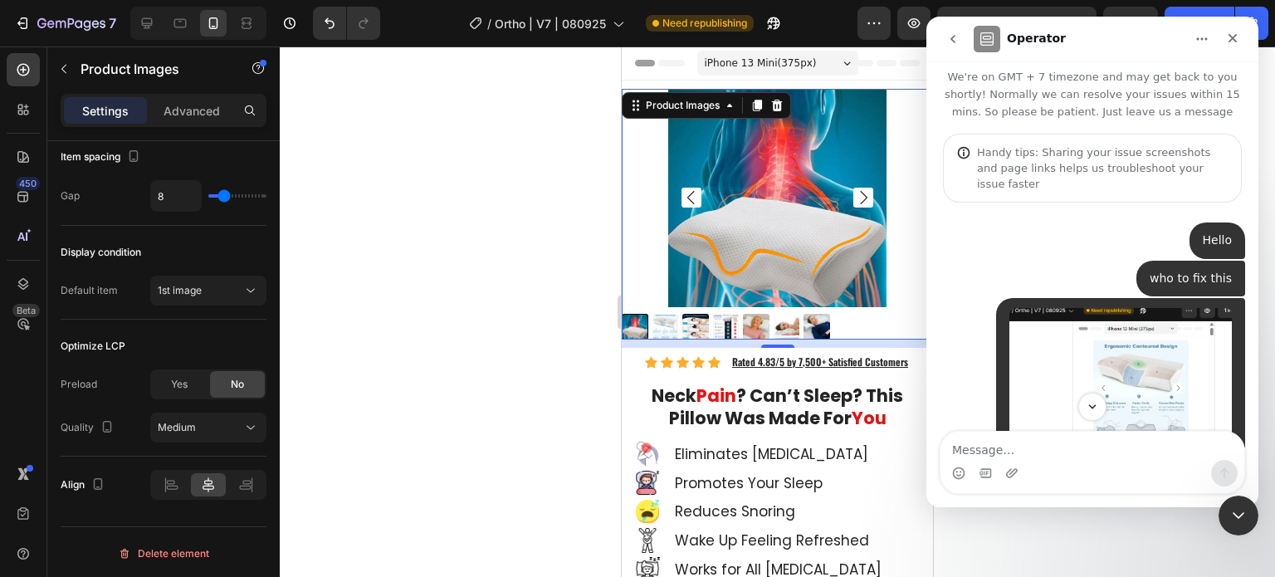
scroll to position [0, 0]
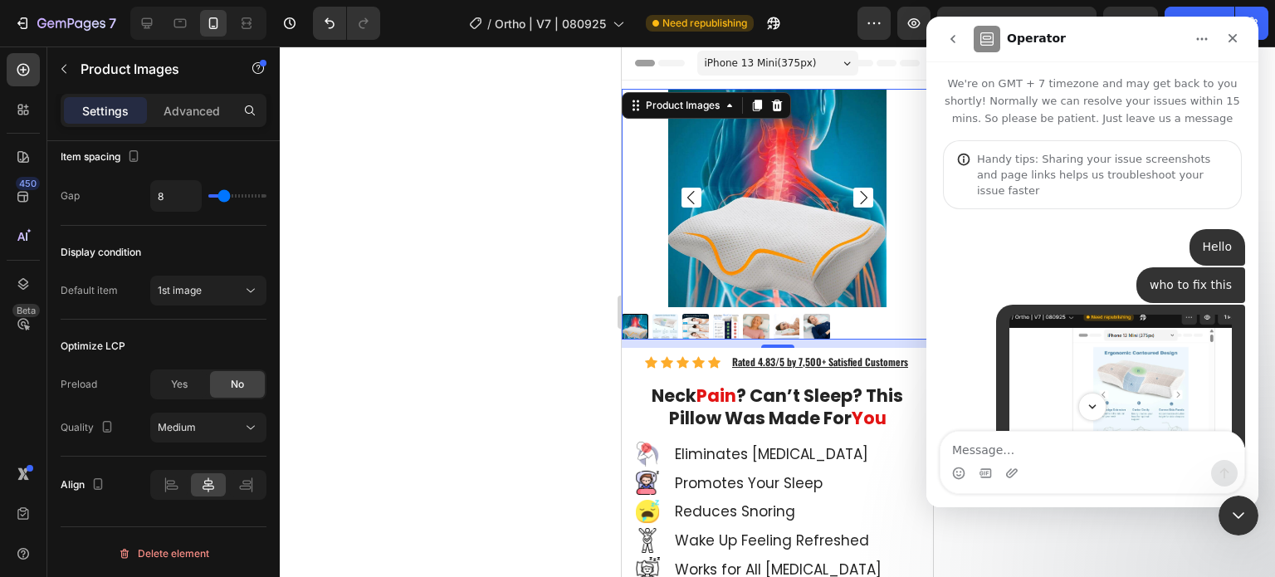
click at [1203, 37] on icon "Home" at bounding box center [1202, 38] width 13 height 13
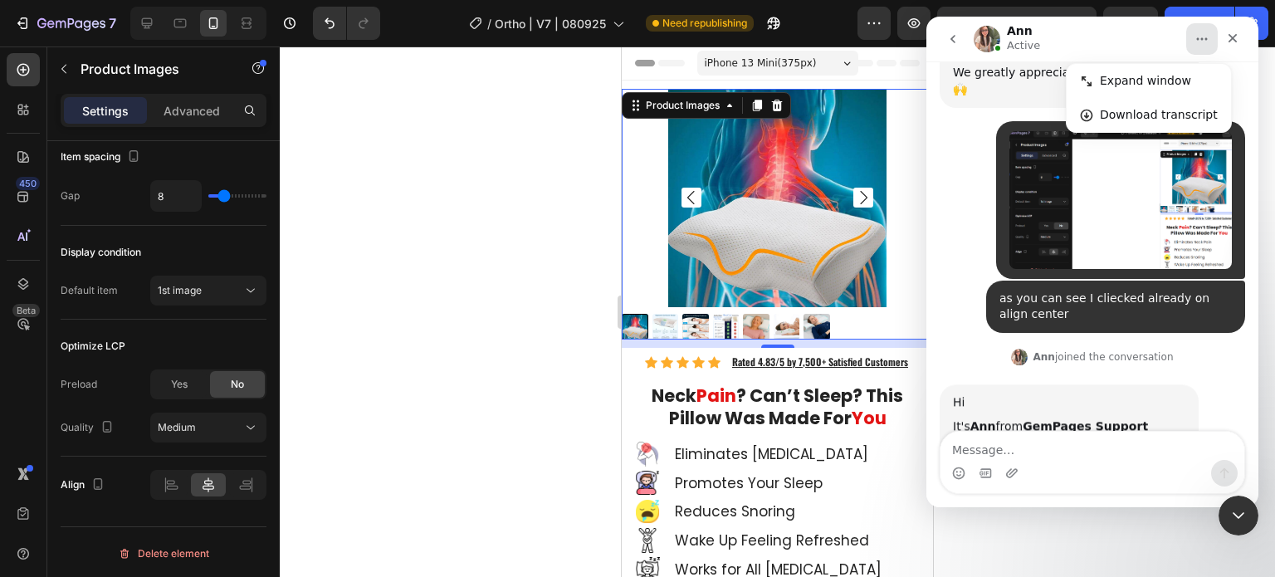
scroll to position [671, 0]
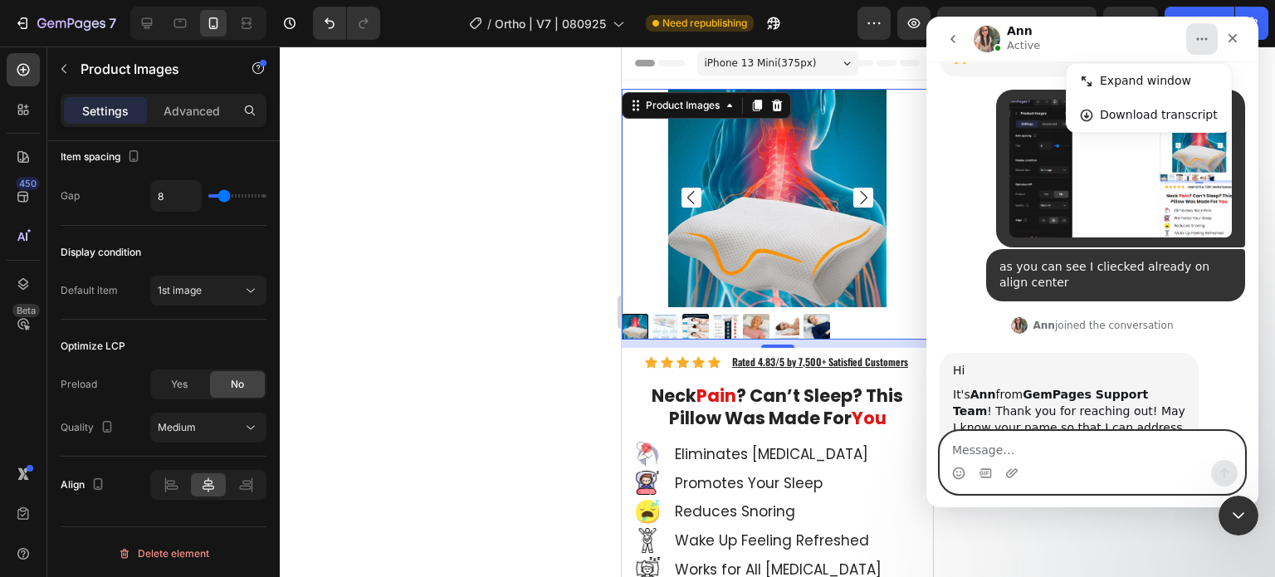
click at [1019, 444] on textarea "Message…" at bounding box center [1093, 446] width 304 height 28
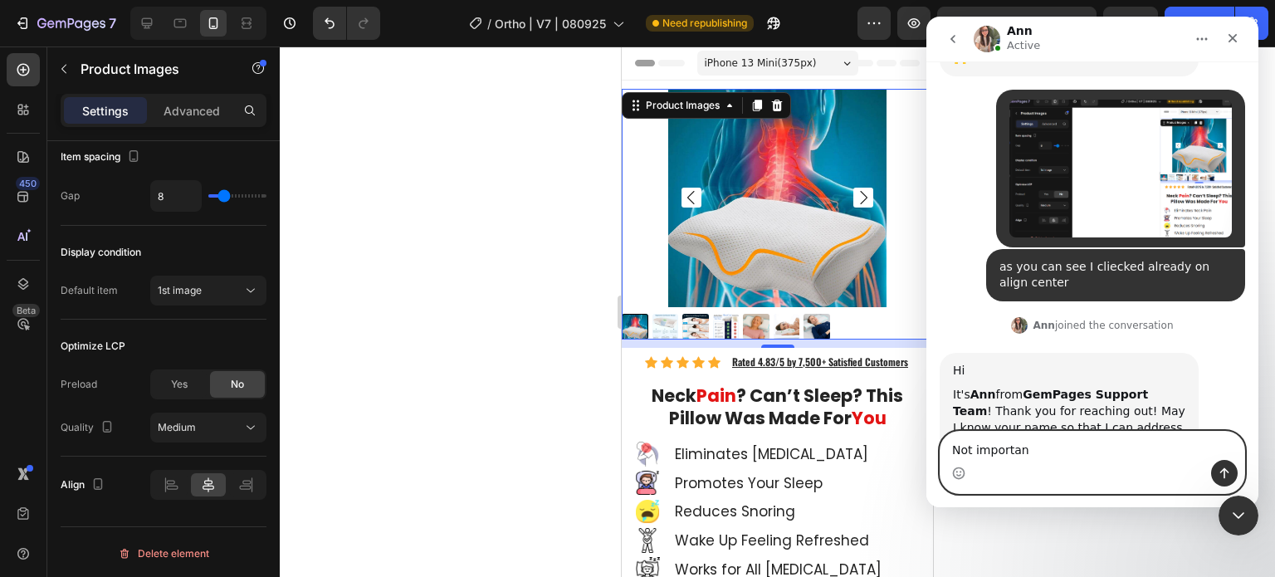
type textarea "Not important"
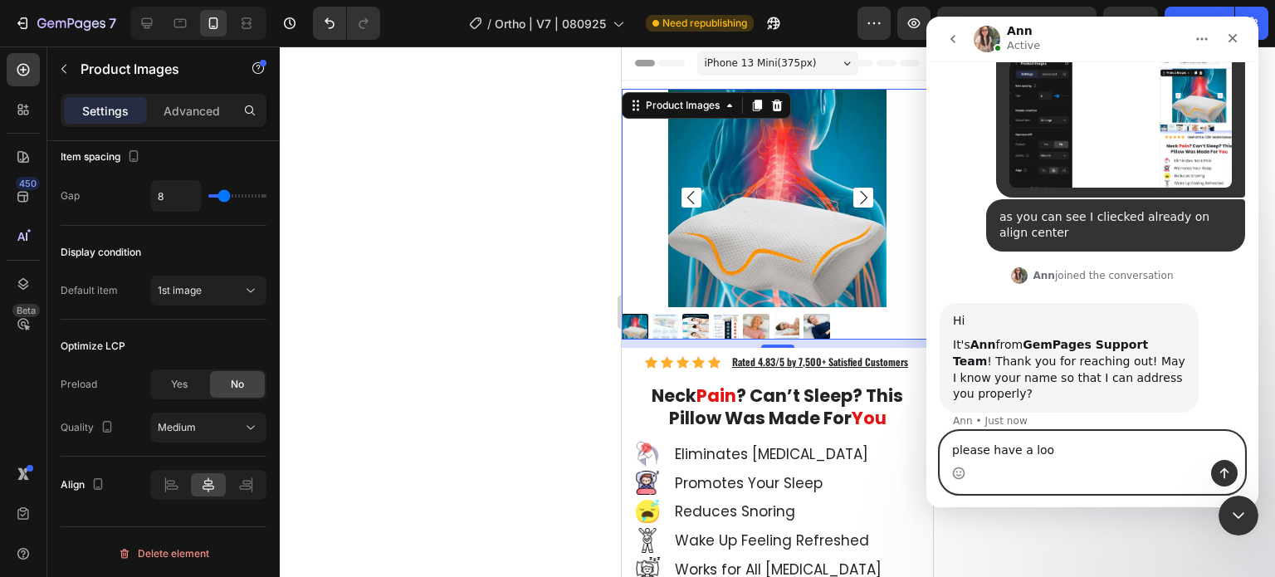
type textarea "please have a look"
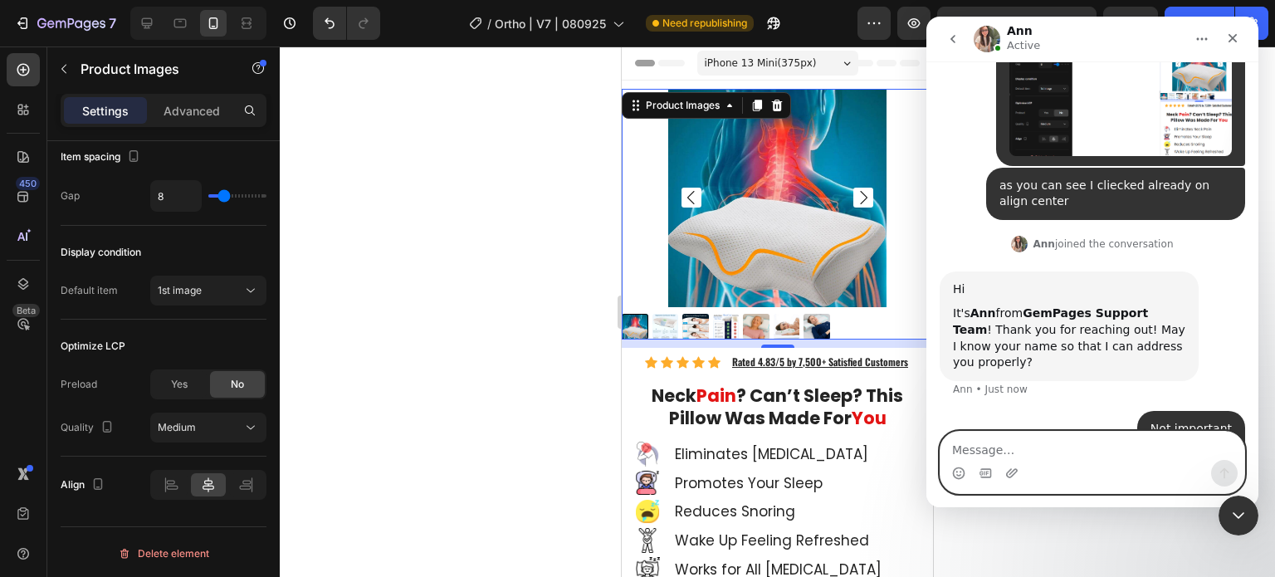
scroll to position [758, 0]
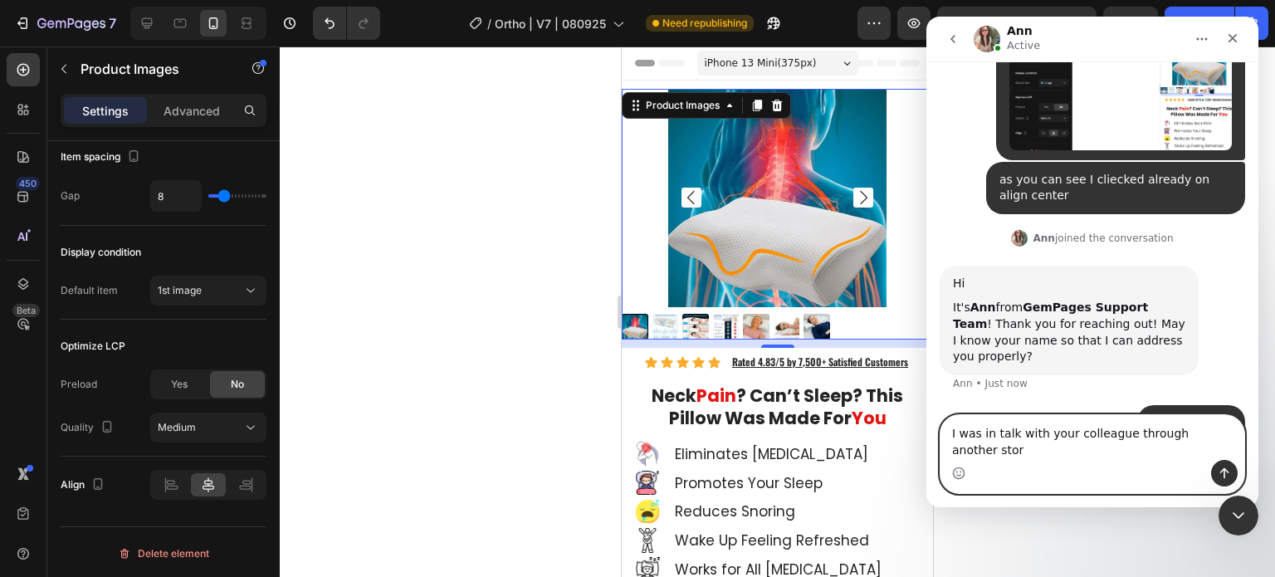
type textarea "I was in talk with your colleague through another store"
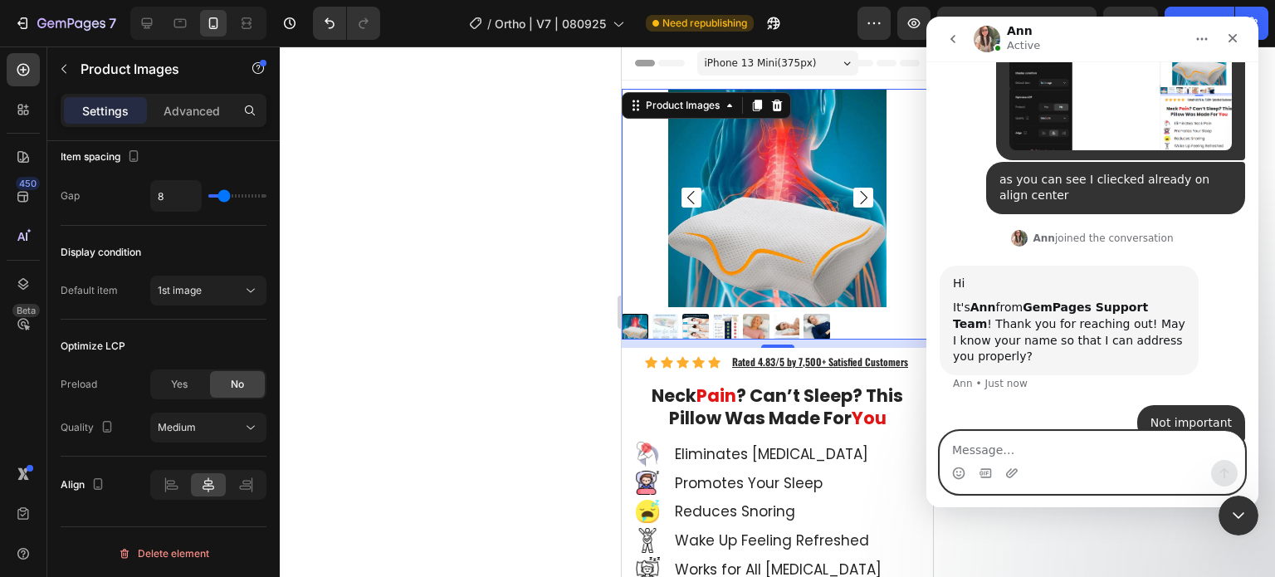
scroll to position [812, 0]
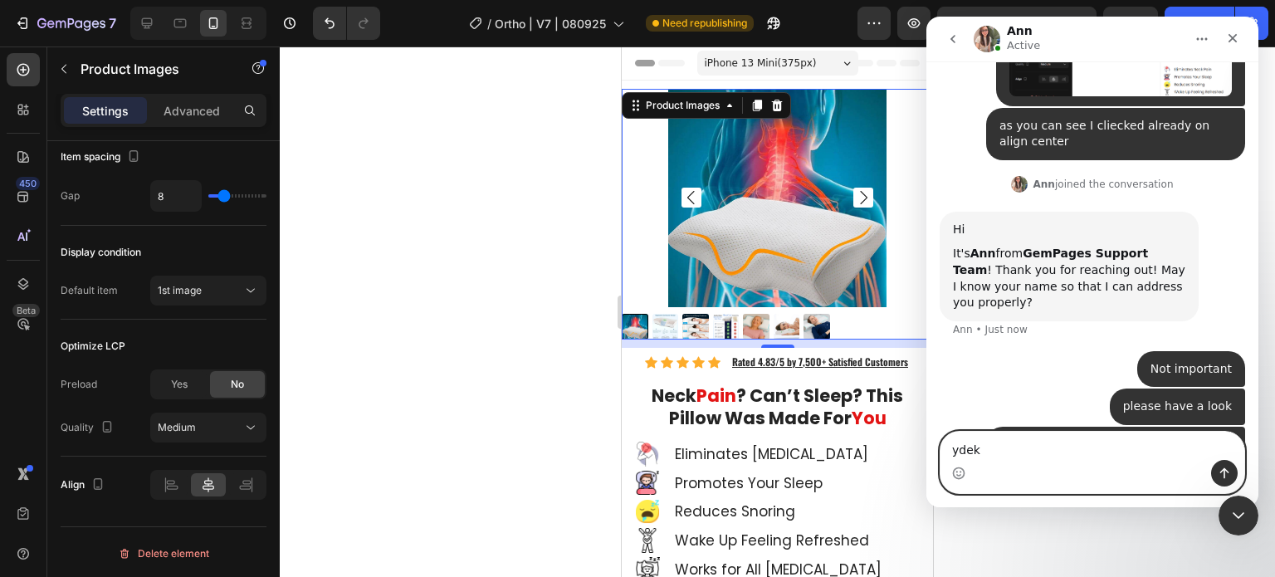
type textarea "ydeko"
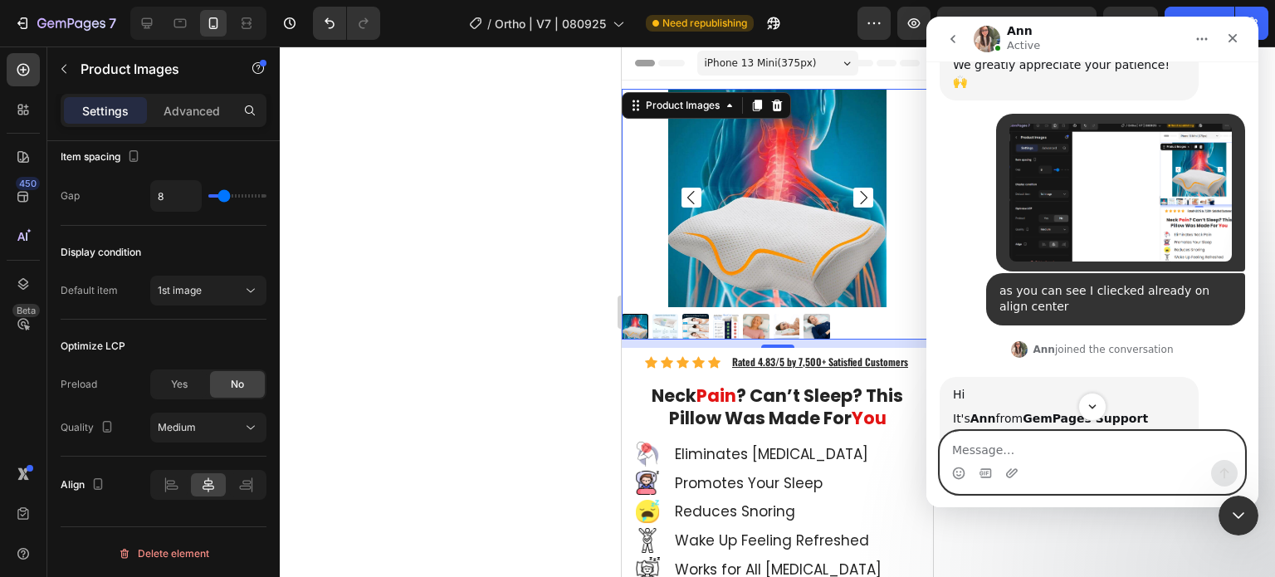
scroll to position [920, 0]
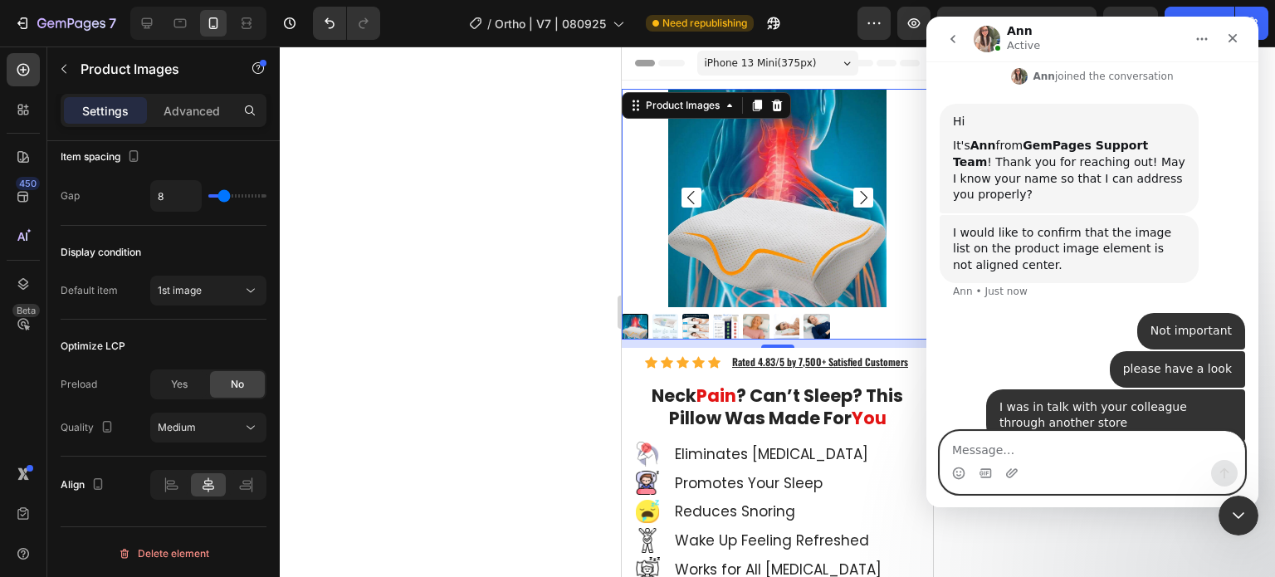
click at [1073, 441] on textarea "Message…" at bounding box center [1093, 446] width 304 height 28
type textarea "you can see in the image"
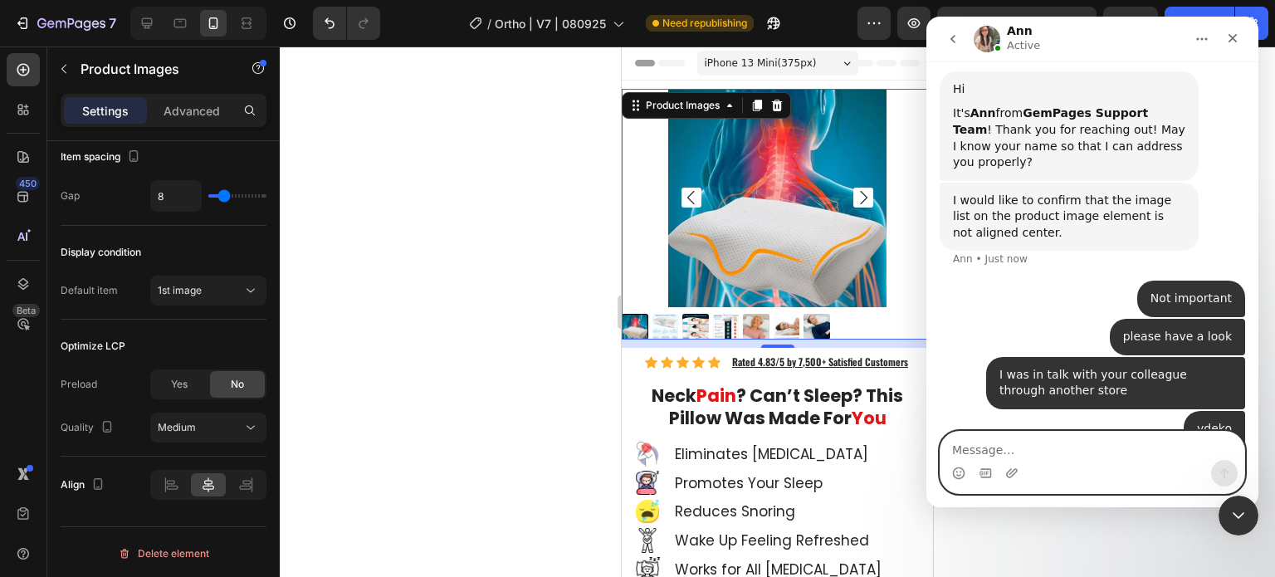
scroll to position [958, 0]
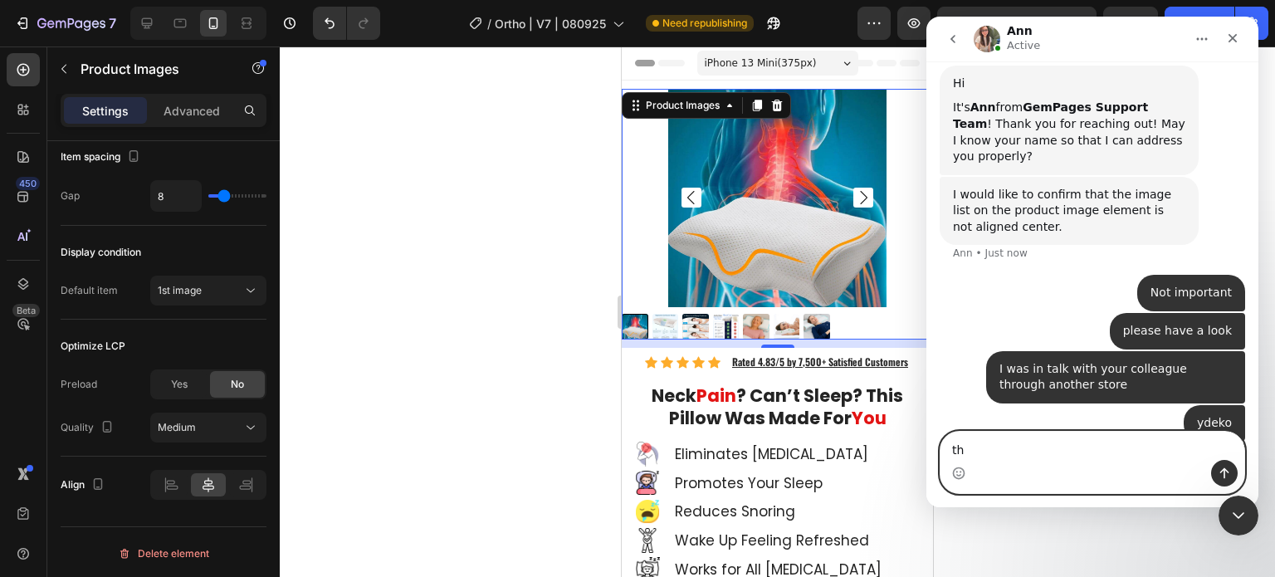
type textarea "t"
type textarea "screenshot"
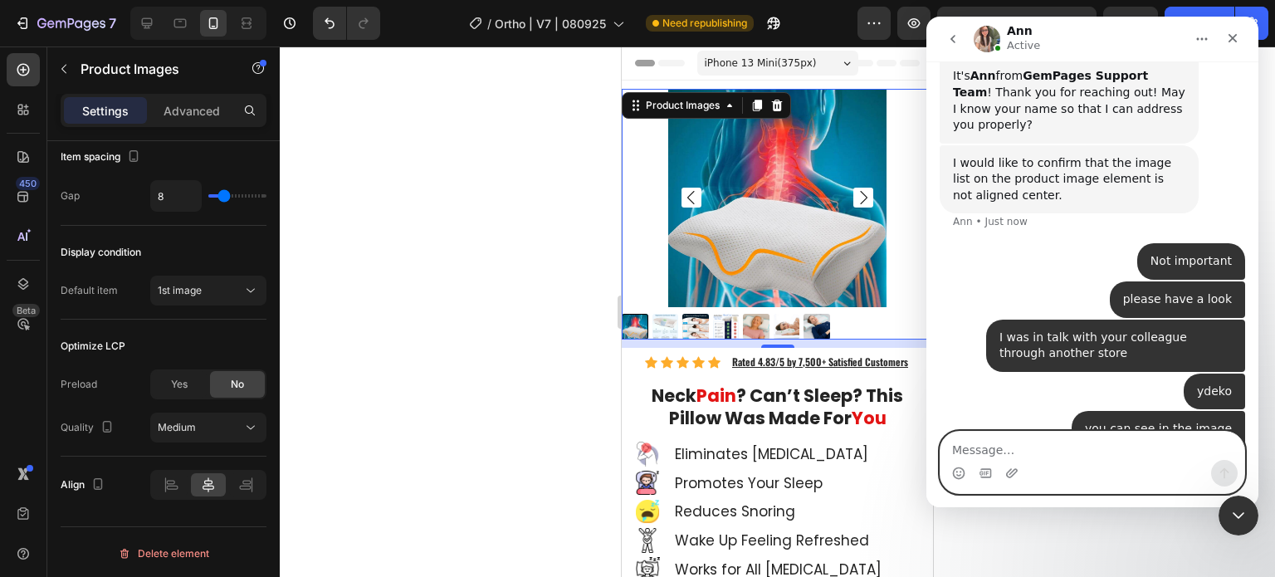
scroll to position [996, 0]
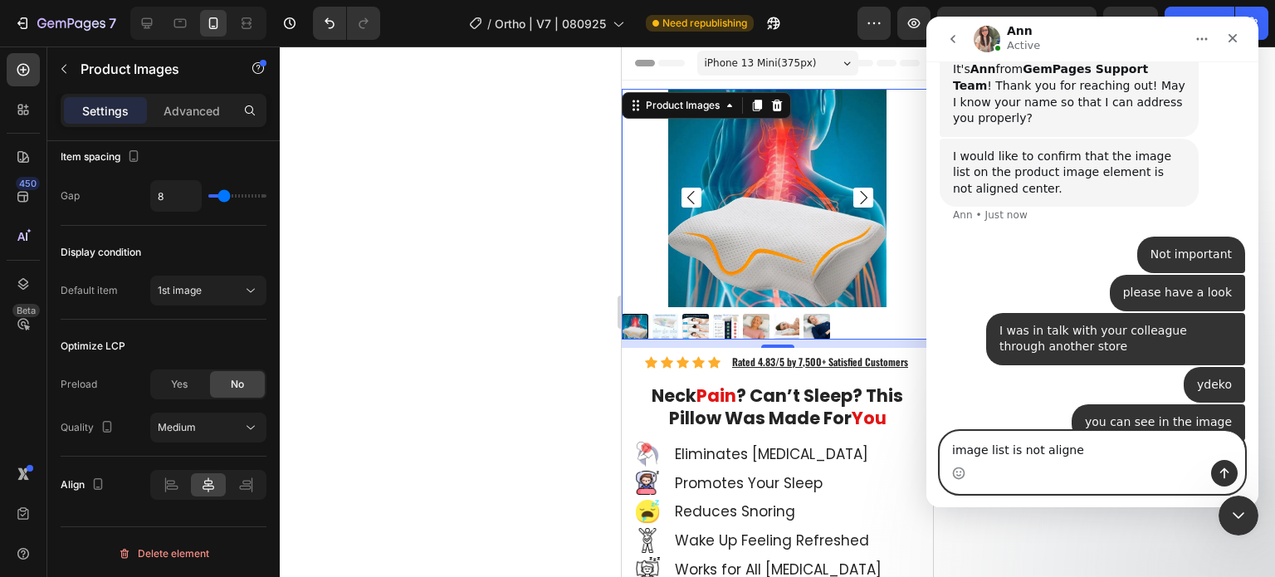
type textarea "image list is not aligned"
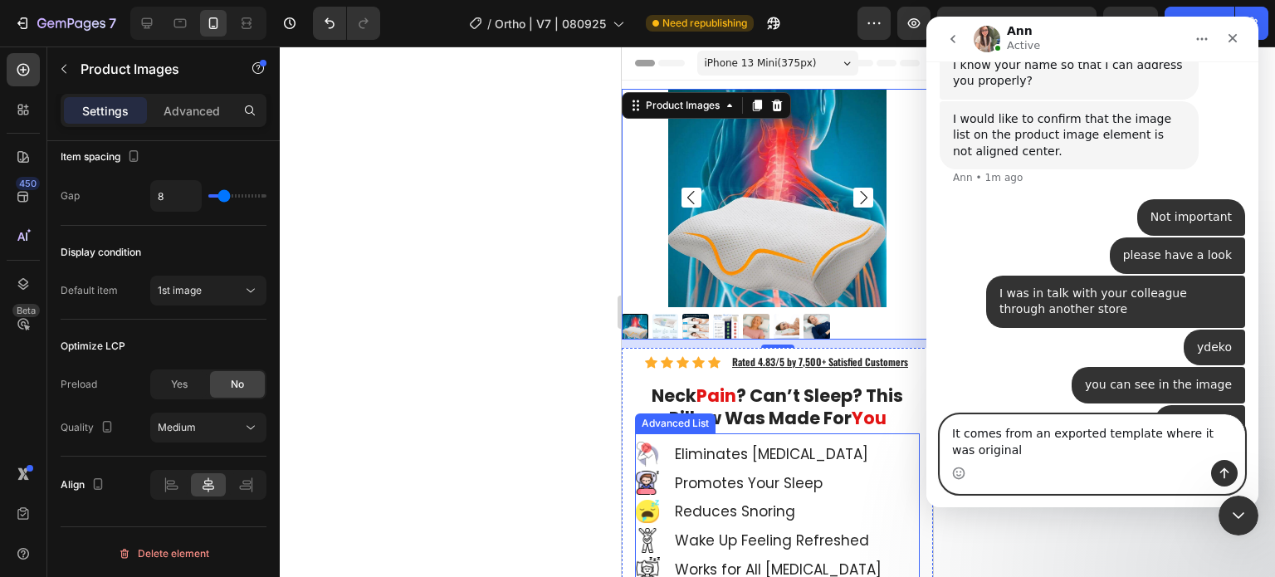
scroll to position [1050, 0]
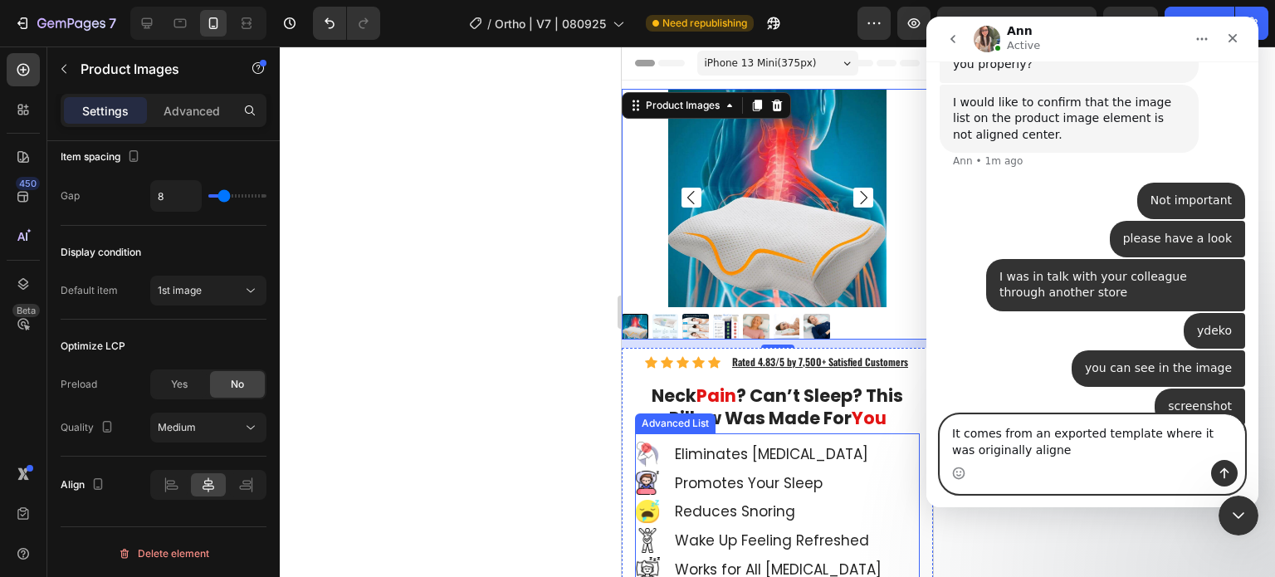
type textarea "It comes from an exported template where it was originally aligned"
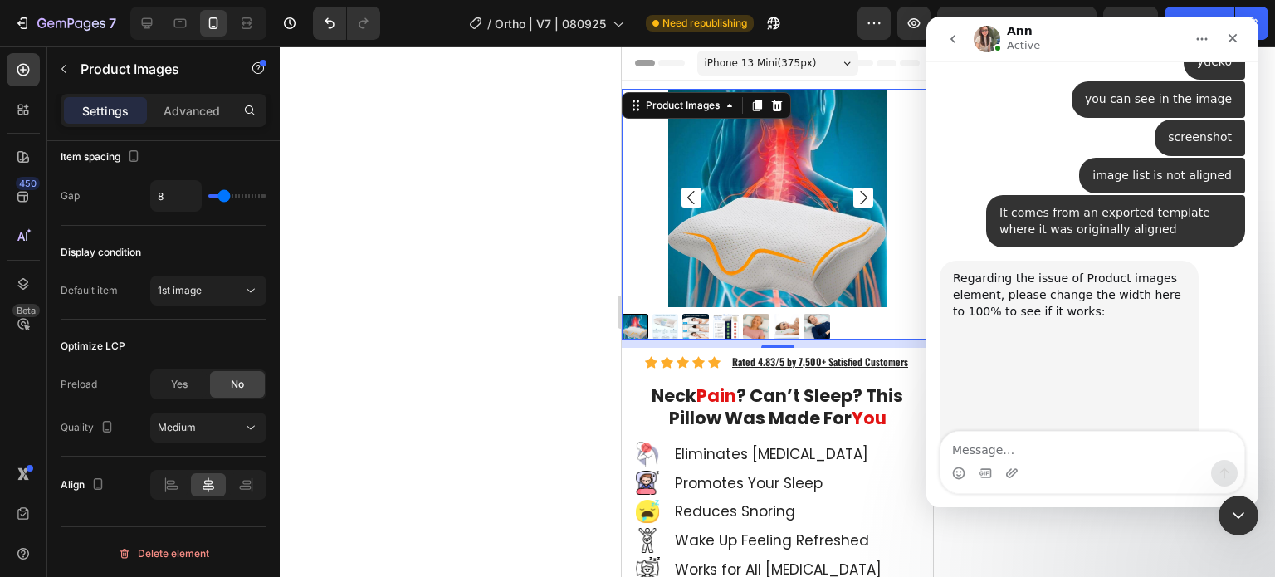
scroll to position [1300, 0]
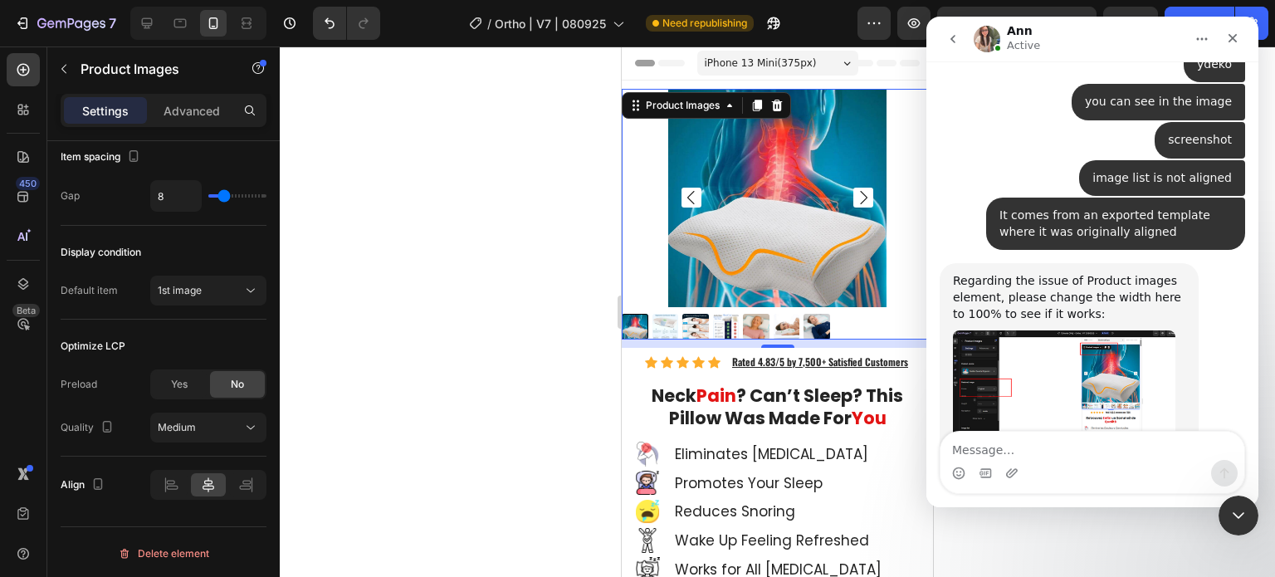
click at [451, 322] on div at bounding box center [778, 312] width 996 height 531
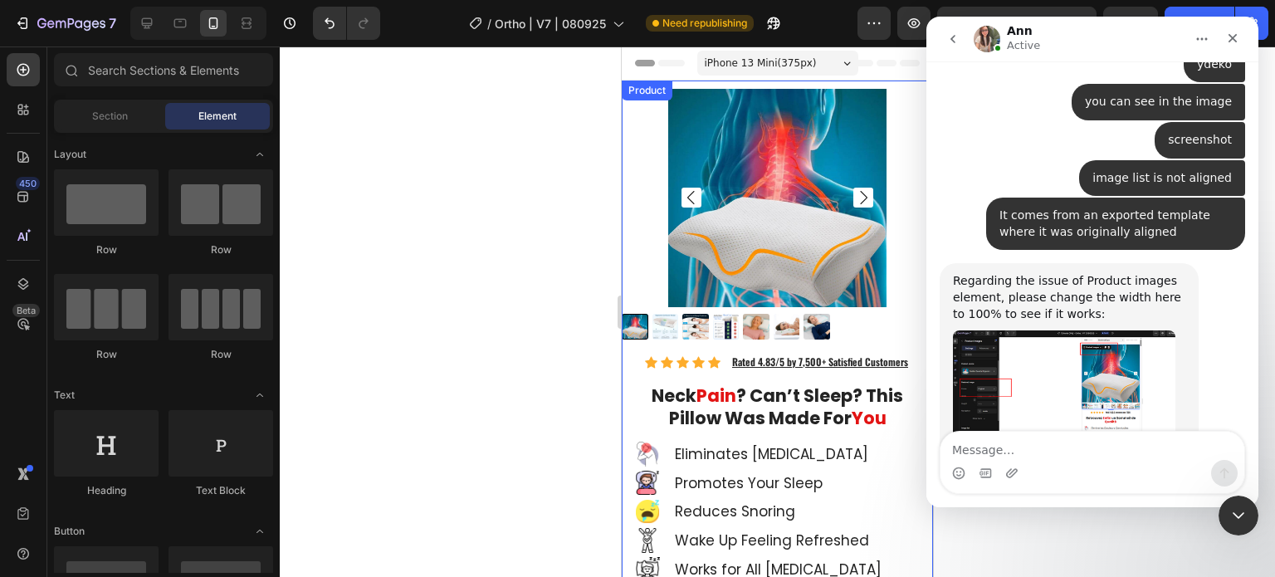
click at [725, 321] on img at bounding box center [726, 327] width 27 height 27
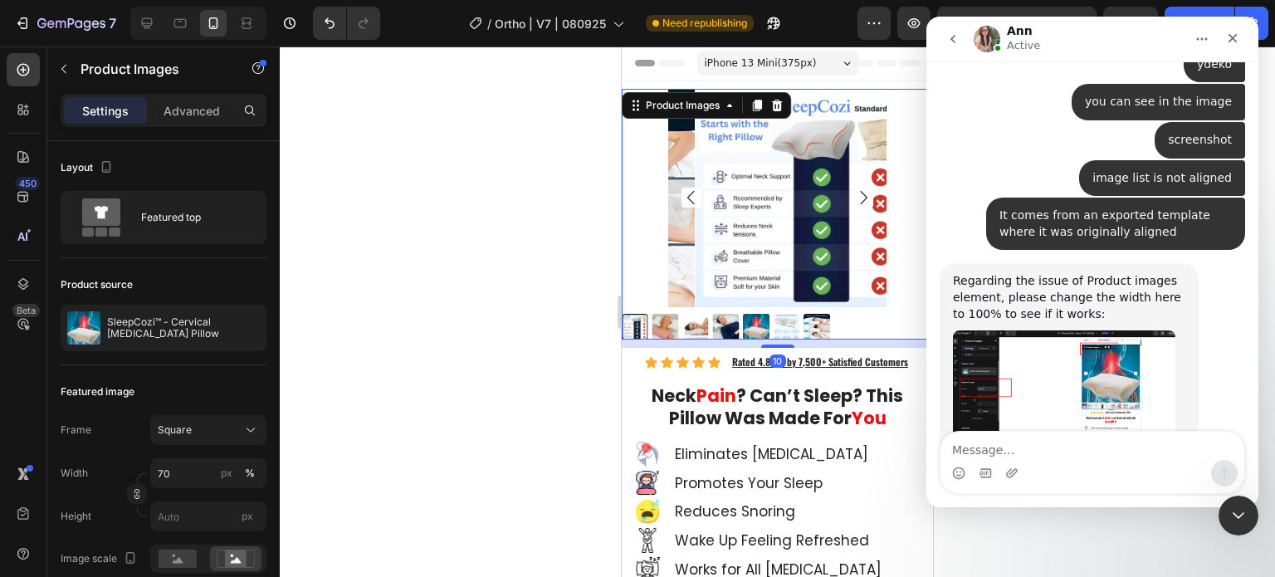
click at [727, 219] on img at bounding box center [804, 198] width 218 height 218
click at [174, 468] on input "70" at bounding box center [208, 473] width 116 height 30
click at [174, 463] on input "70" at bounding box center [208, 473] width 116 height 30
click at [174, 474] on input "70" at bounding box center [208, 473] width 116 height 30
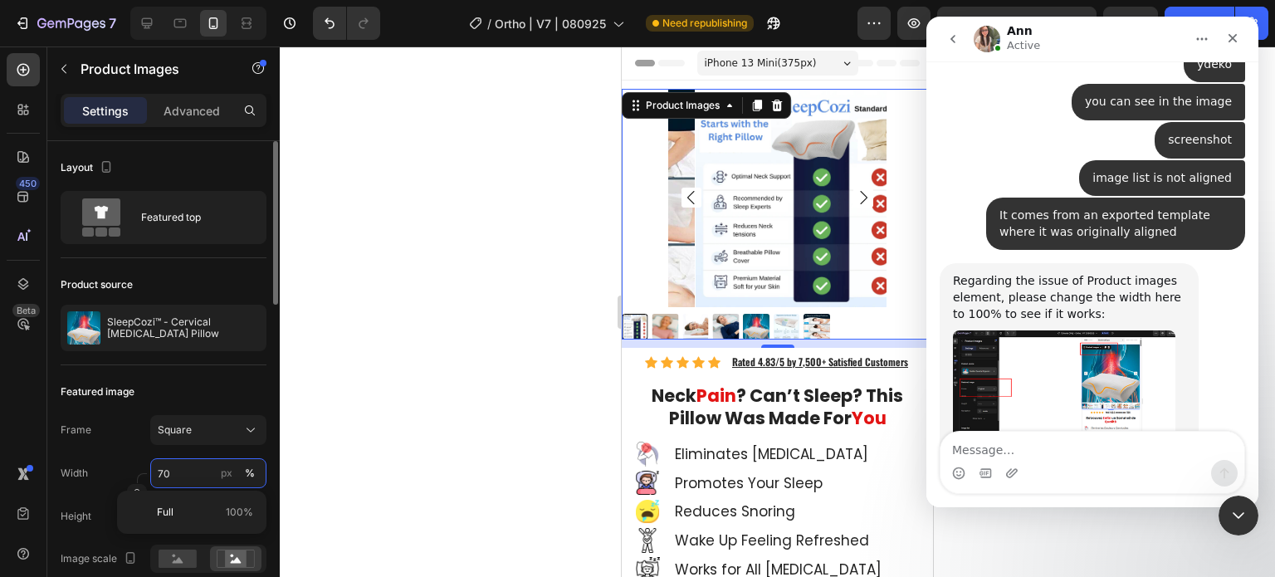
click at [174, 474] on input "70" at bounding box center [208, 473] width 116 height 30
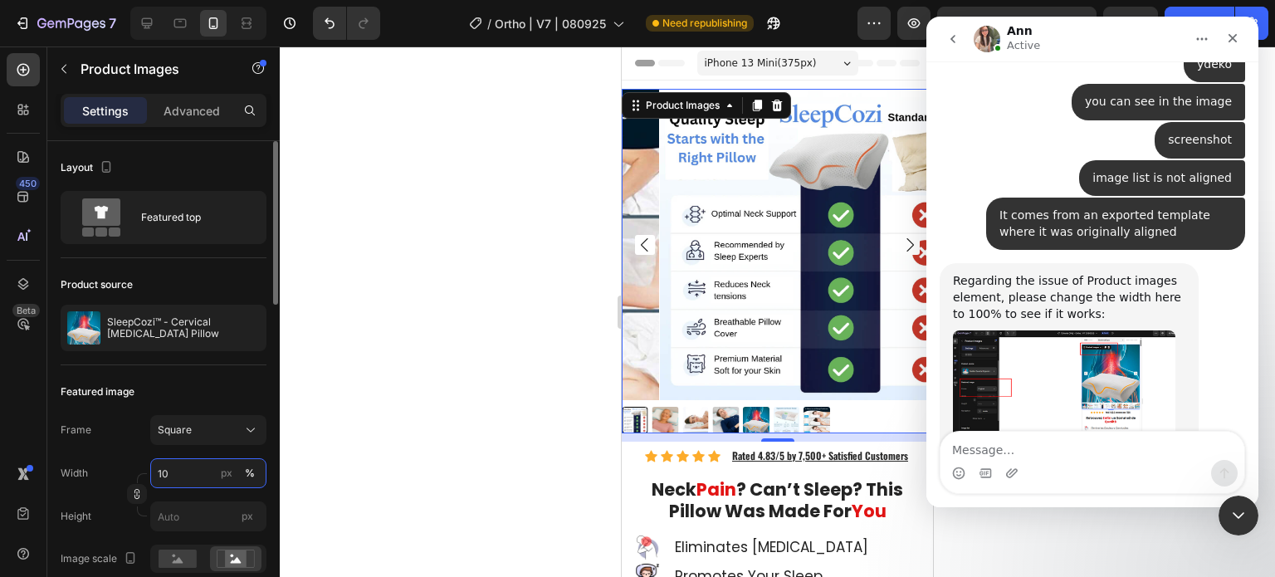
type input "1"
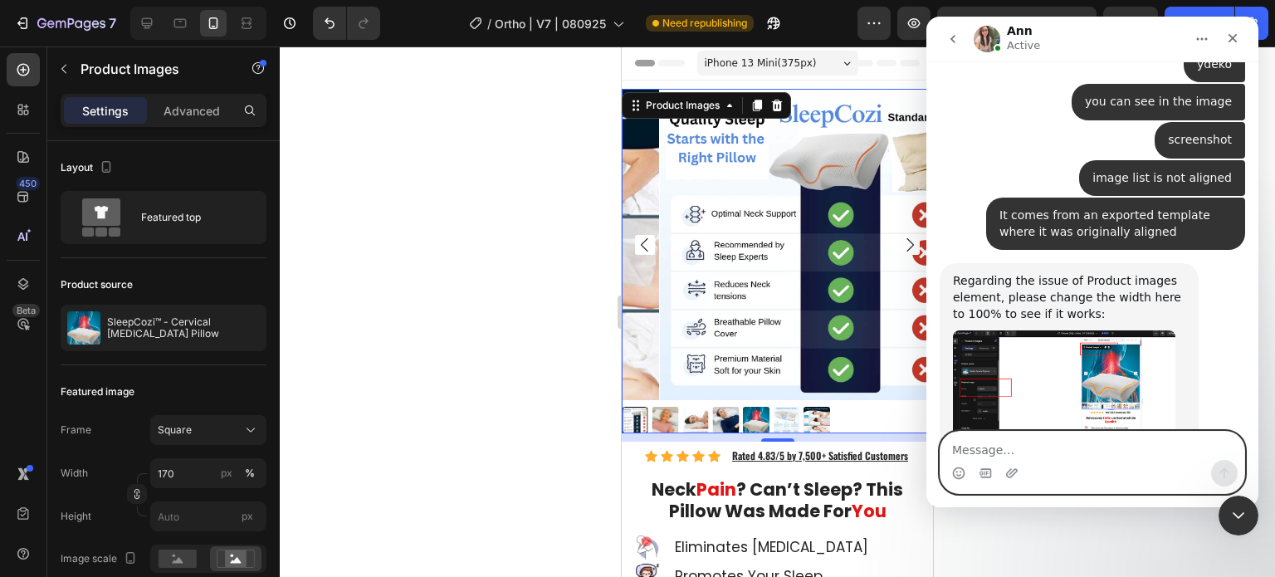
click at [1005, 445] on textarea "Message…" at bounding box center [1093, 446] width 304 height 28
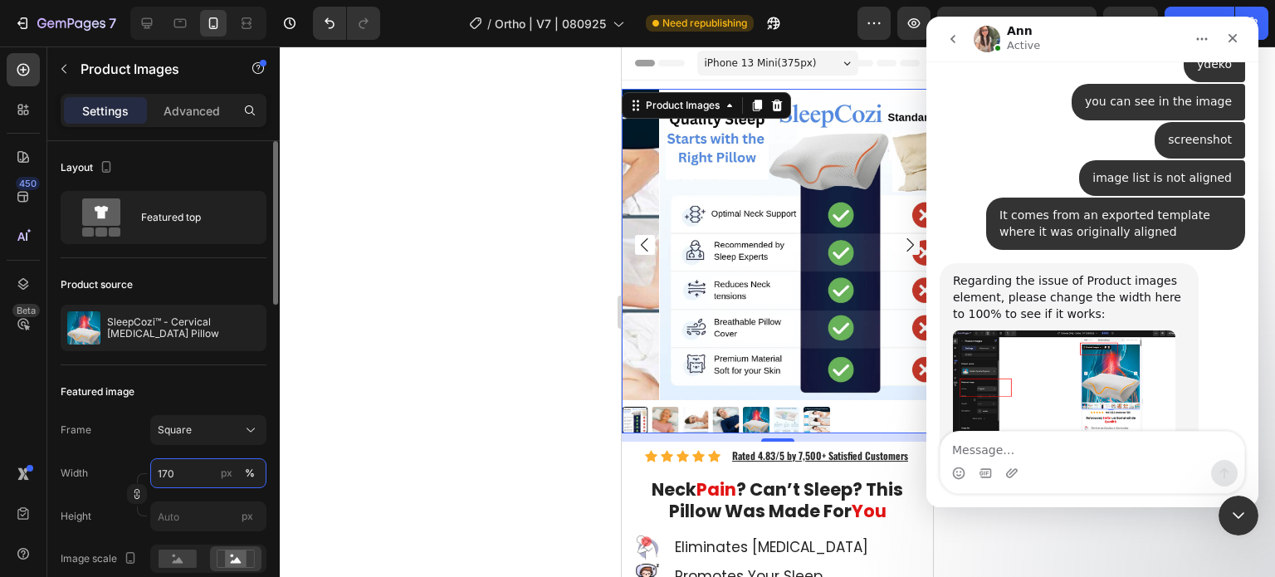
click at [164, 475] on input "170" at bounding box center [208, 473] width 116 height 30
type input "100"
click at [395, 396] on div at bounding box center [778, 312] width 996 height 531
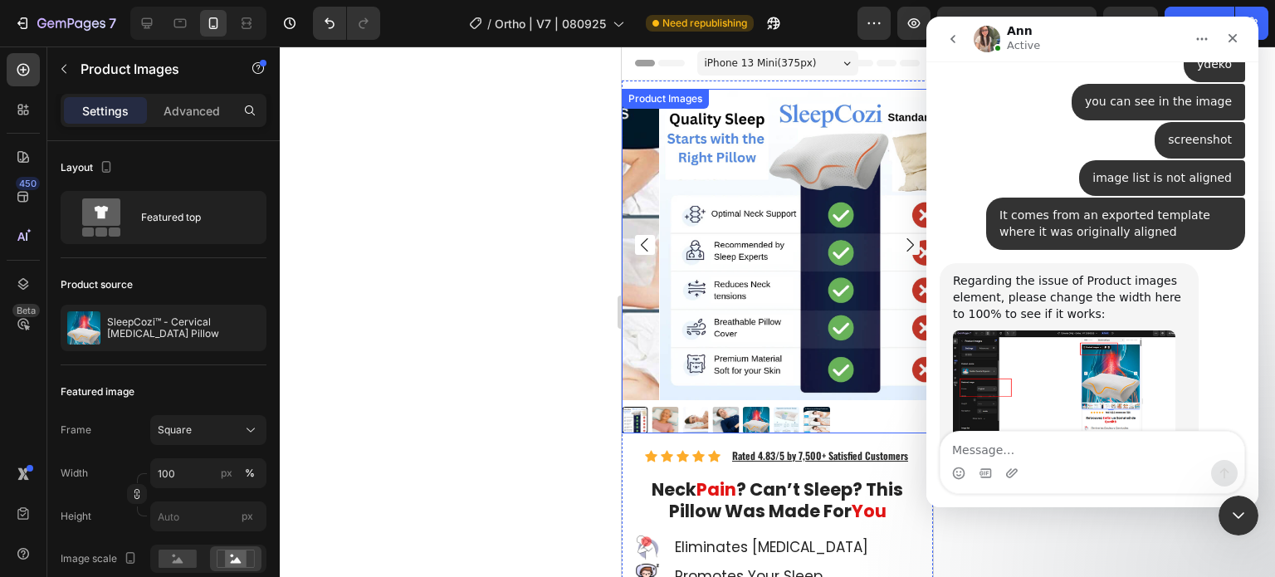
click at [673, 407] on img at bounding box center [665, 420] width 27 height 27
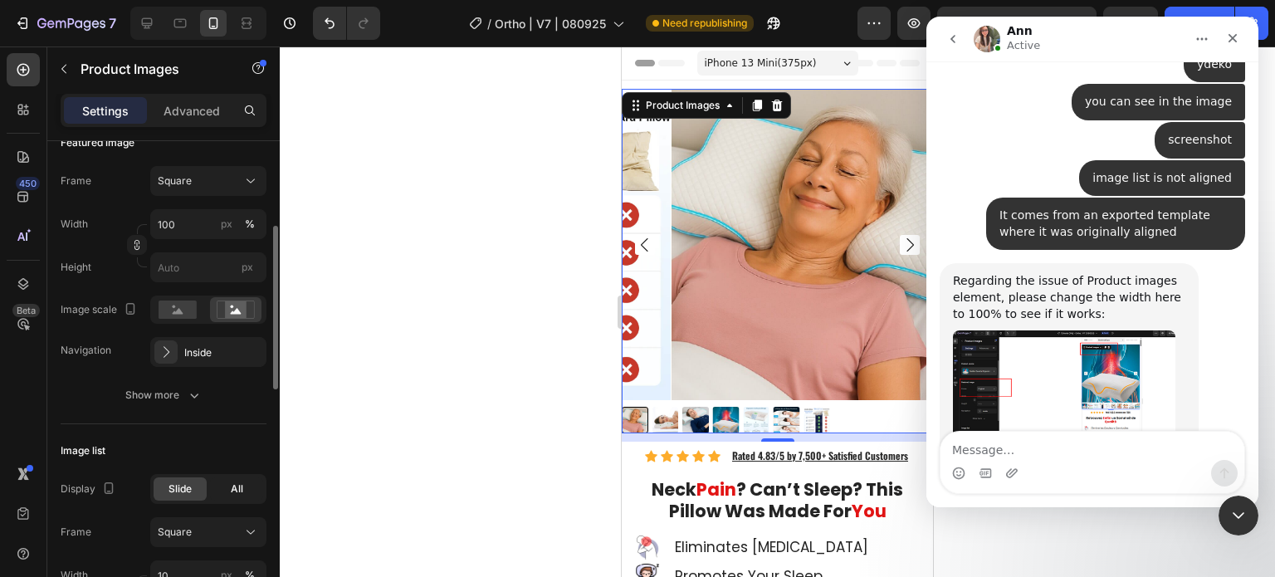
scroll to position [332, 0]
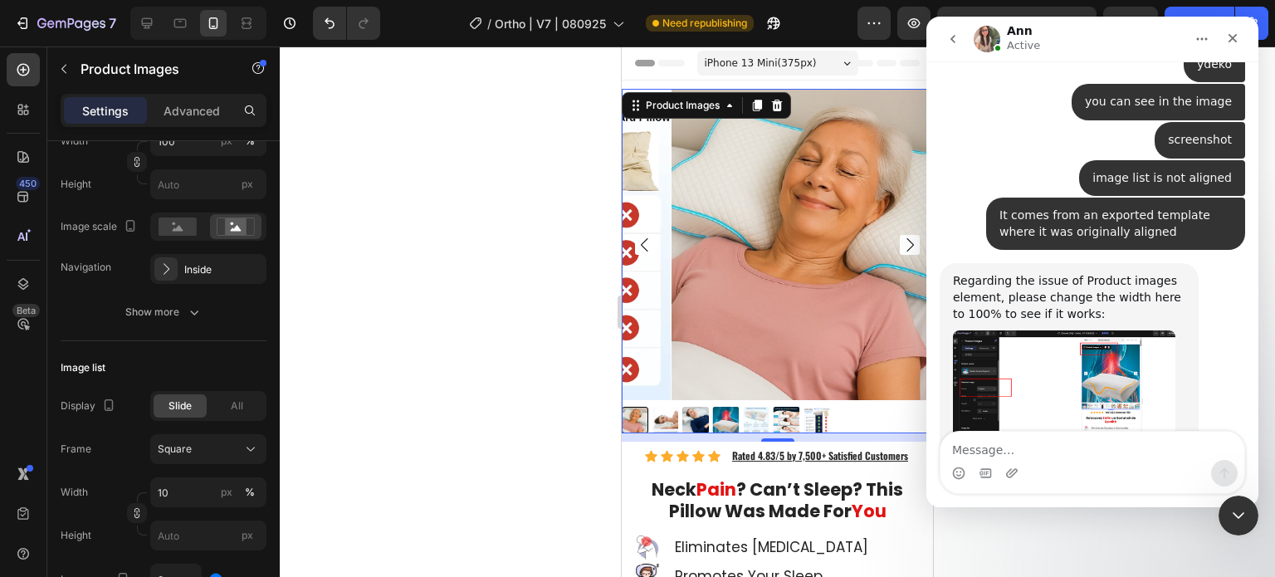
click at [690, 307] on img at bounding box center [827, 244] width 311 height 311
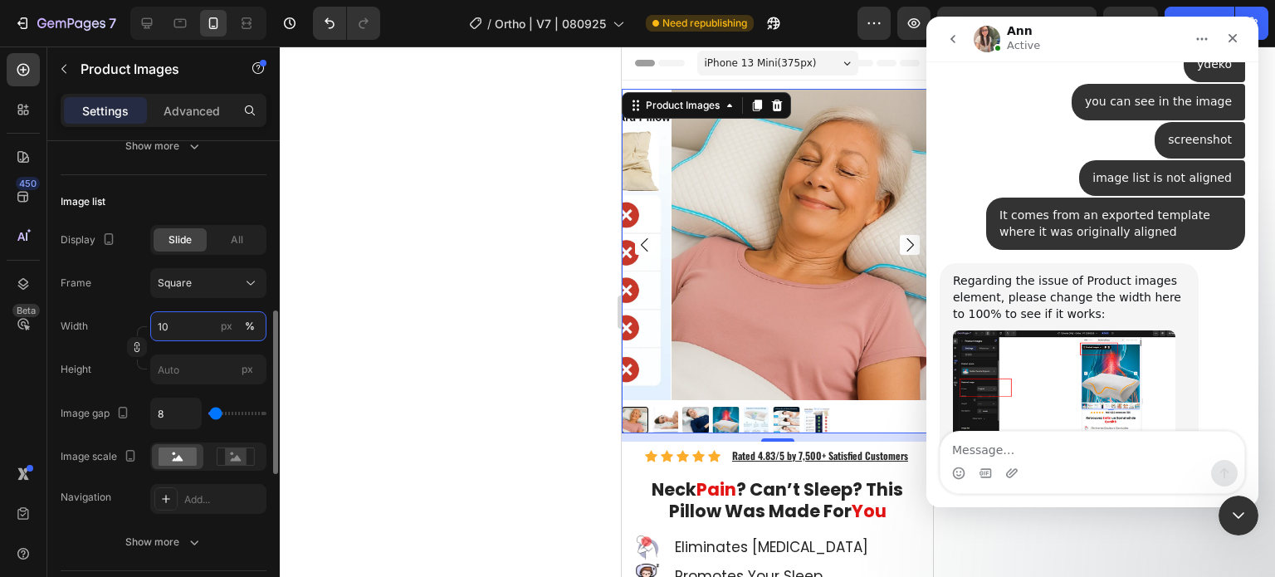
click at [189, 326] on input "10" at bounding box center [208, 326] width 116 height 30
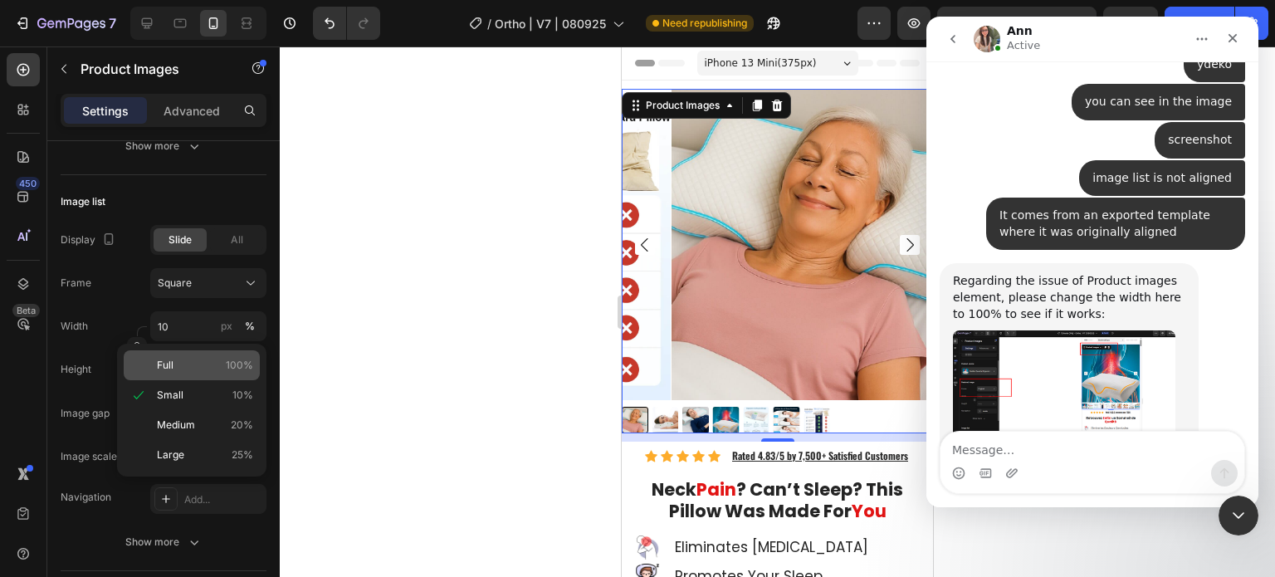
click at [193, 368] on p "Full 100%" at bounding box center [205, 365] width 96 height 15
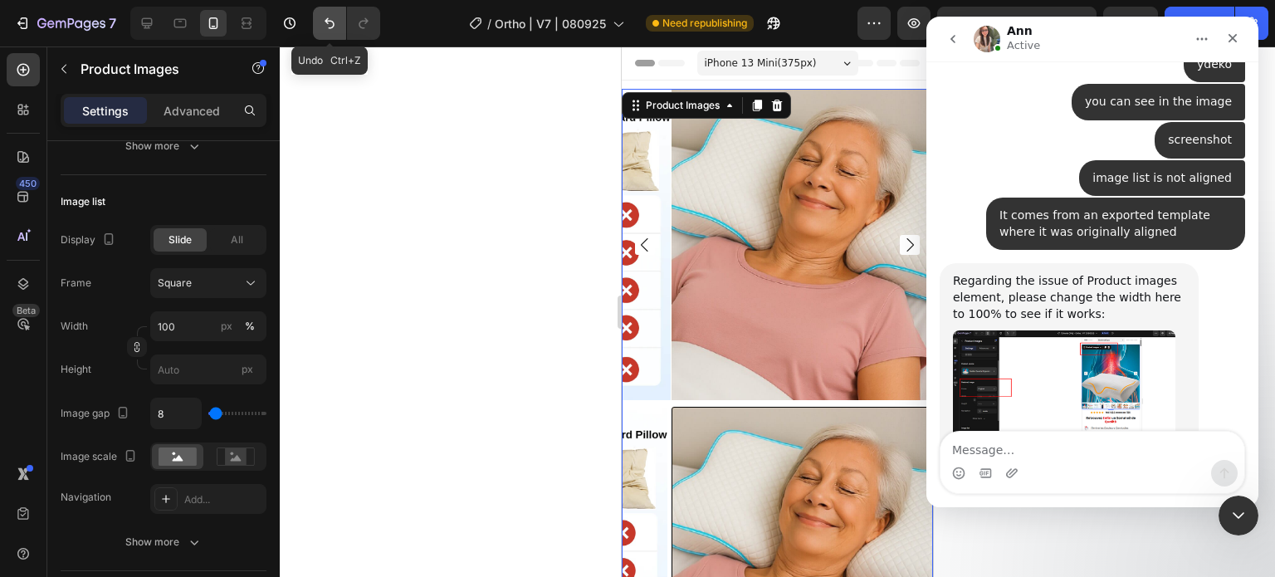
click at [331, 18] on icon "Undo/Redo" at bounding box center [329, 23] width 17 height 17
type input "10"
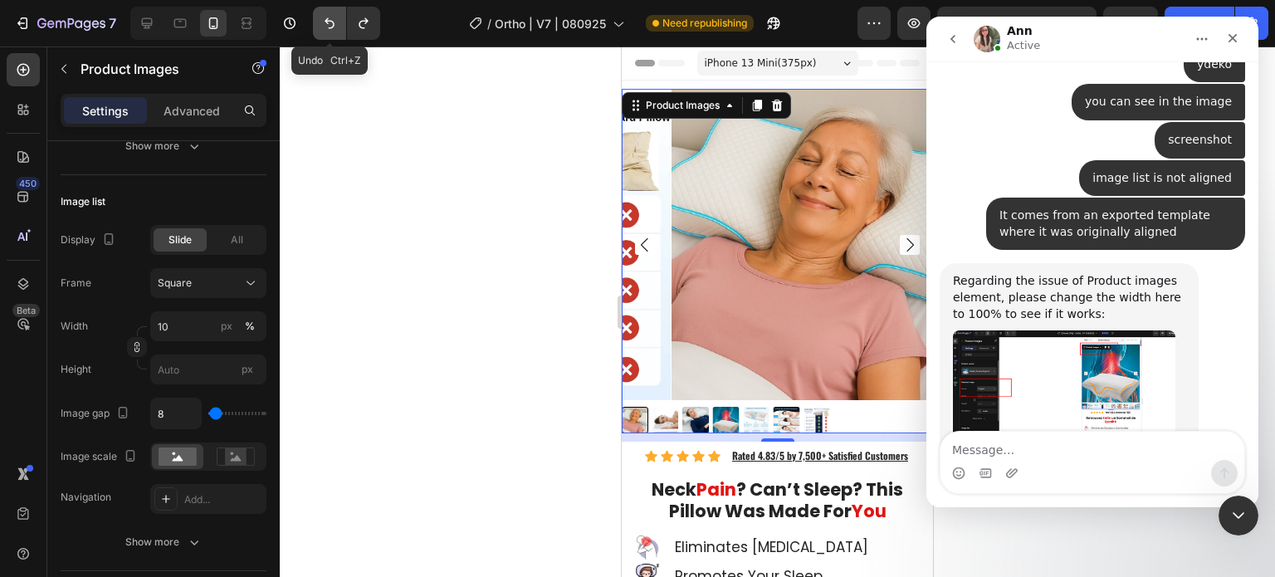
click at [327, 30] on icon "Undo/Redo" at bounding box center [329, 23] width 17 height 17
type input "170"
click at [326, 37] on button "Undo/Redo" at bounding box center [329, 23] width 33 height 33
click at [328, 28] on icon "Undo/Redo" at bounding box center [329, 23] width 17 height 17
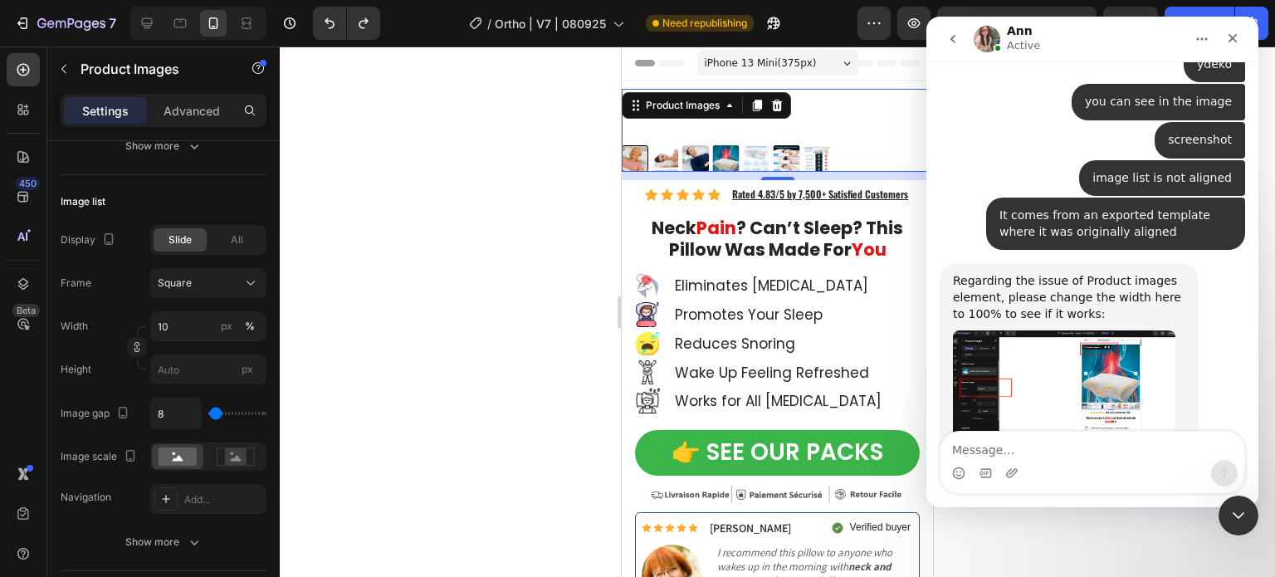
drag, startPoint x: 510, startPoint y: 366, endPoint x: 480, endPoint y: 228, distance: 141.9
click at [510, 365] on div at bounding box center [778, 312] width 996 height 531
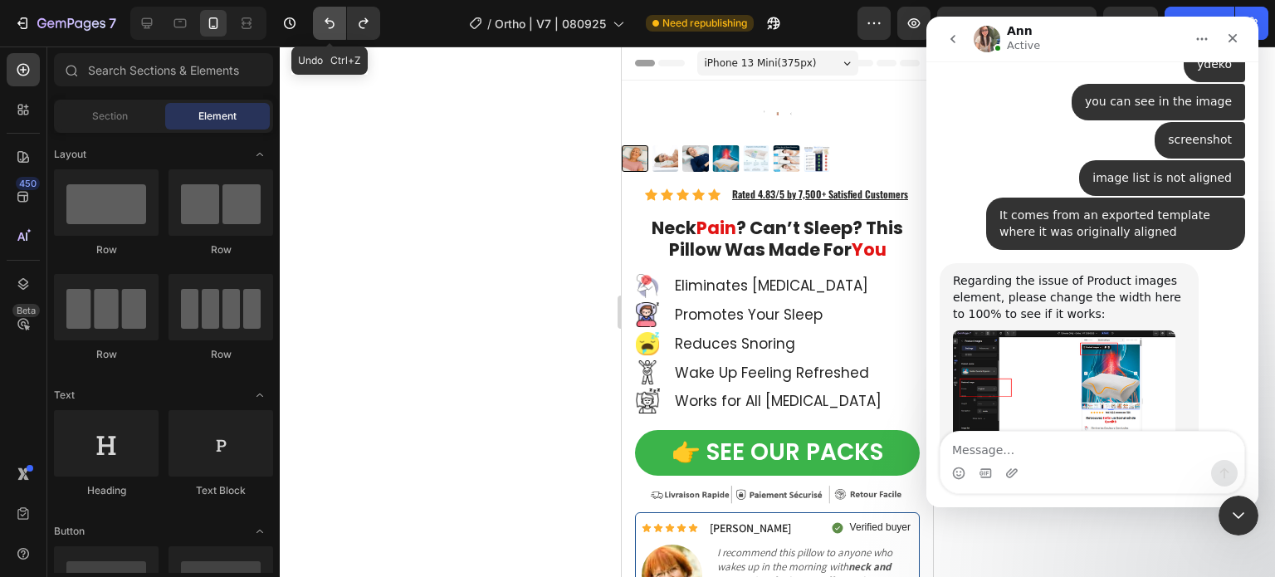
click at [333, 25] on icon "Undo/Redo" at bounding box center [330, 23] width 10 height 11
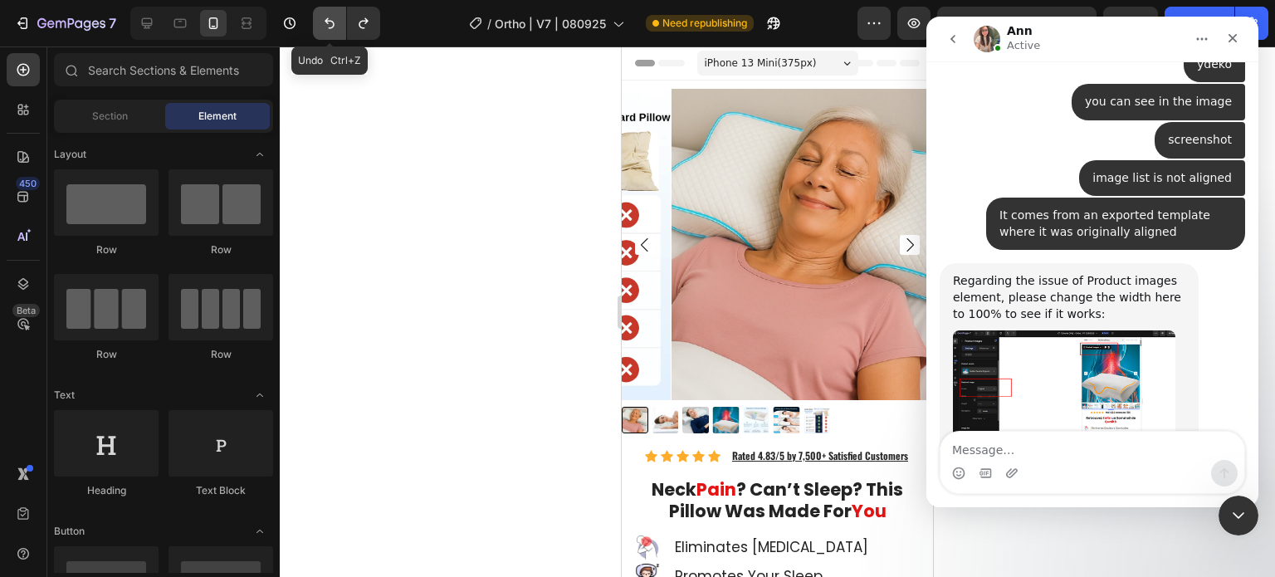
click at [333, 25] on icon "Undo/Redo" at bounding box center [330, 23] width 10 height 11
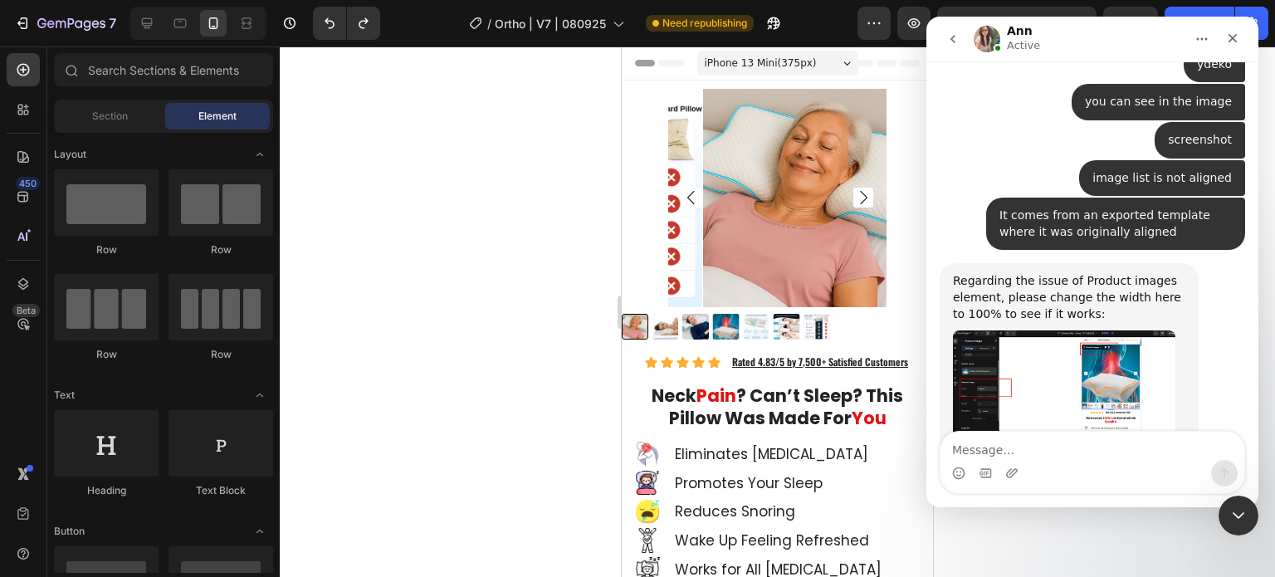
click at [326, 219] on div at bounding box center [778, 312] width 996 height 531
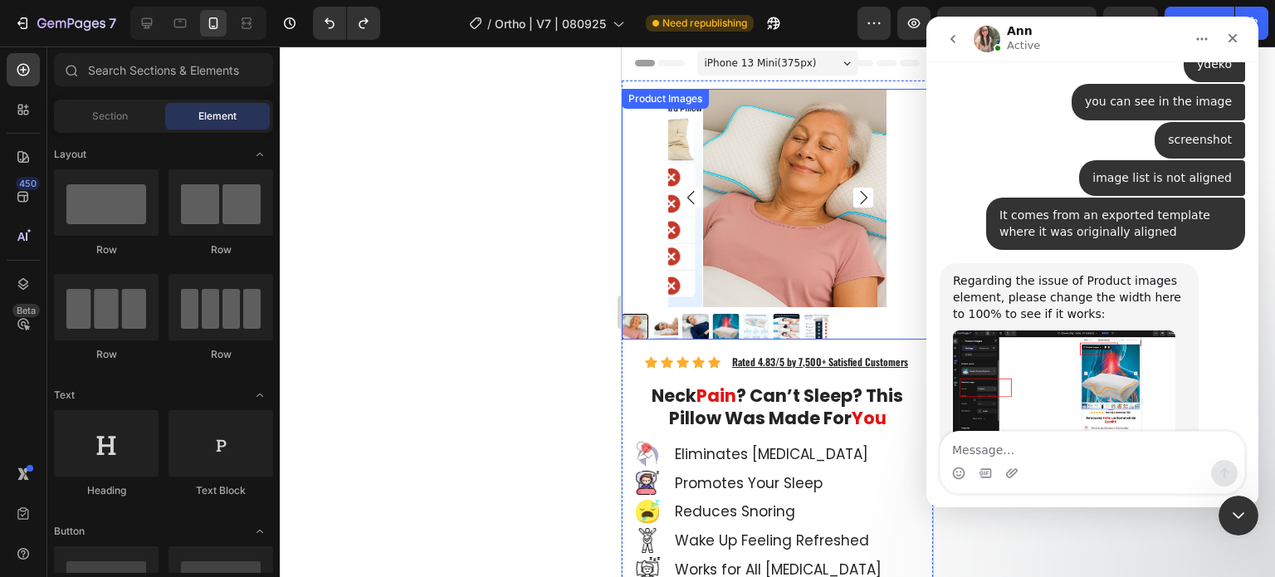
click at [763, 182] on img at bounding box center [812, 198] width 218 height 218
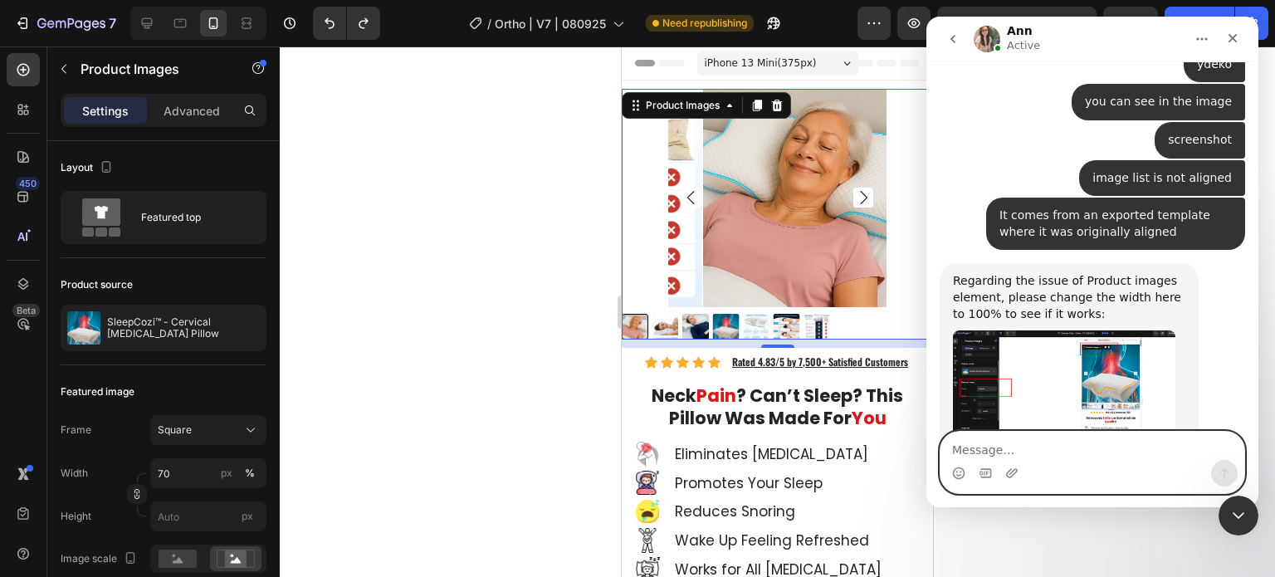
click at [1149, 458] on textarea "Message…" at bounding box center [1093, 446] width 304 height 28
type textarea "No it did not work"
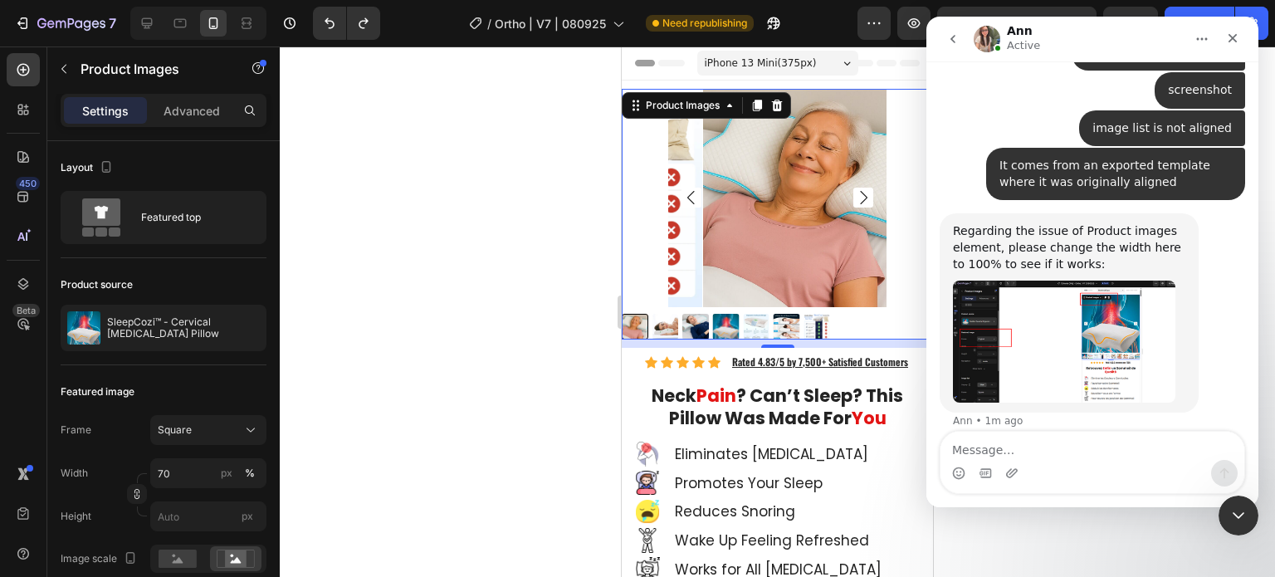
click at [375, 311] on div at bounding box center [778, 312] width 996 height 531
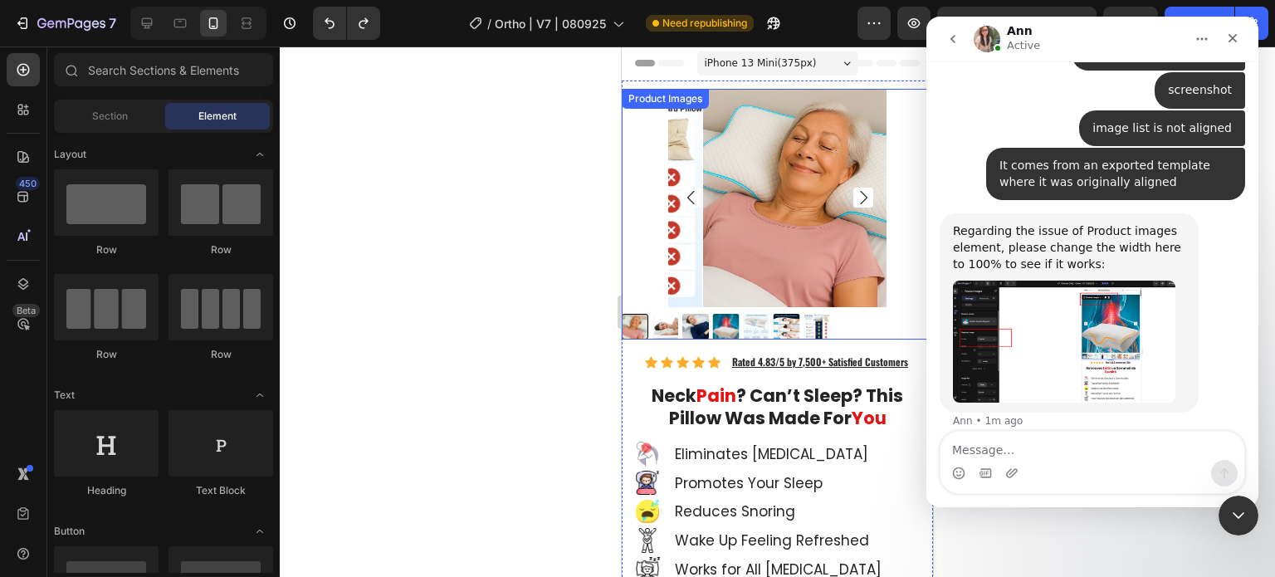
click at [648, 314] on div at bounding box center [777, 327] width 311 height 27
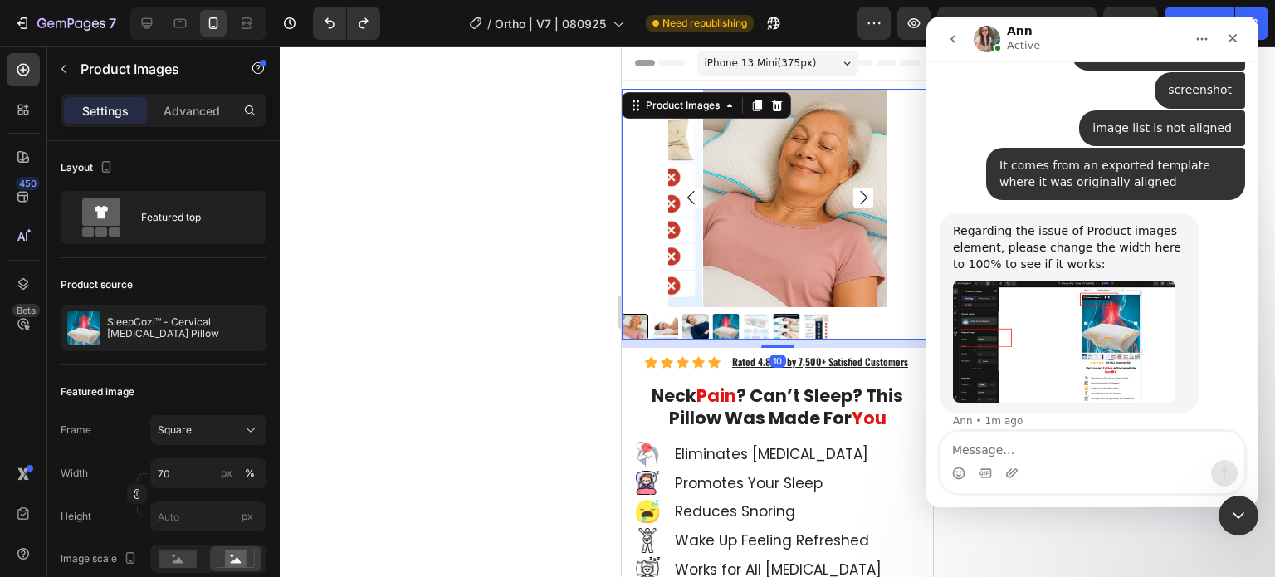
click at [870, 325] on div at bounding box center [777, 327] width 311 height 27
click at [894, 265] on div at bounding box center [777, 198] width 311 height 218
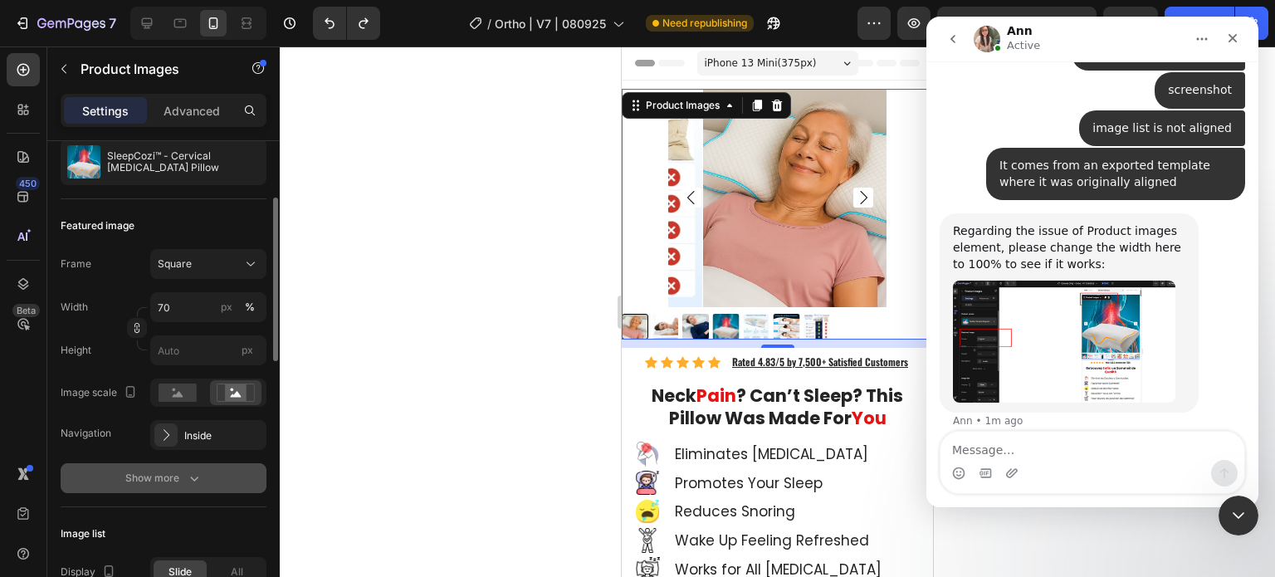
click at [186, 476] on icon "button" at bounding box center [194, 478] width 17 height 17
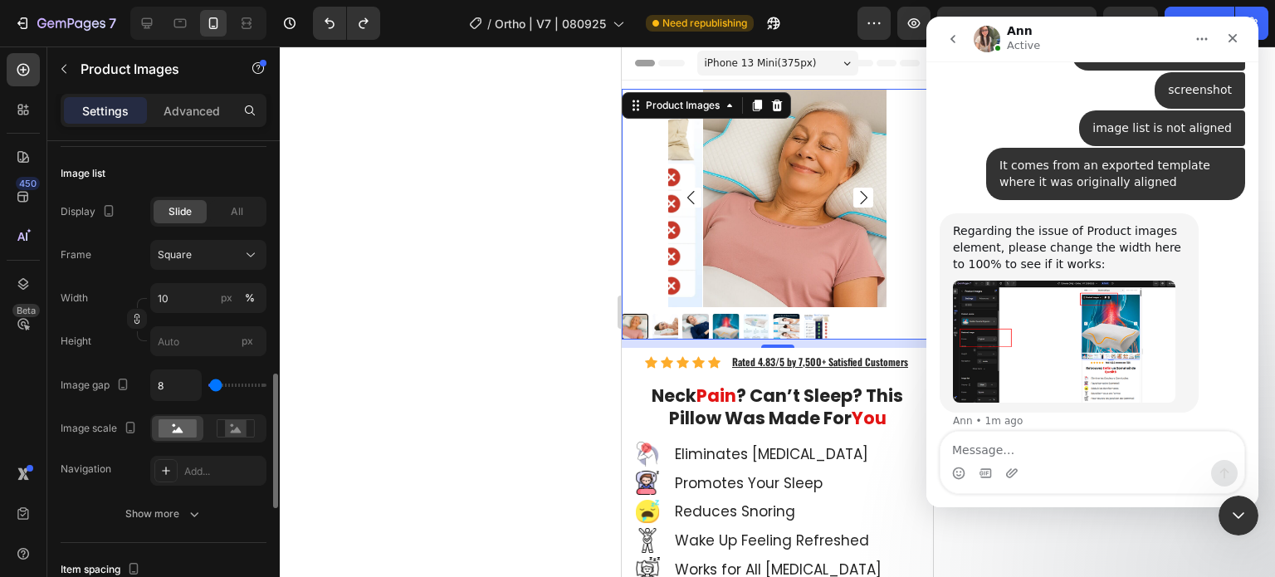
scroll to position [913, 0]
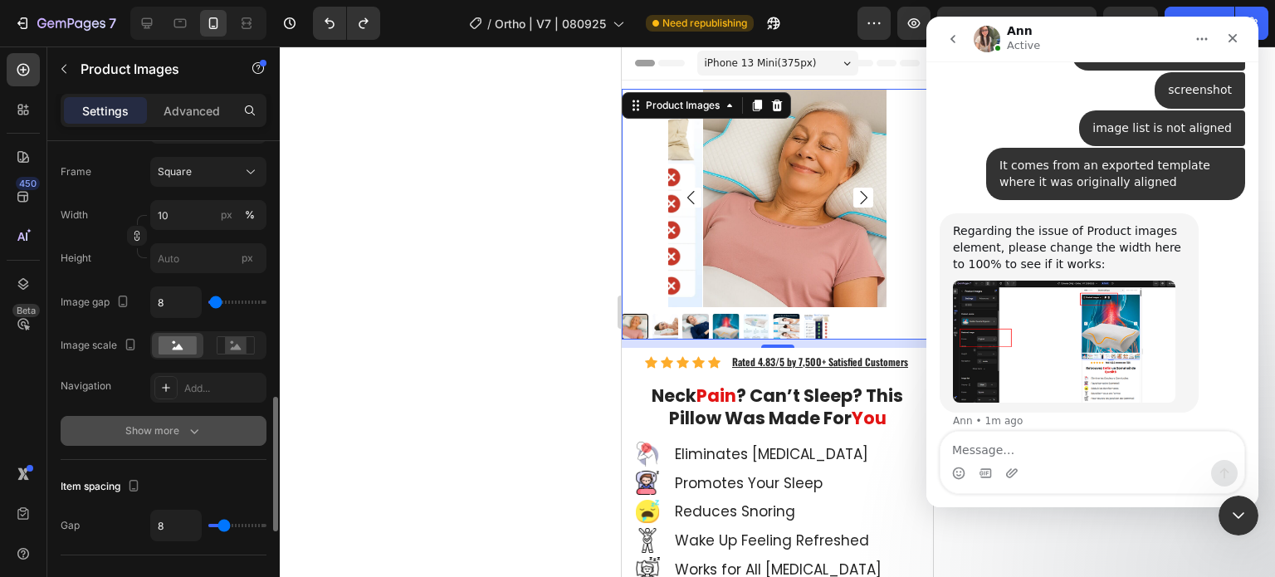
click at [181, 430] on div "Show more" at bounding box center [163, 431] width 77 height 17
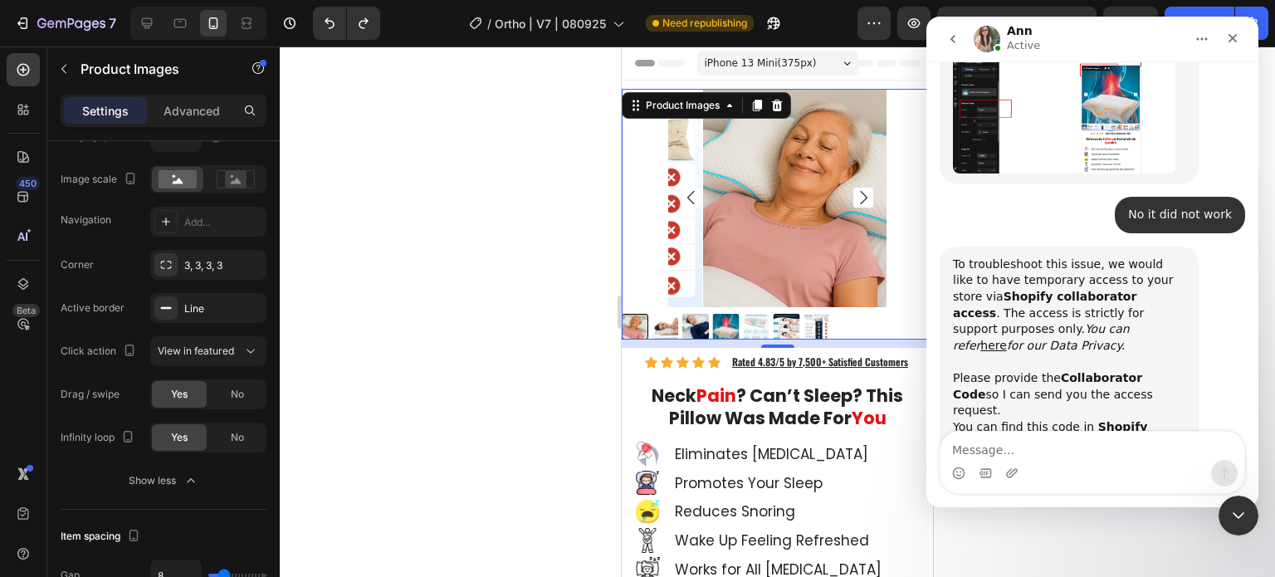
scroll to position [1575, 0]
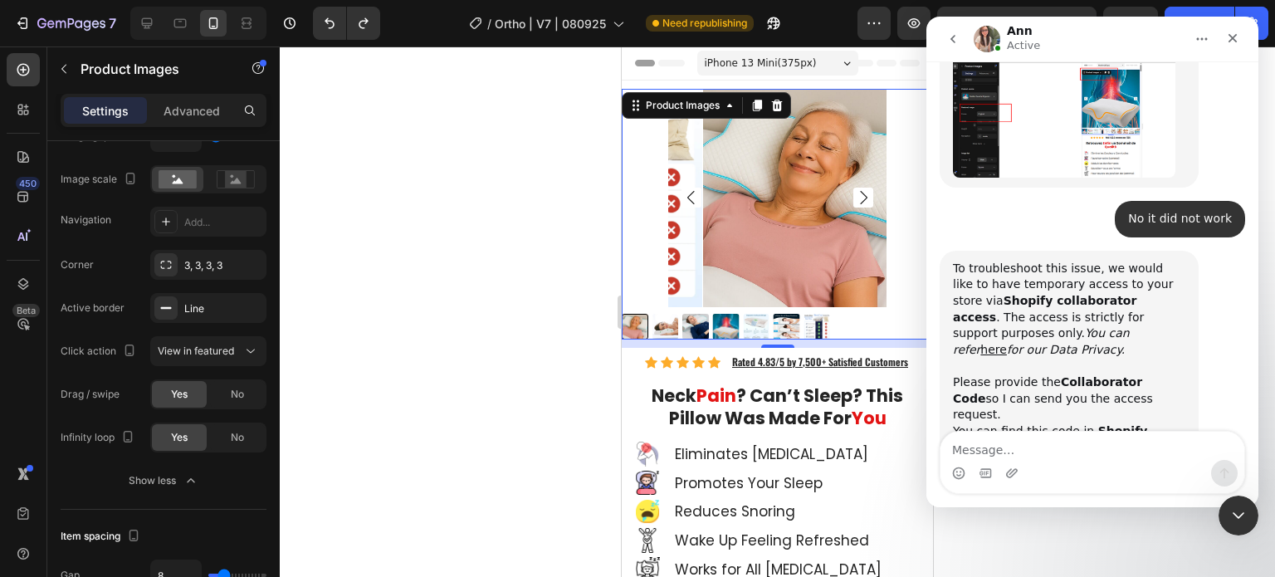
click at [1023, 456] on img "Ann says…" at bounding box center [1064, 500] width 223 height 88
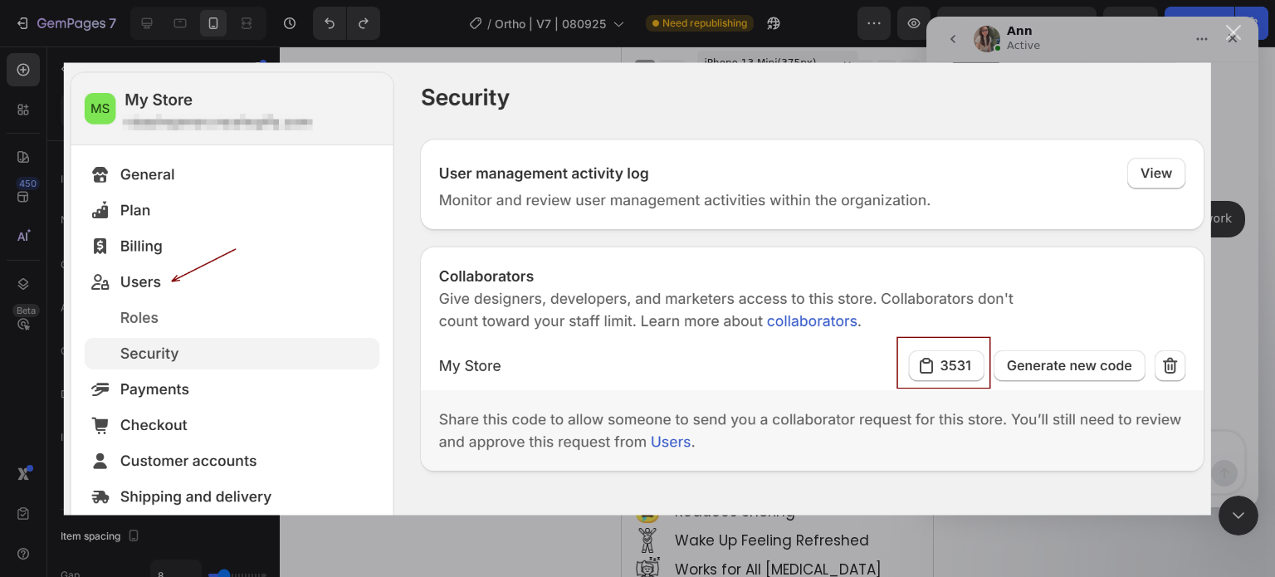
click at [654, 50] on div "Intercom messenger" at bounding box center [637, 288] width 1275 height 577
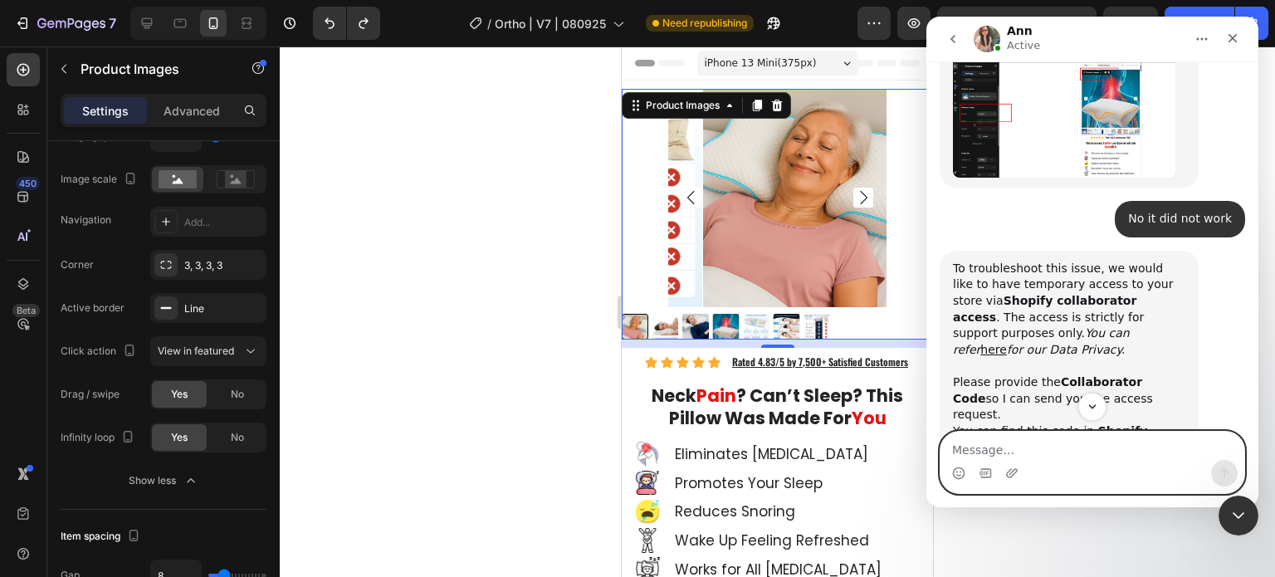
click at [1075, 453] on textarea "Message…" at bounding box center [1093, 446] width 304 height 28
paste textarea "3346"
type textarea "ok here it is 3346"
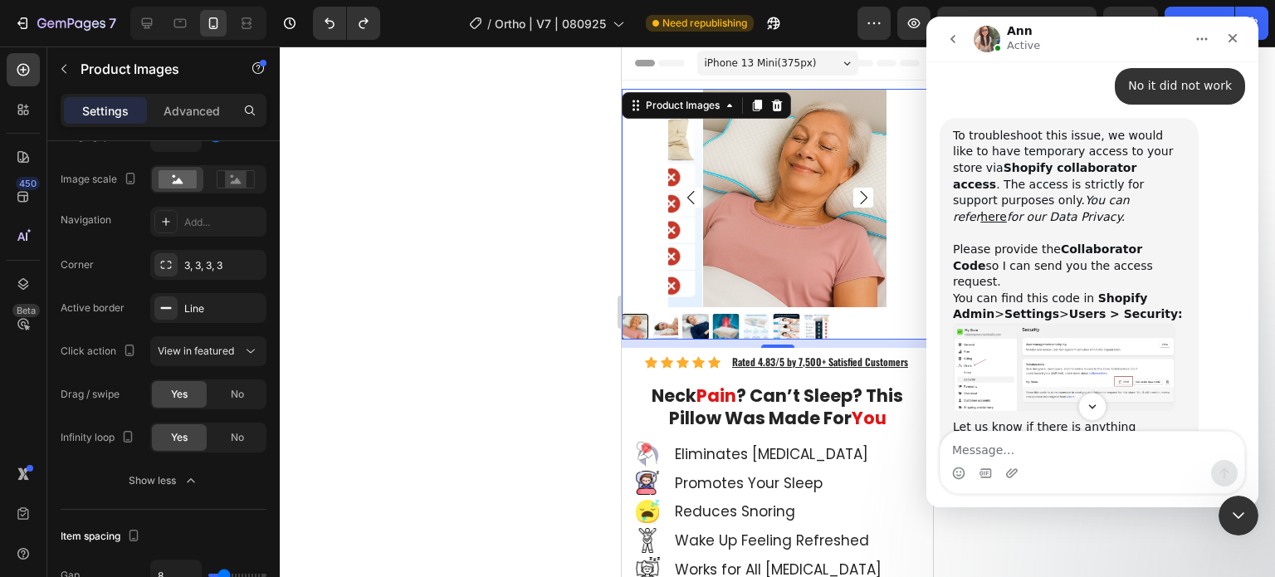
scroll to position [1874, 0]
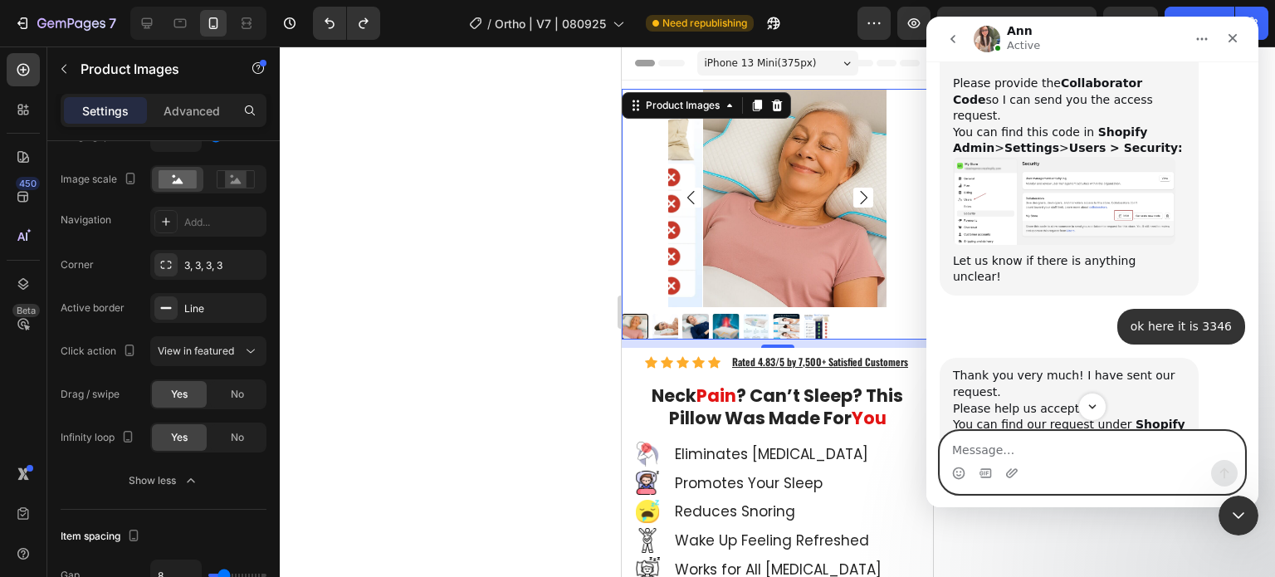
click at [1047, 444] on textarea "Message…" at bounding box center [1093, 446] width 304 height 28
type textarea "which role do you need?"
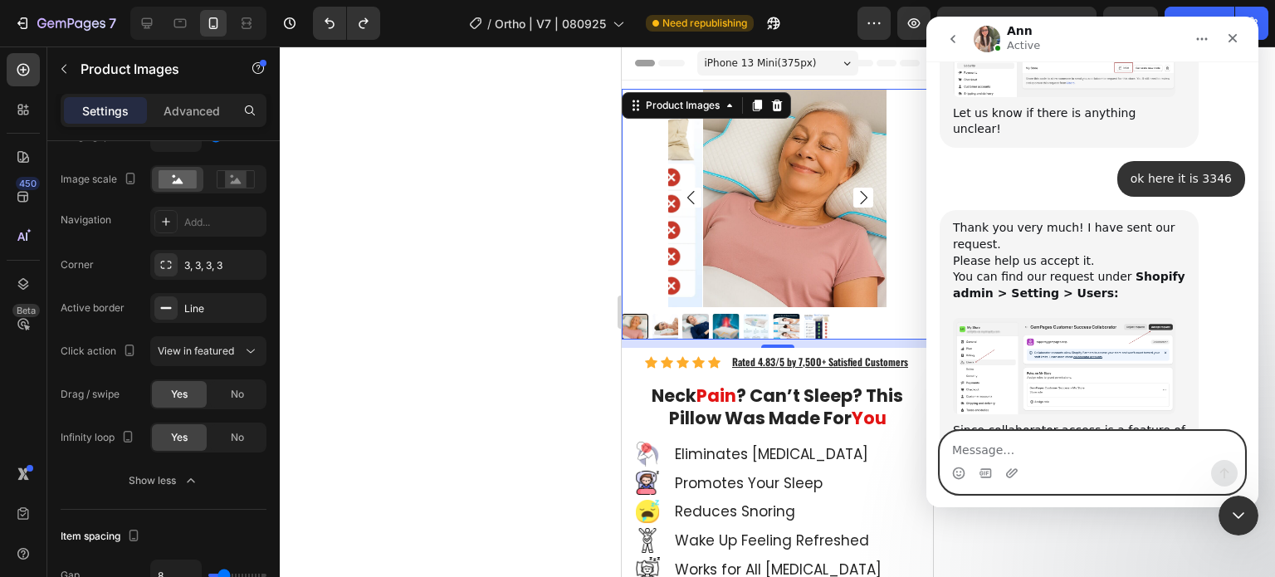
scroll to position [2090, 0]
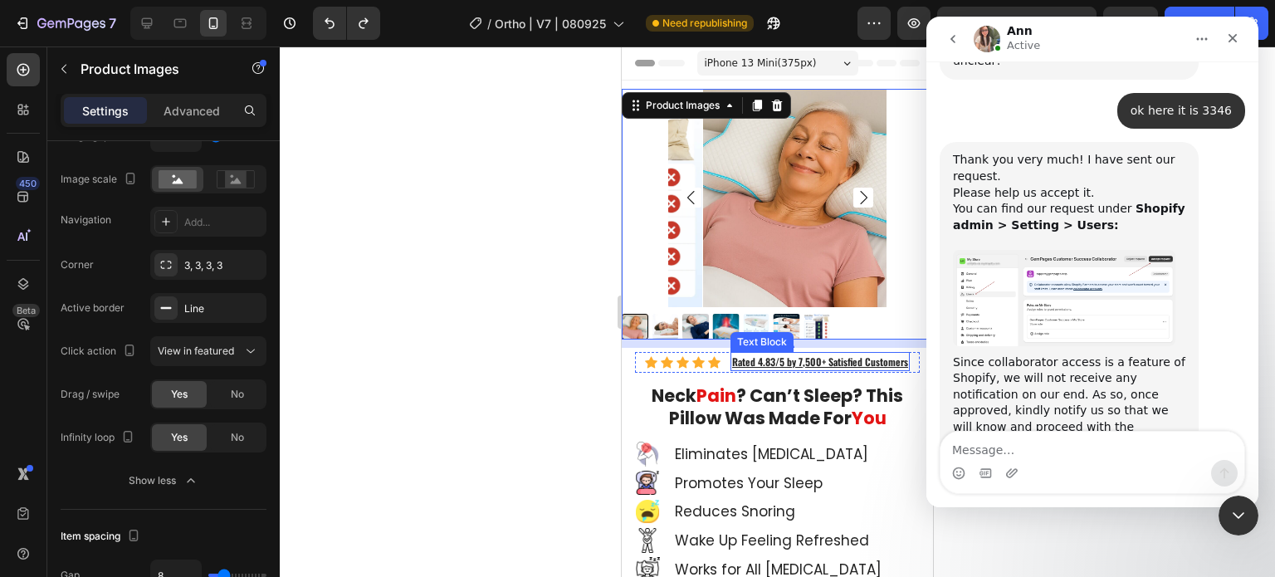
click at [847, 355] on u "Rated 4.83/5 by 7,500+ Satisfied Customers" at bounding box center [820, 362] width 176 height 14
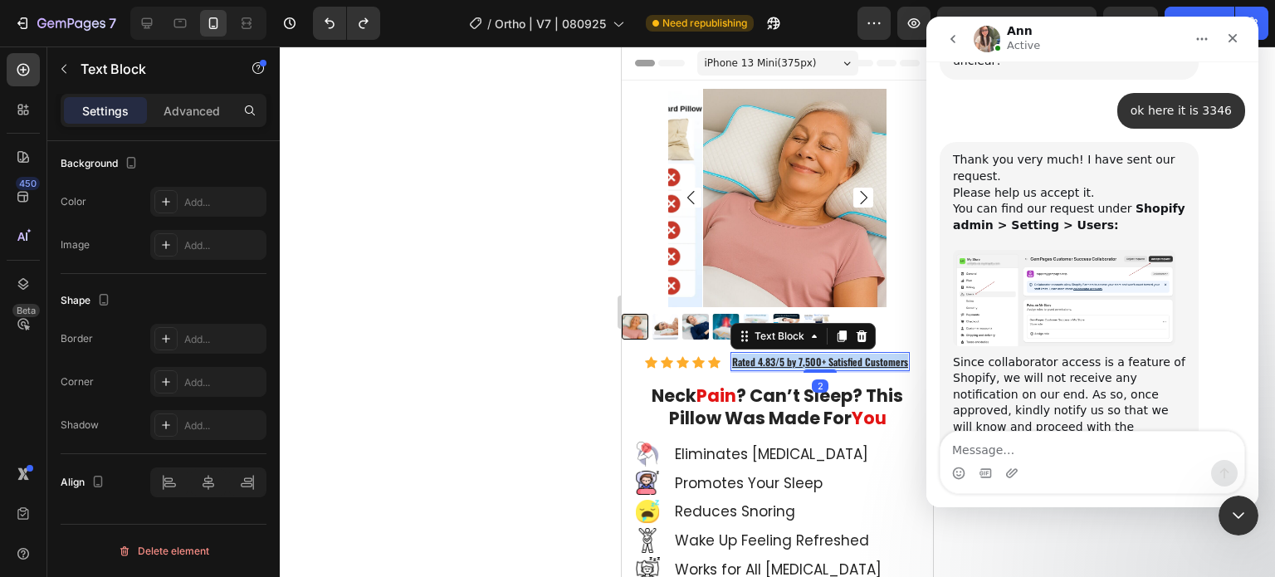
scroll to position [0, 0]
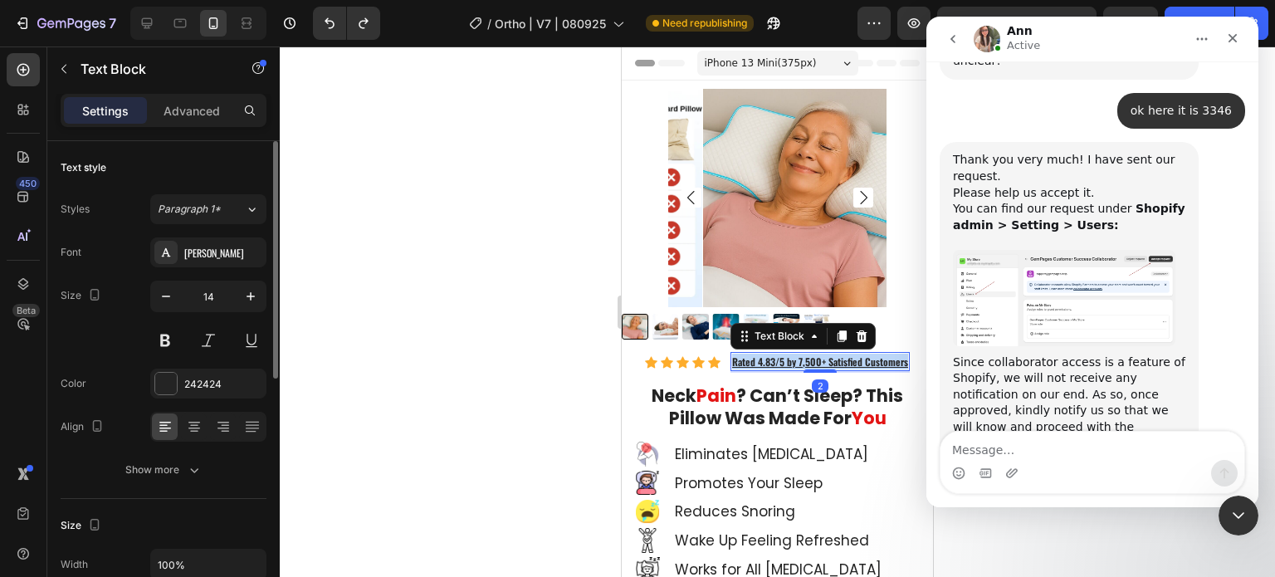
click at [847, 355] on u "Rated 4.83/5 by 7,500+ Satisfied Customers" at bounding box center [820, 362] width 176 height 14
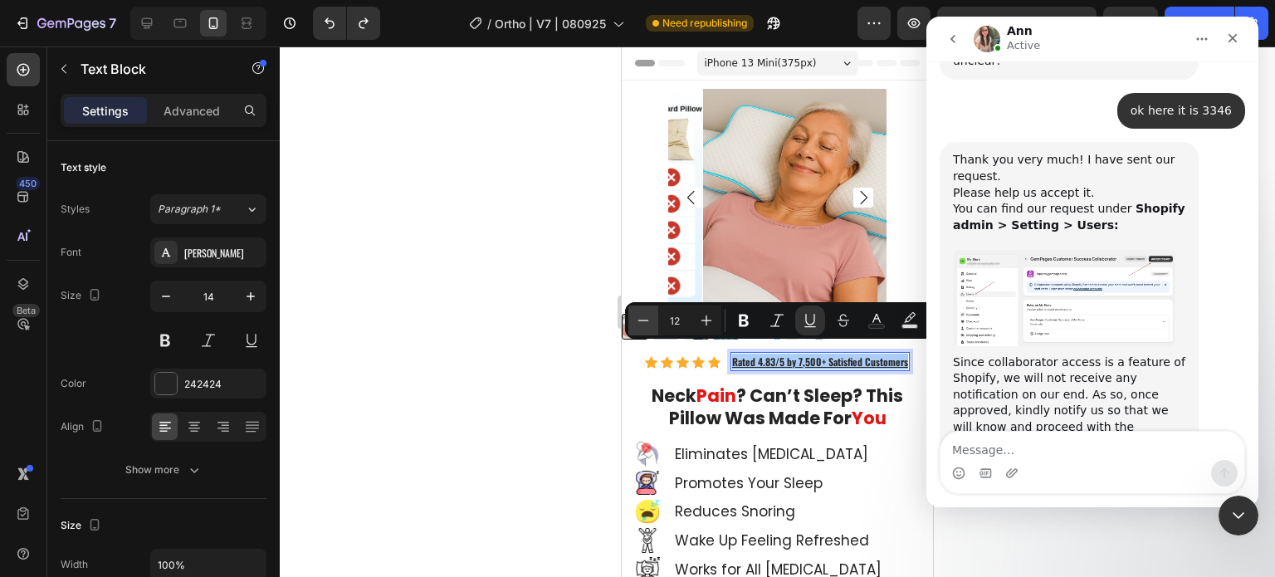
click at [643, 318] on icon "Editor contextual toolbar" at bounding box center [643, 320] width 17 height 17
type input "10"
click at [746, 321] on icon "Editor contextual toolbar" at bounding box center [744, 320] width 17 height 17
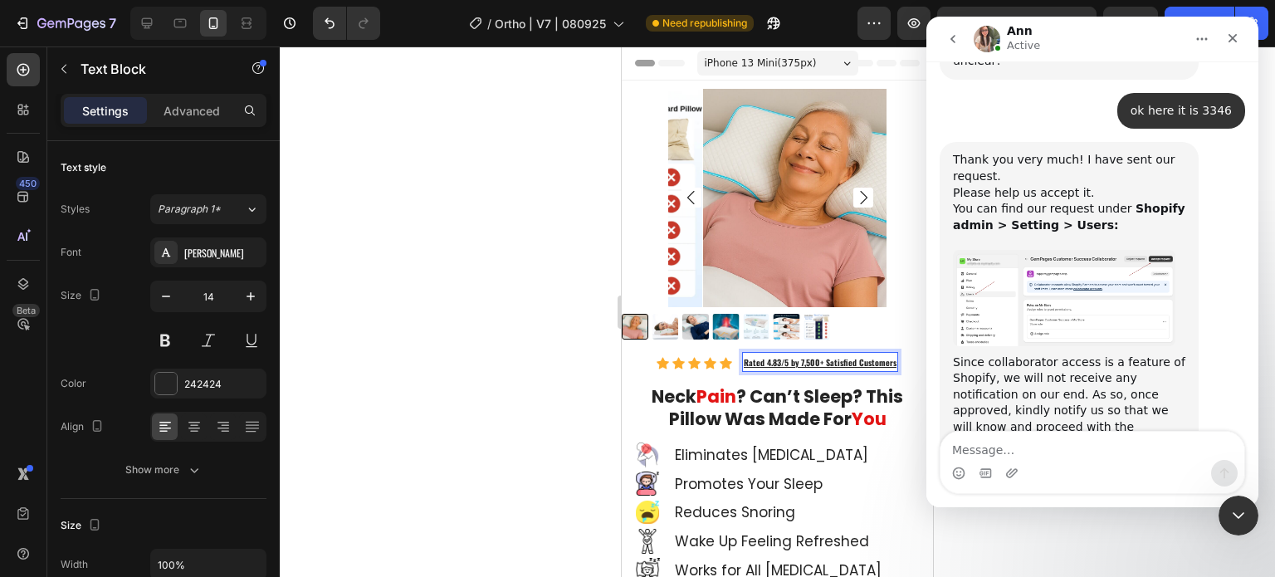
click at [778, 356] on u "Rated 4.83/5 by 7,500+ Satisfied Customers" at bounding box center [820, 362] width 153 height 12
click at [771, 356] on u "Rated 4.83/5 by 7,500+ Satisfied Customers" at bounding box center [820, 362] width 153 height 12
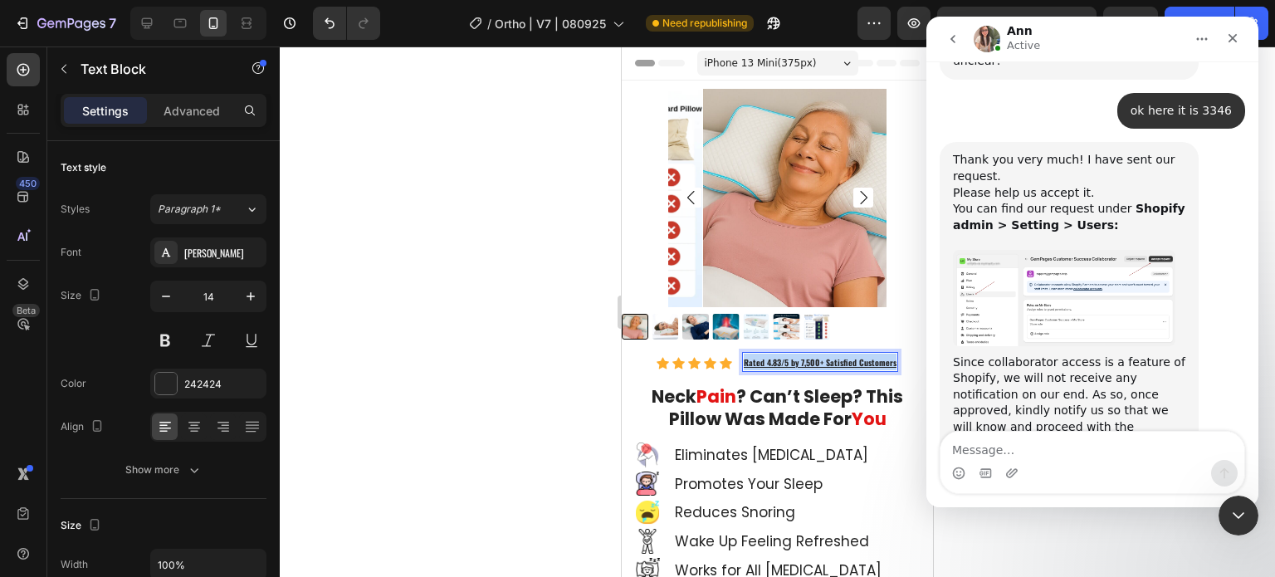
click at [771, 356] on u "Rated 4.83/5 by 7,500+ Satisfied Customers" at bounding box center [820, 362] width 153 height 12
click at [174, 298] on button "button" at bounding box center [166, 297] width 30 height 30
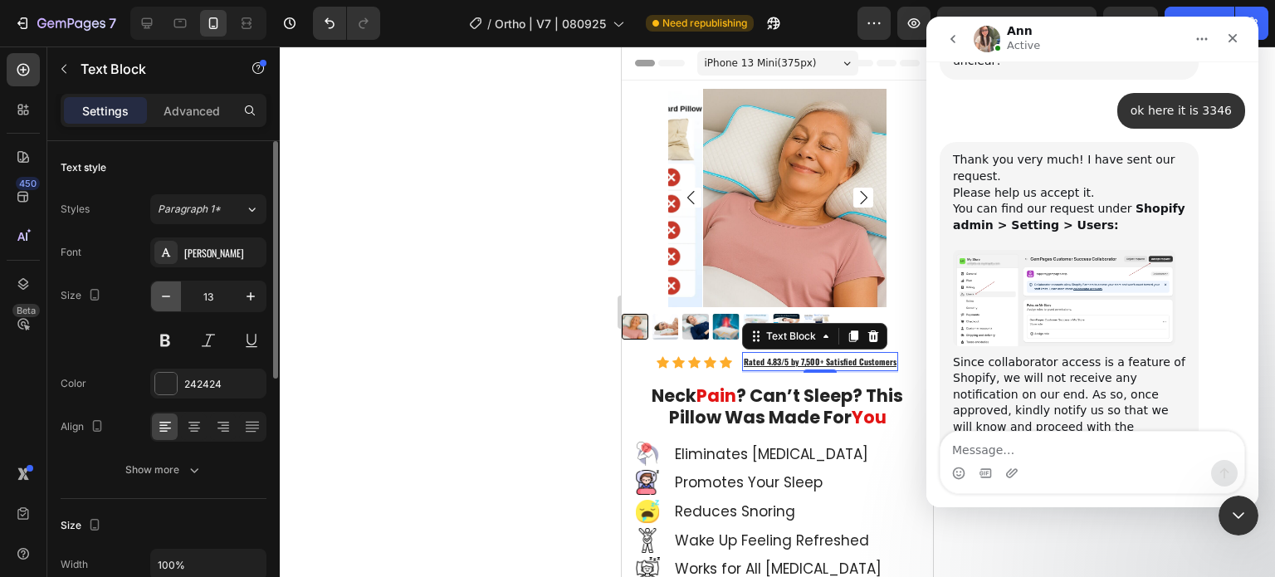
click at [174, 298] on button "button" at bounding box center [166, 297] width 30 height 30
type input "12"
drag, startPoint x: 183, startPoint y: 335, endPoint x: 193, endPoint y: 335, distance: 10.8
click at [184, 337] on div at bounding box center [208, 341] width 116 height 30
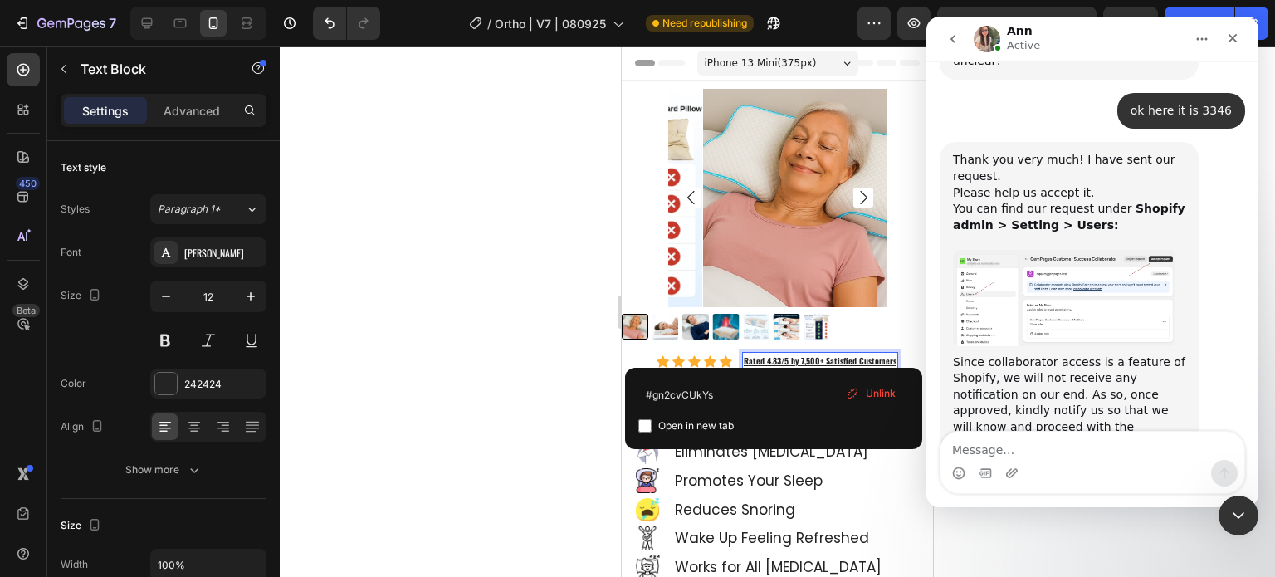
click at [771, 355] on u "Rated 4.83/5 by 7,500+ Satisfied Customers" at bounding box center [820, 361] width 153 height 12
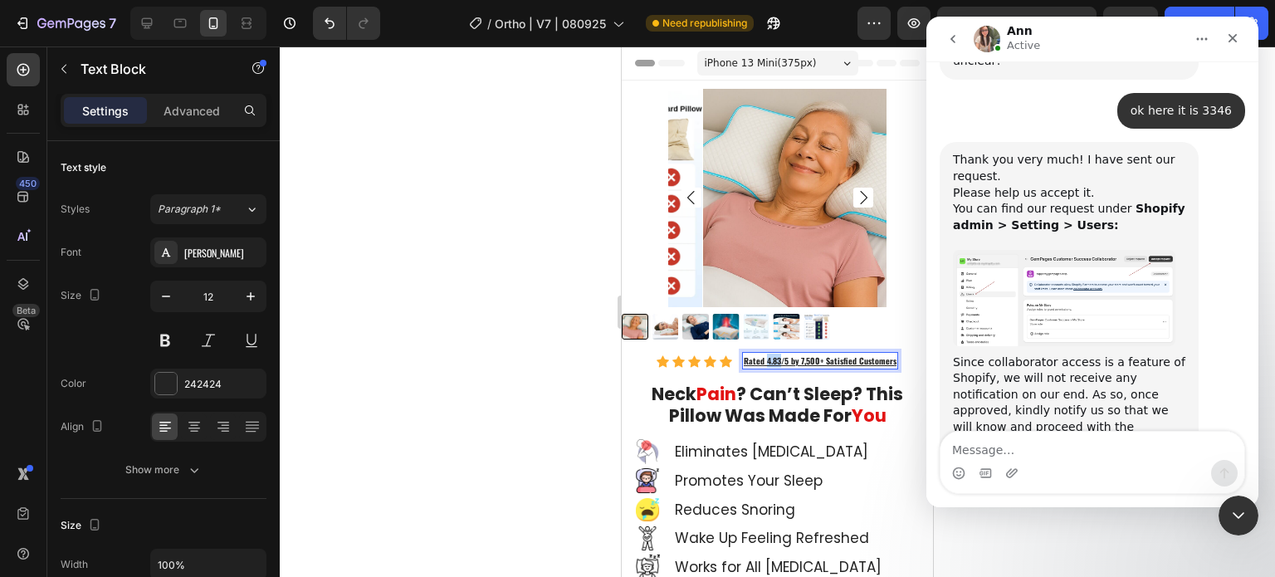
click at [771, 355] on u "Rated 4.83/5 by 7,500+ Satisfied Customers" at bounding box center [820, 361] width 153 height 12
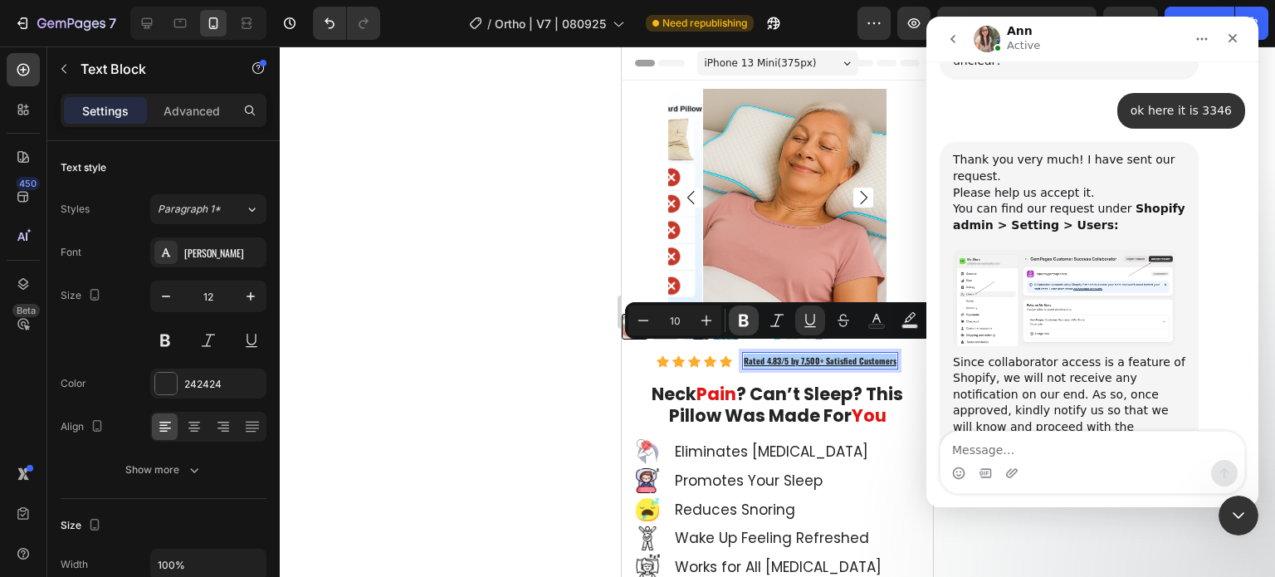
click at [747, 310] on button "Bold" at bounding box center [744, 321] width 30 height 30
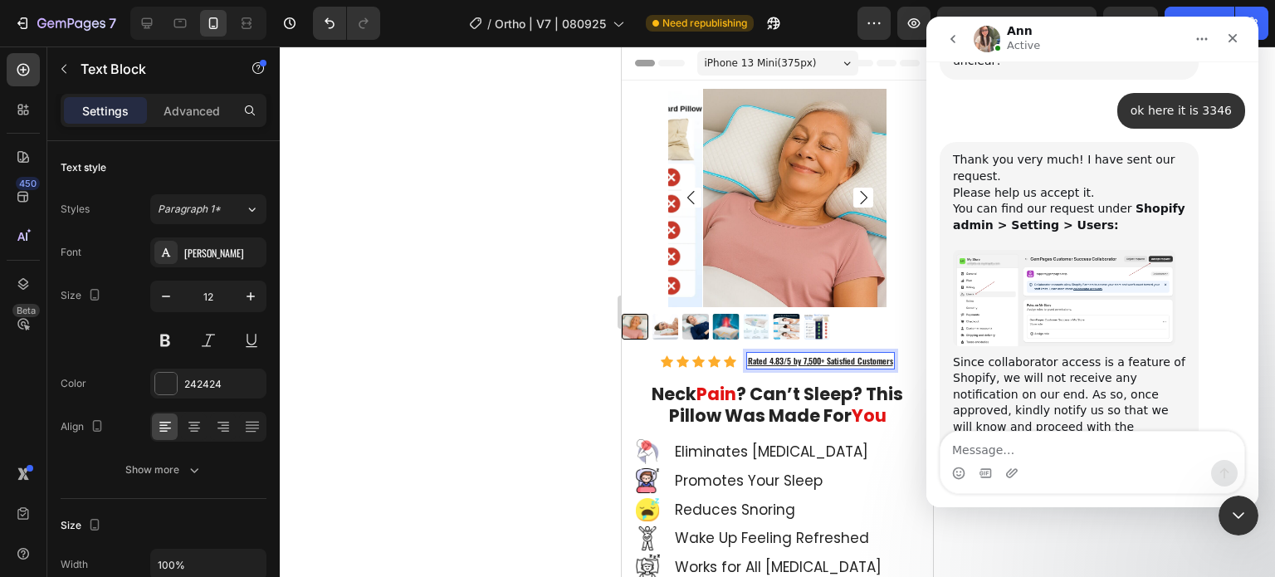
click at [489, 293] on div at bounding box center [778, 312] width 996 height 531
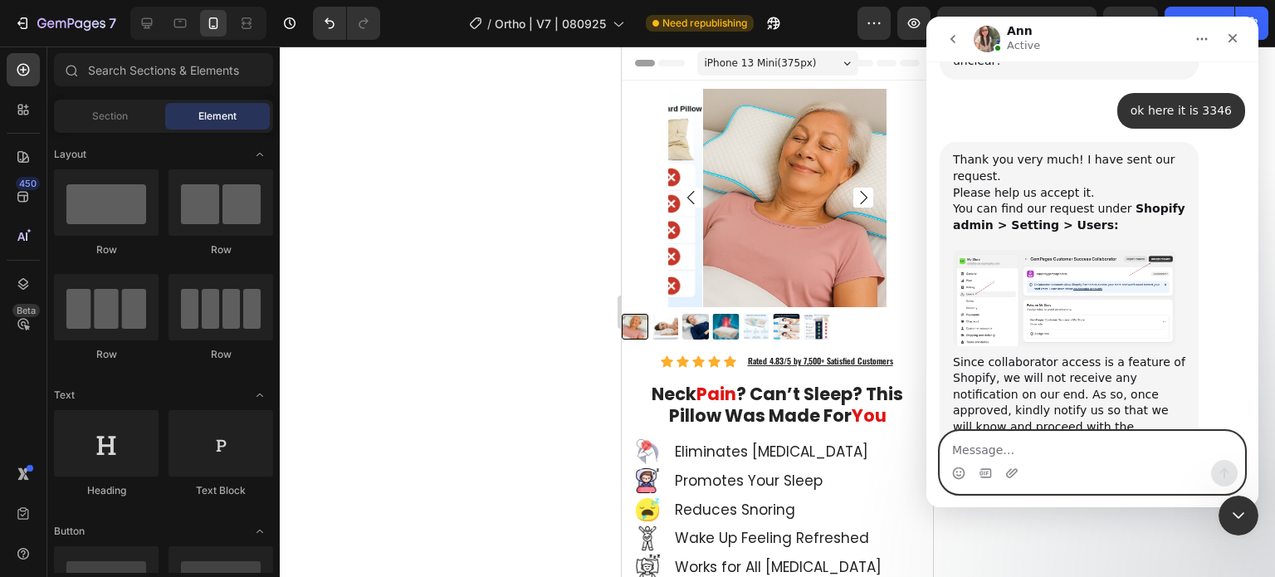
click at [1121, 440] on textarea "Message…" at bounding box center [1093, 446] width 304 height 28
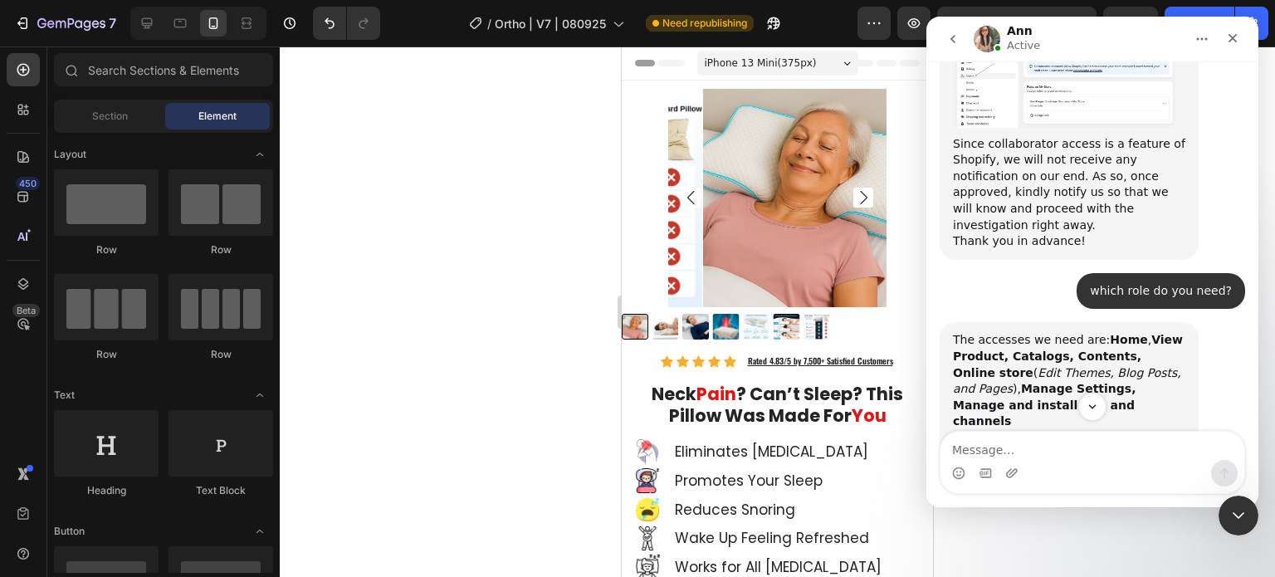
scroll to position [2263, 0]
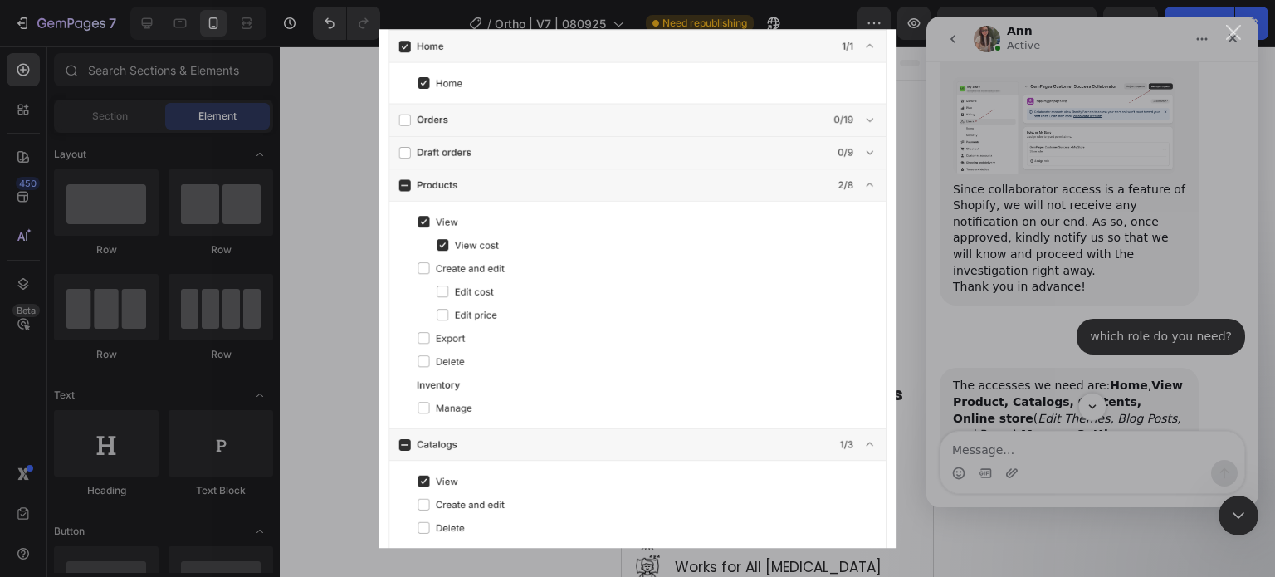
click at [1114, 349] on div "Intercom messenger" at bounding box center [637, 288] width 1275 height 577
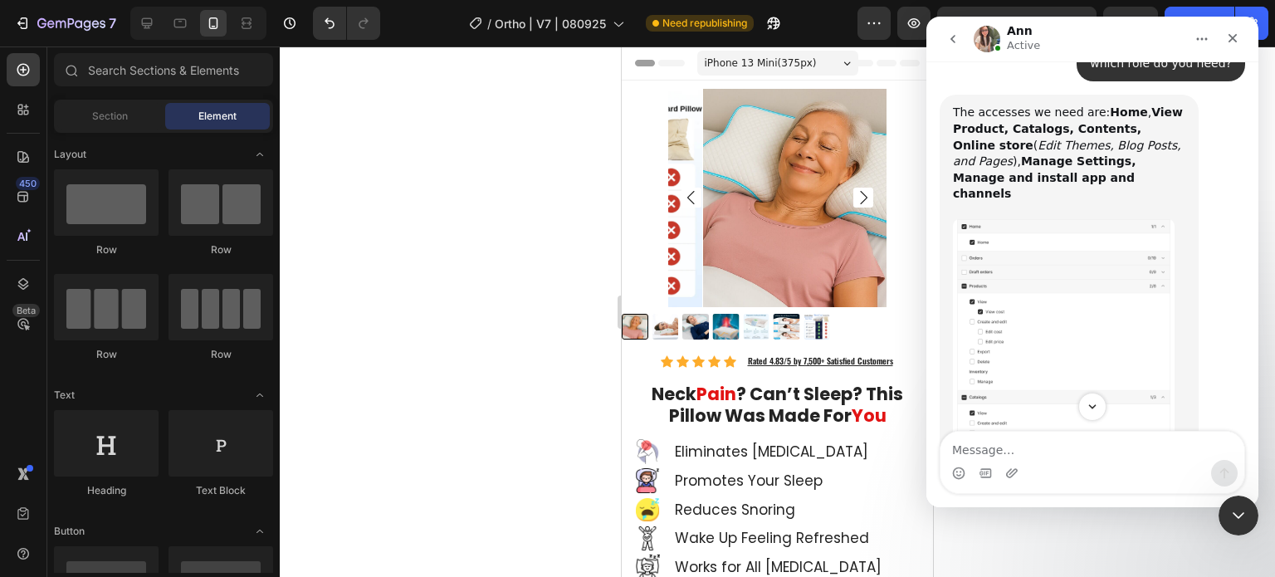
scroll to position [2549, 0]
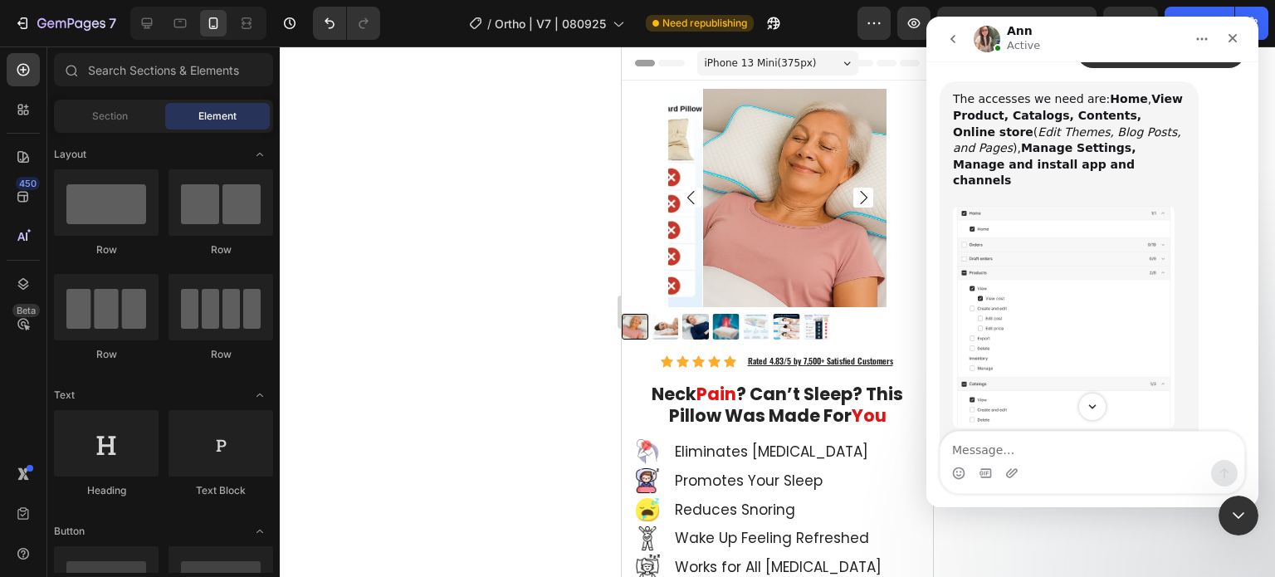
click at [1049, 445] on img "Ann says…" at bounding box center [1064, 495] width 223 height 100
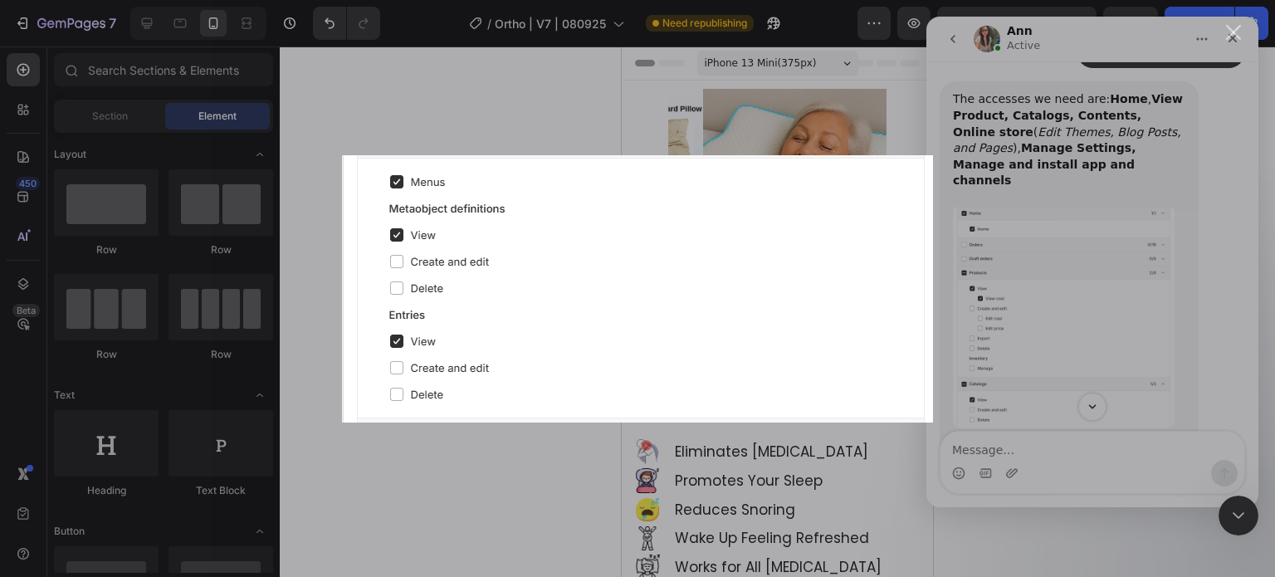
click at [1106, 227] on div "Intercom messenger" at bounding box center [637, 288] width 1275 height 577
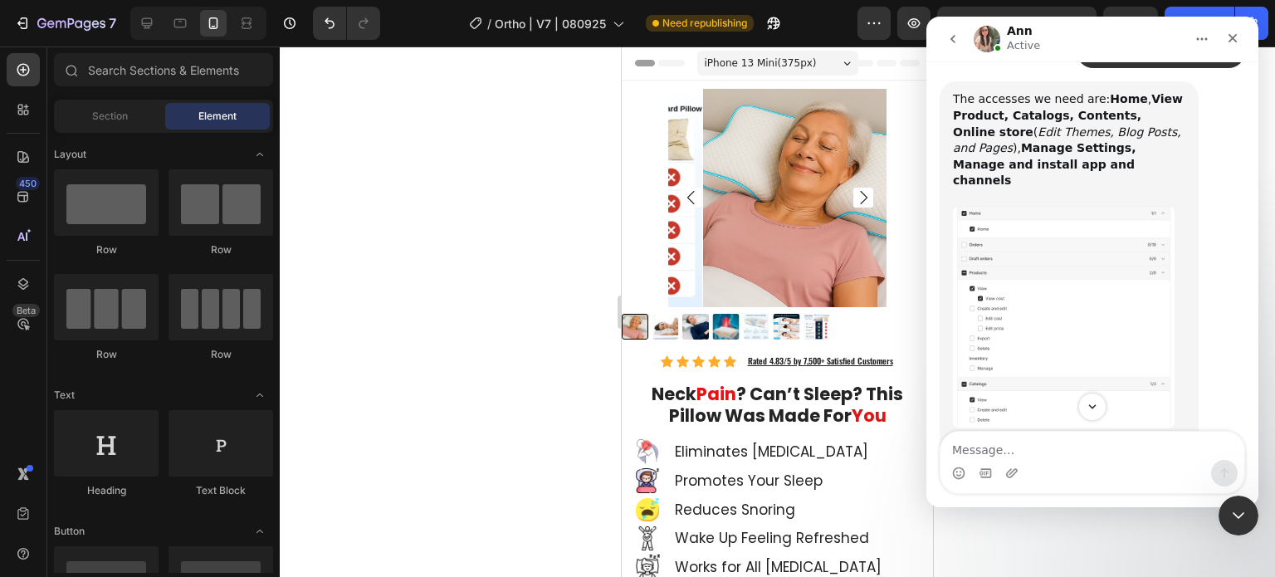
click at [1089, 206] on img "Ann says…" at bounding box center [1064, 317] width 222 height 223
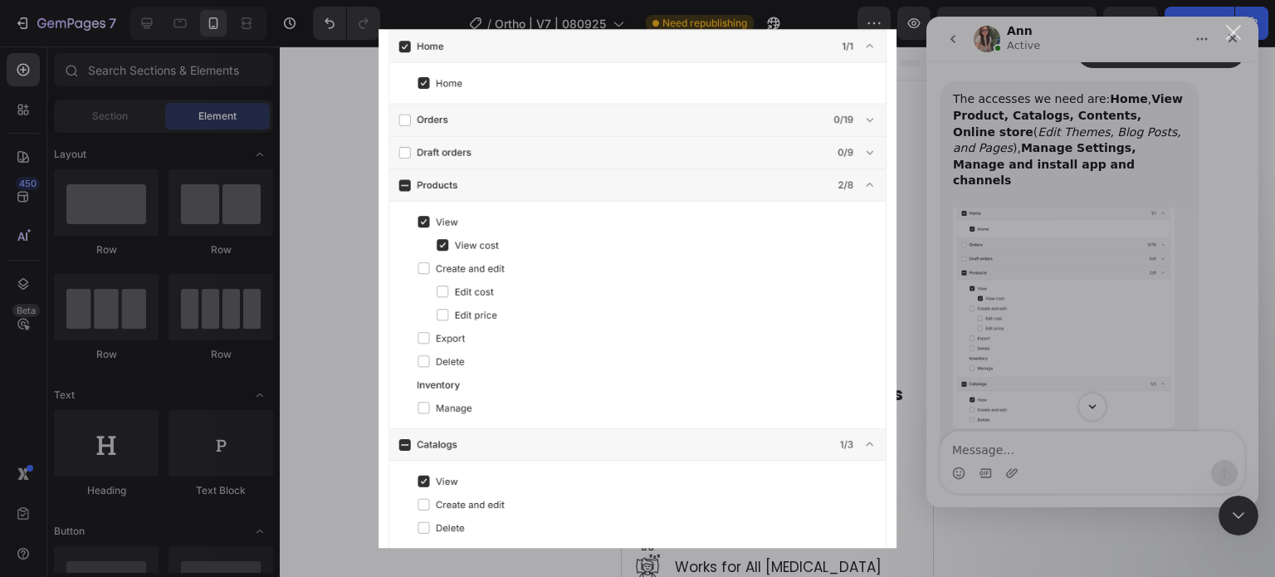
click at [1085, 132] on div "Intercom messenger" at bounding box center [637, 288] width 1275 height 577
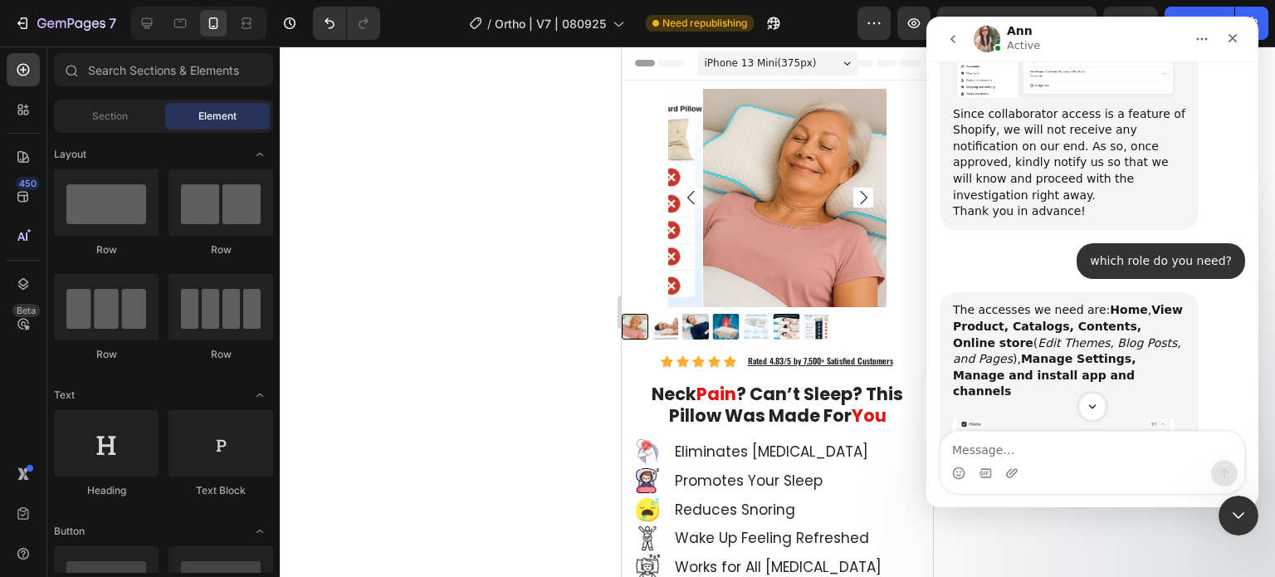
scroll to position [2465, 0]
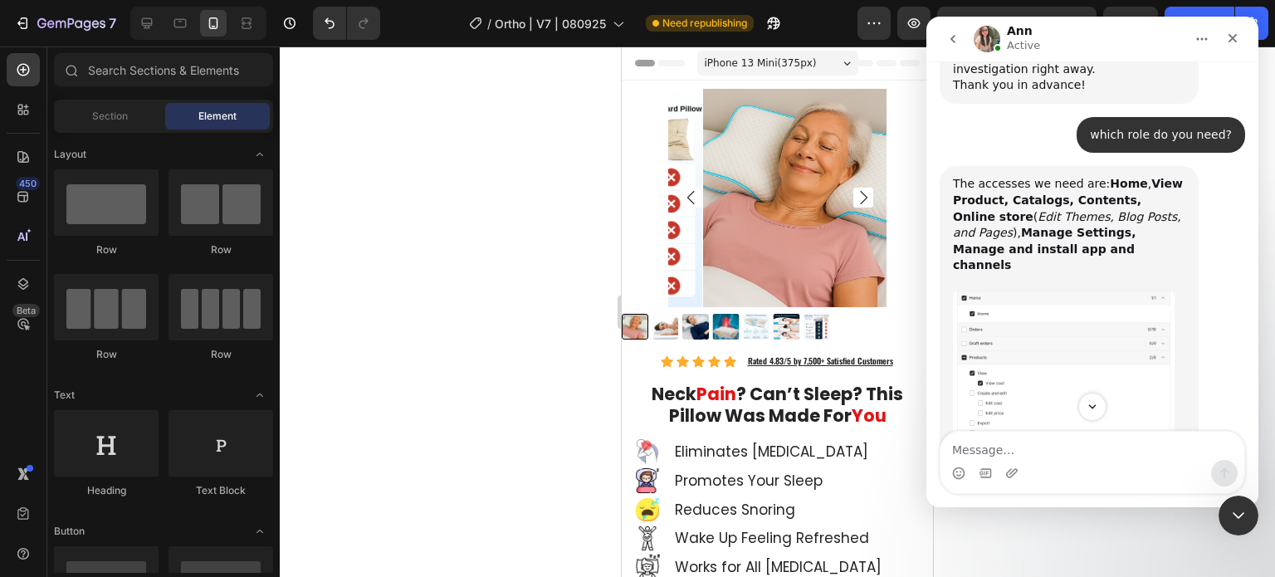
click at [1090, 341] on img "Ann says…" at bounding box center [1064, 402] width 222 height 223
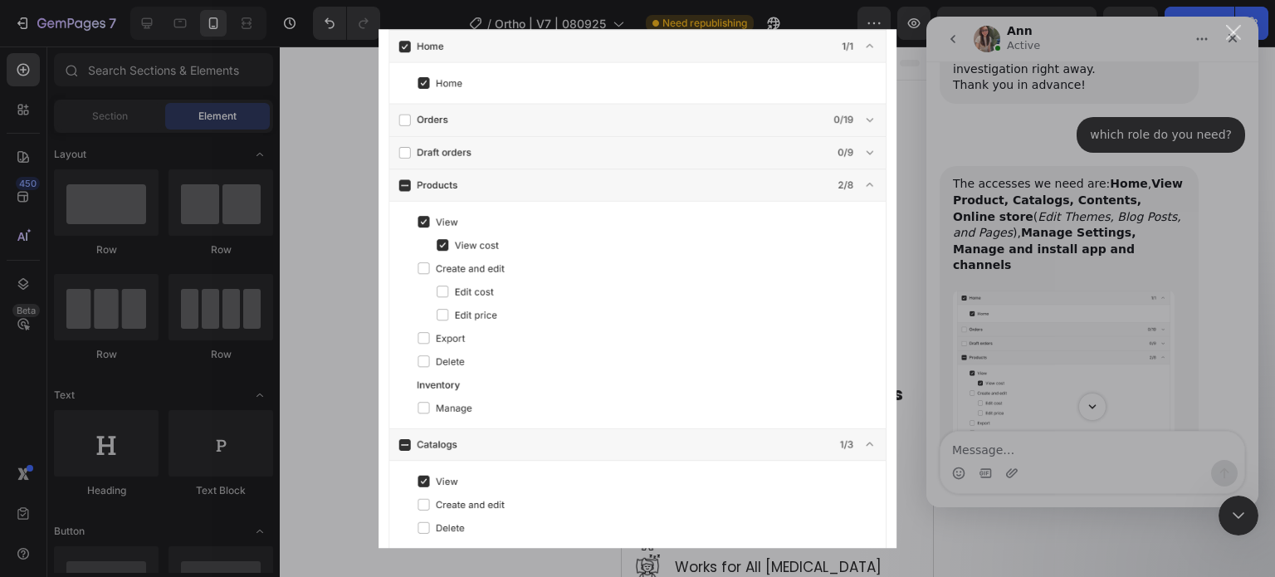
click at [1055, 212] on div "Intercom messenger" at bounding box center [637, 288] width 1275 height 577
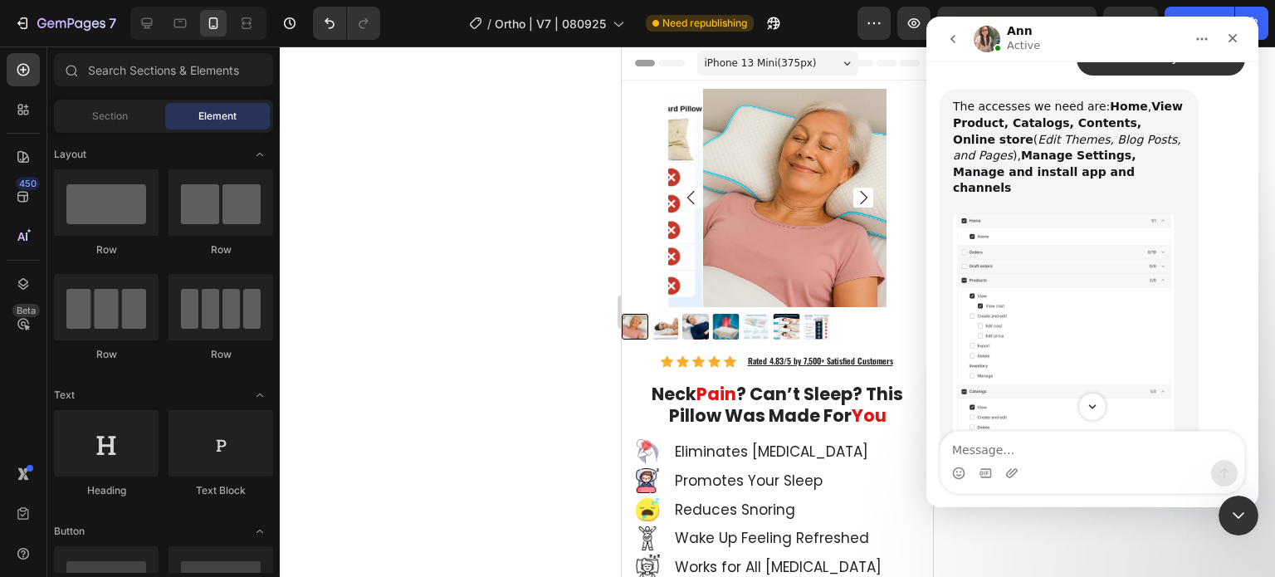
scroll to position [2548, 0]
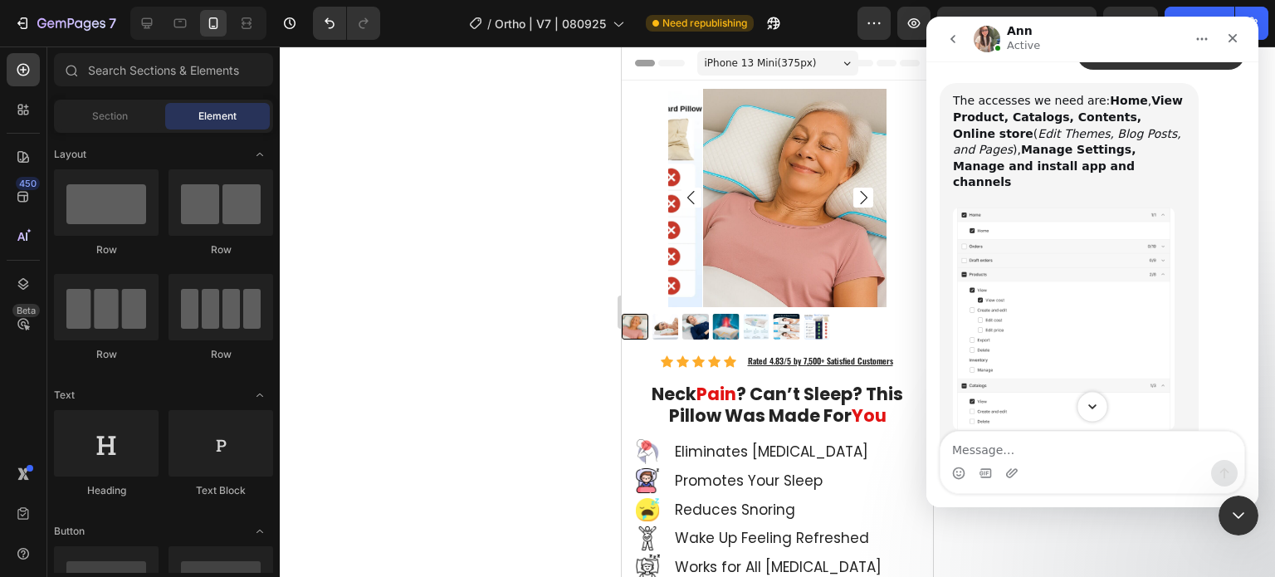
click at [1089, 404] on icon "Scroll to bottom" at bounding box center [1092, 406] width 15 height 15
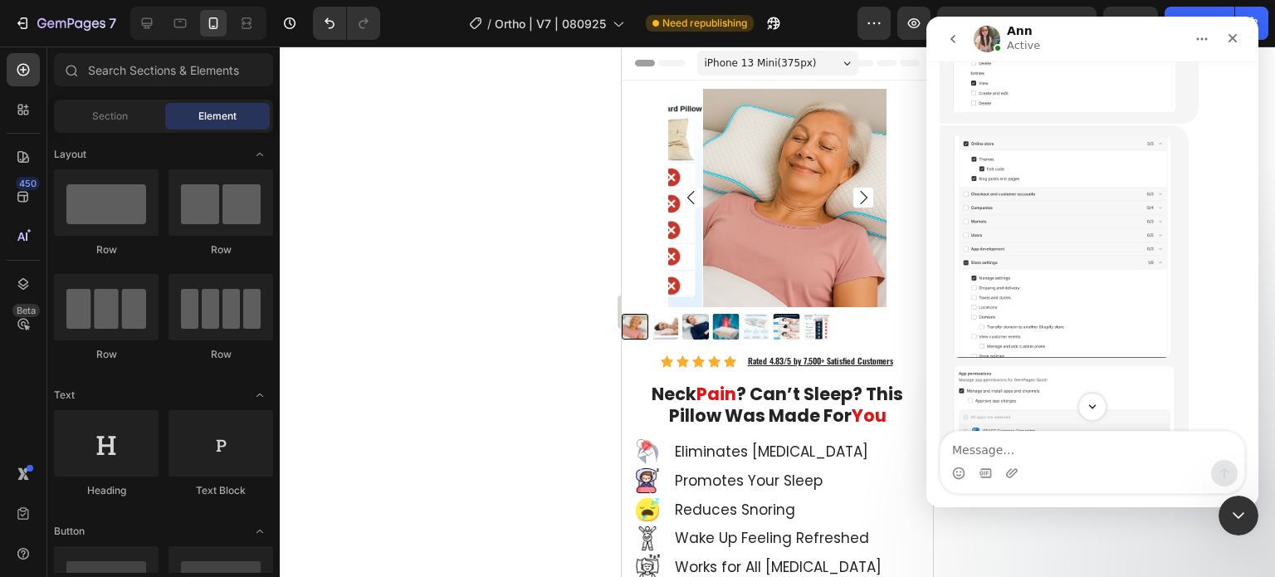
scroll to position [3010, 0]
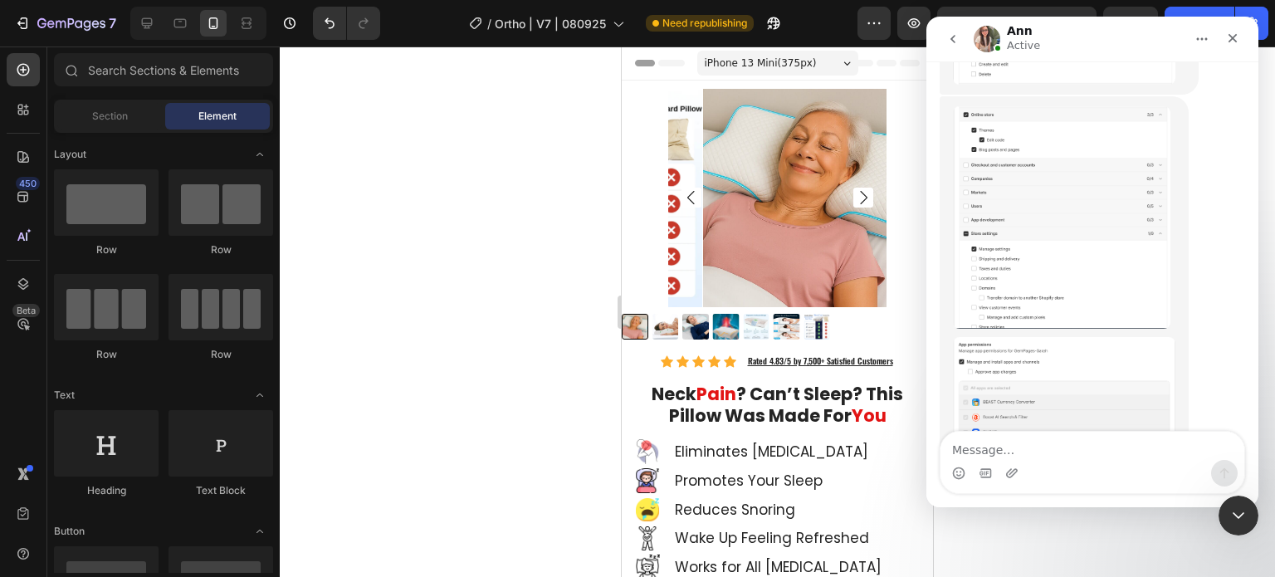
click at [1055, 345] on img "Ann says…" at bounding box center [1064, 436] width 223 height 198
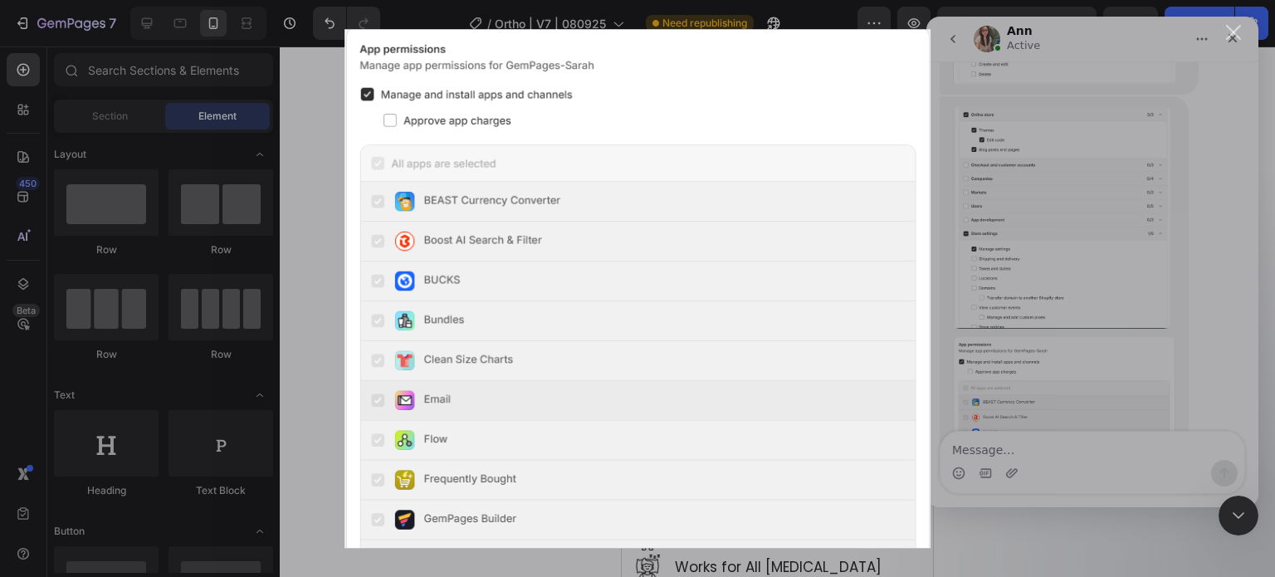
click at [1079, 270] on div "Intercom messenger" at bounding box center [637, 288] width 1275 height 577
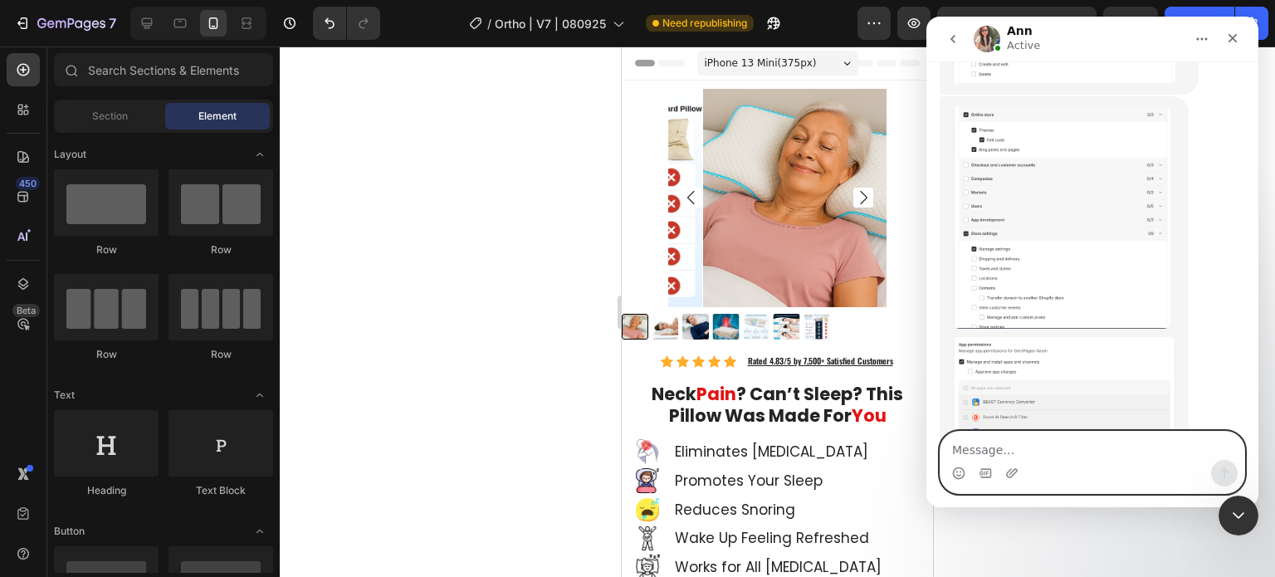
click at [1040, 445] on textarea "Message…" at bounding box center [1093, 446] width 304 height 28
type textarea "ok just added it"
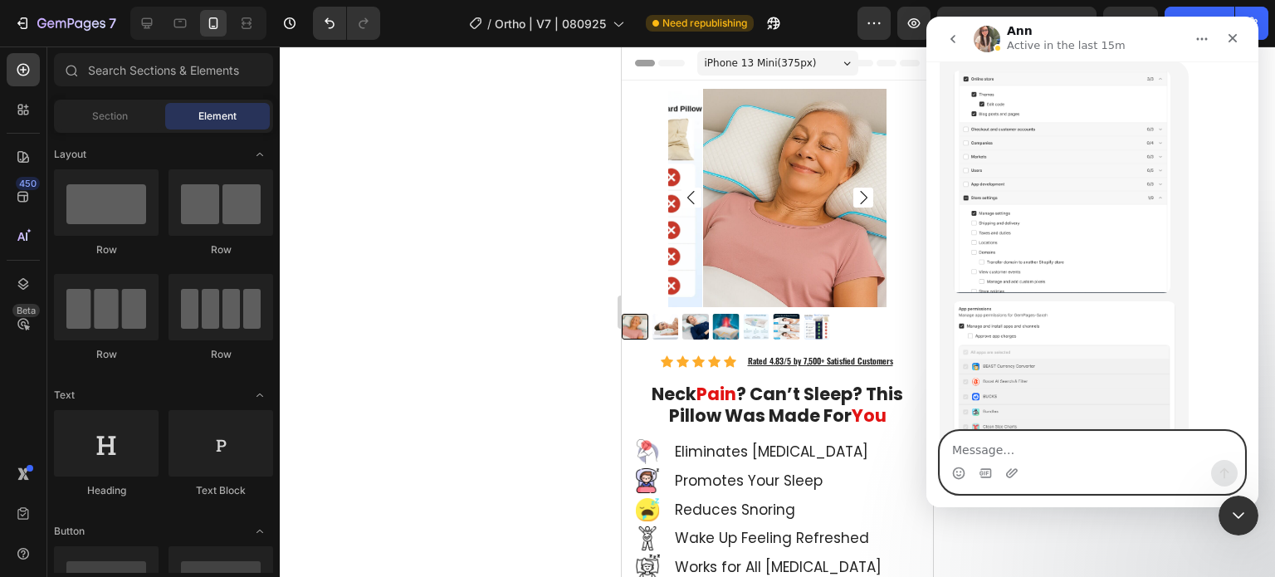
scroll to position [3060, 0]
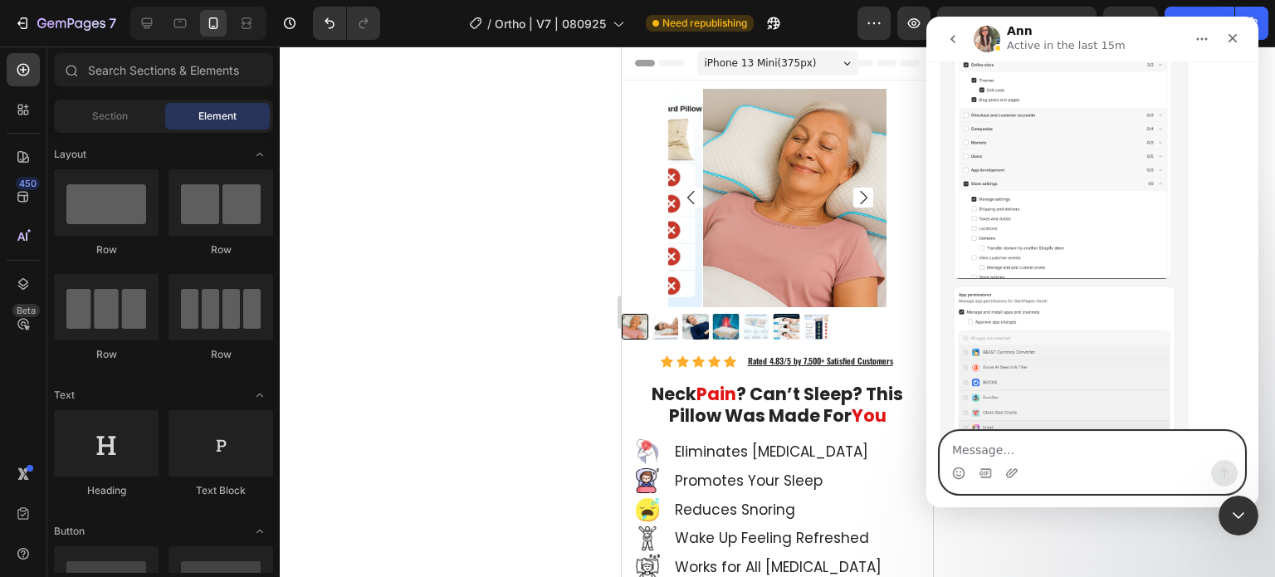
click at [1070, 455] on textarea "Message…" at bounding box center [1093, 446] width 304 height 28
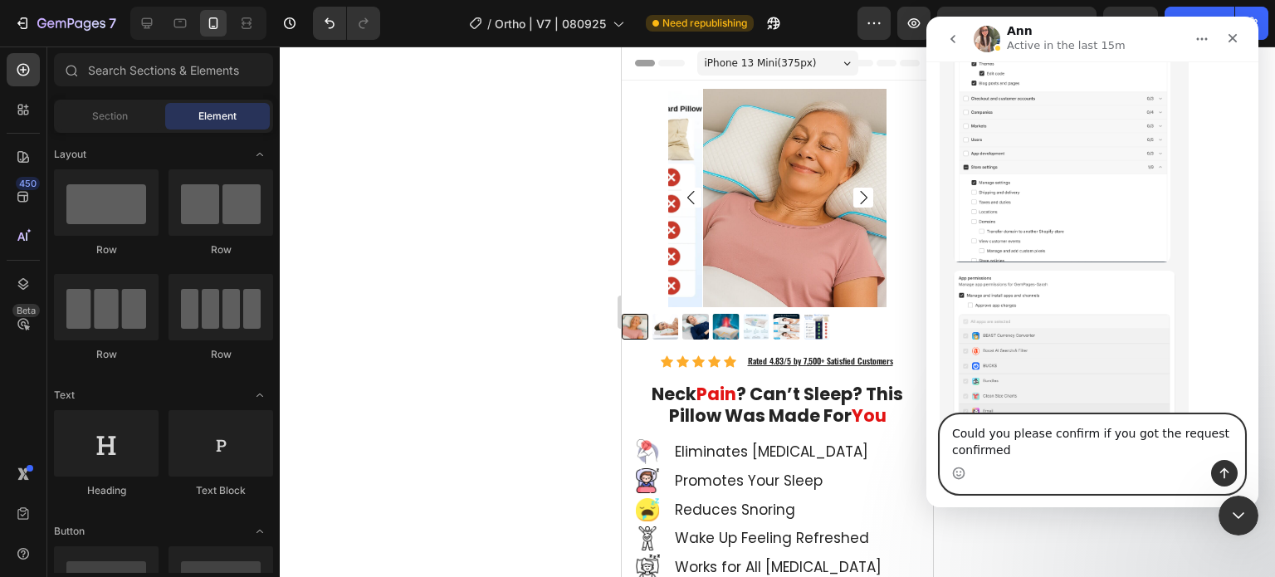
type textarea "Could you please confirm if you got the request confirmed?"
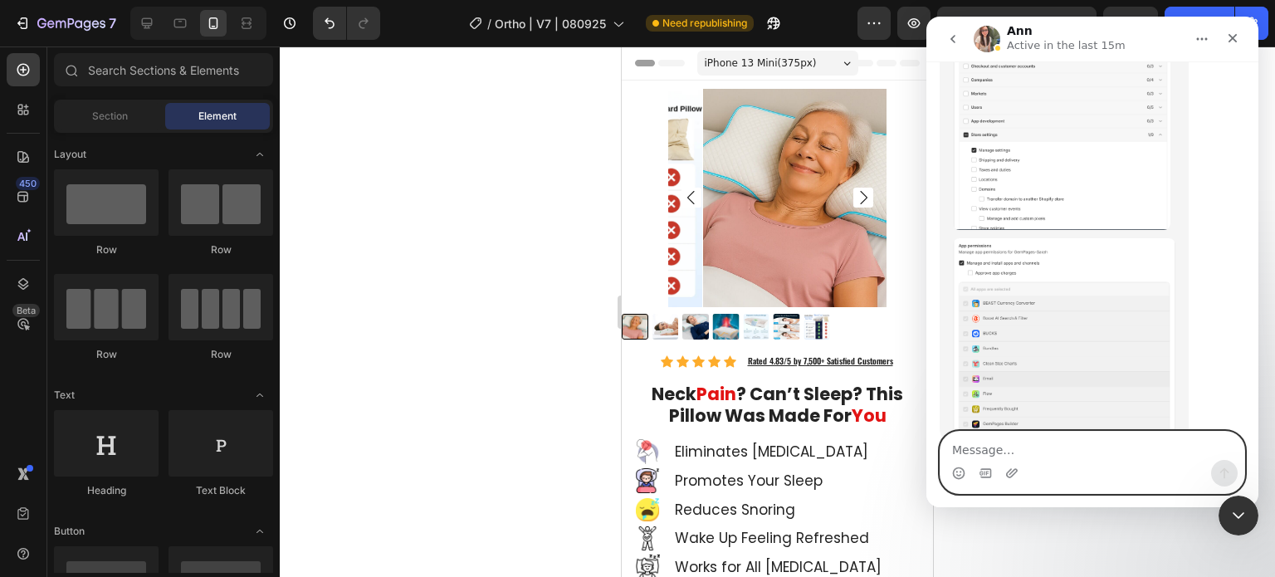
scroll to position [3114, 0]
click at [1078, 444] on textarea "Message…" at bounding box center [1093, 446] width 304 height 28
type textarea "?"
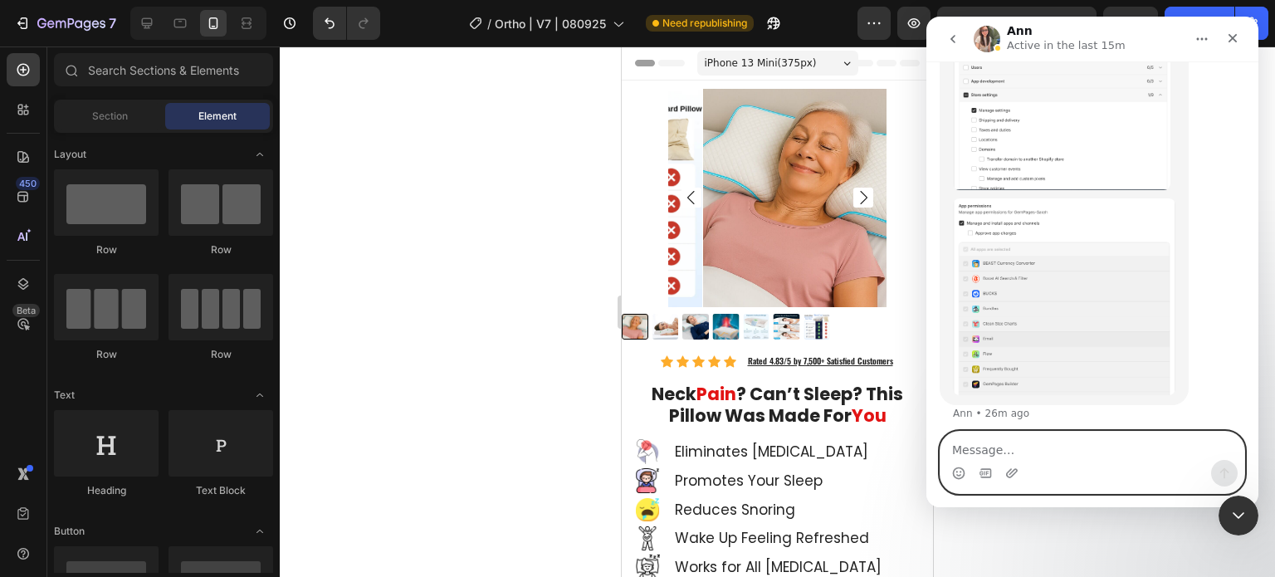
scroll to position [3152, 0]
